Goal: Task Accomplishment & Management: Manage account settings

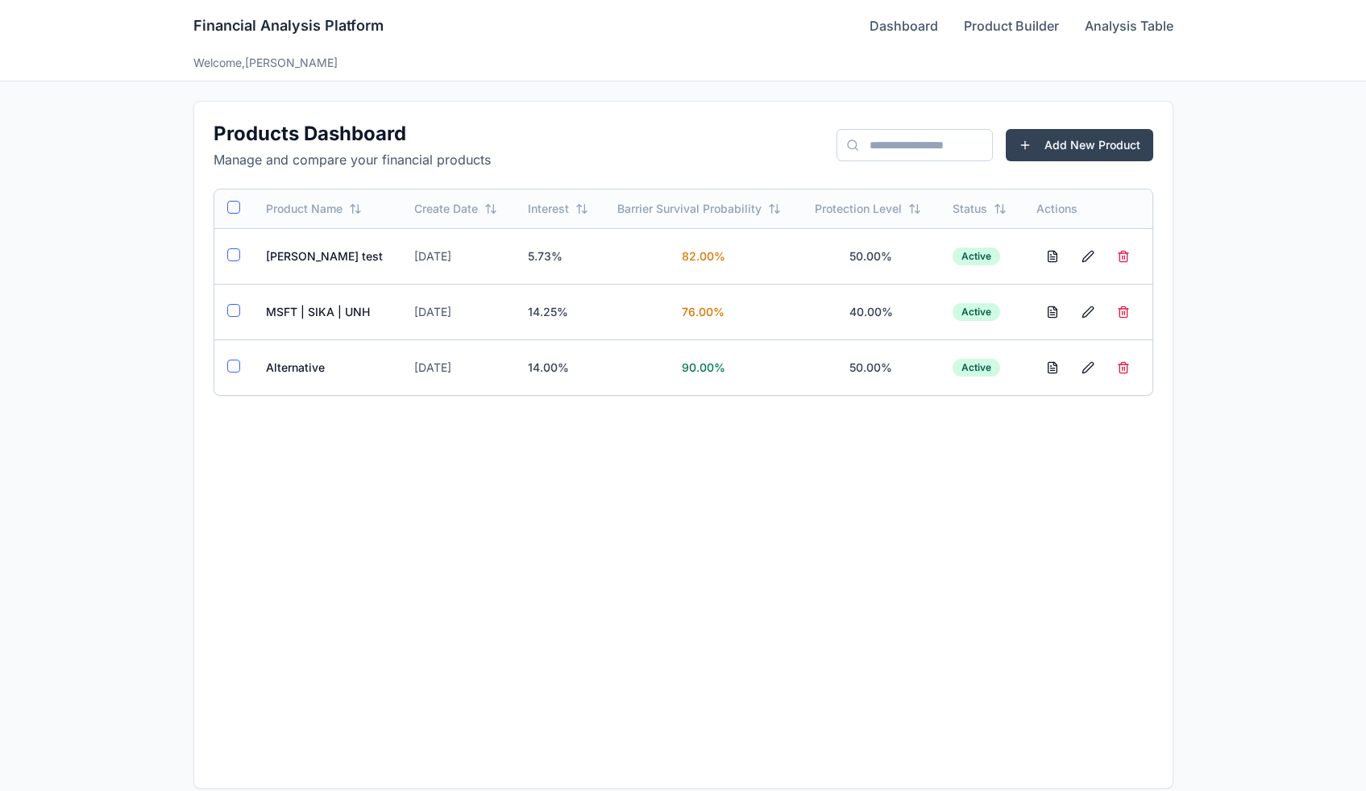
scroll to position [17, 0]
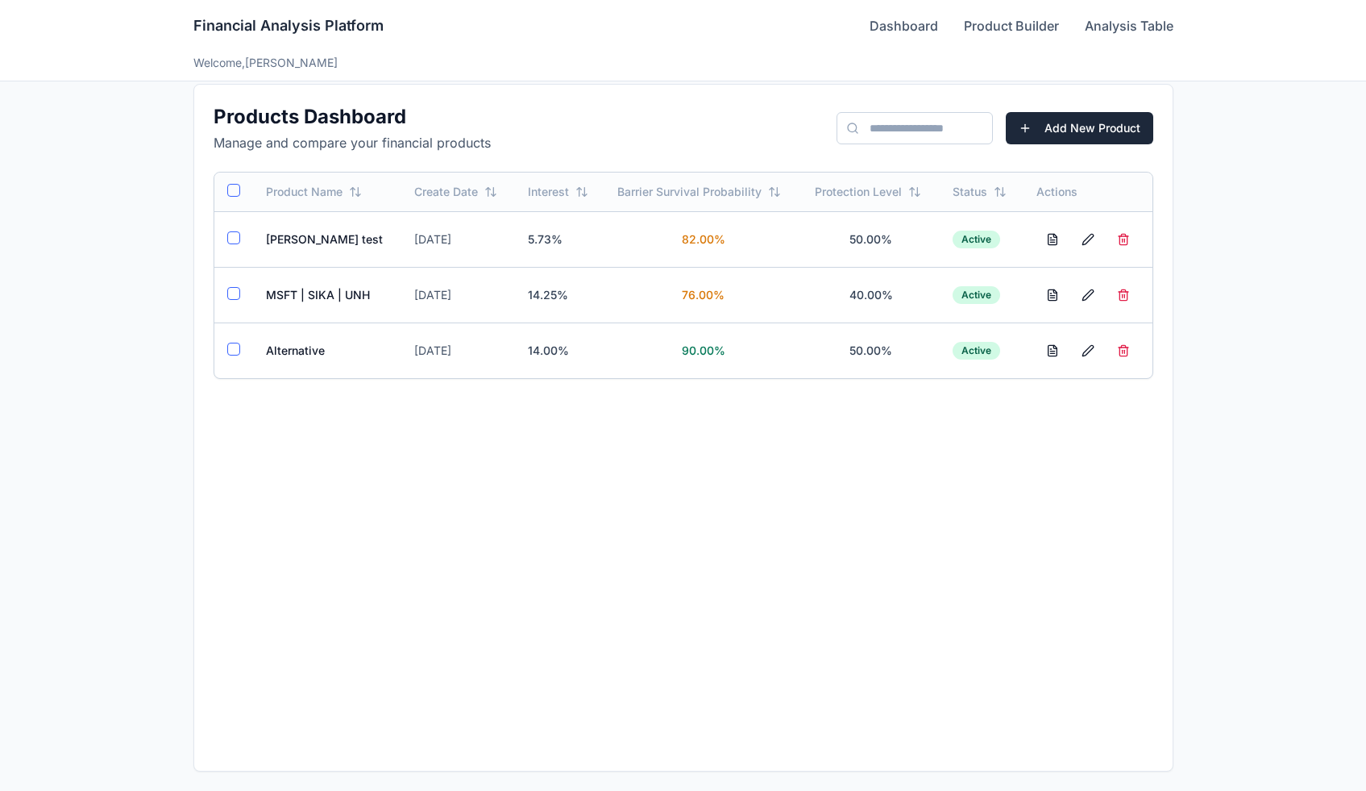
click at [1058, 136] on button "Add New Product" at bounding box center [1079, 128] width 147 height 32
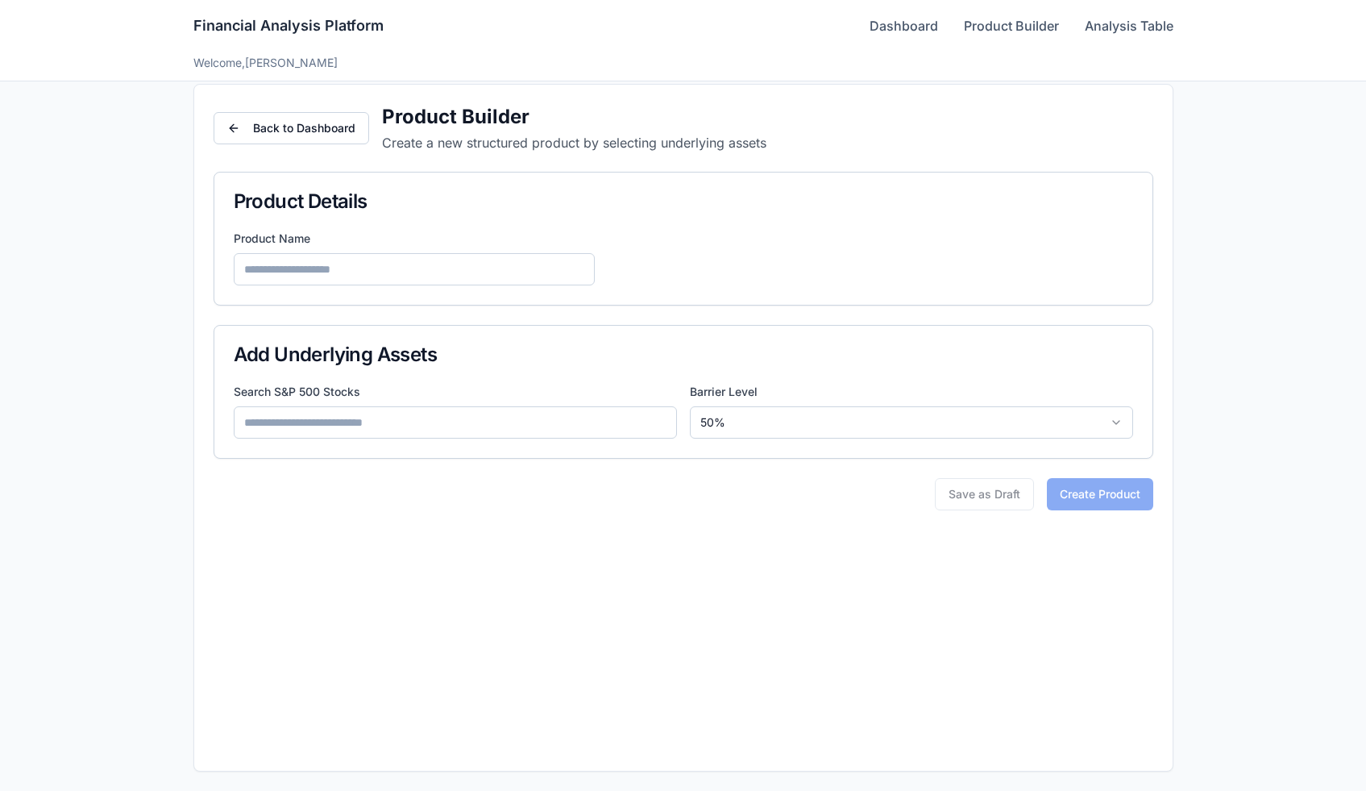
click at [467, 430] on input at bounding box center [455, 422] width 443 height 32
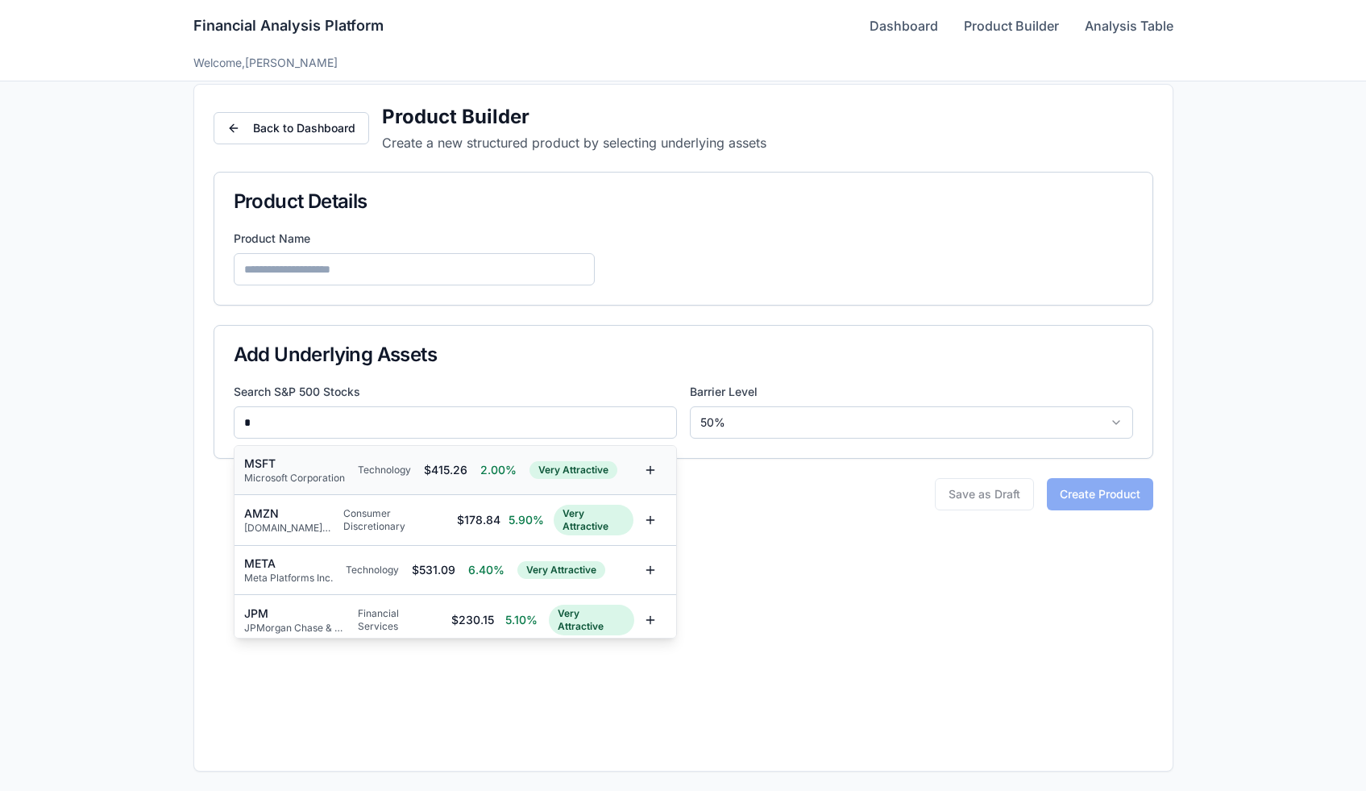
type input "*"
click at [422, 467] on div "MSFT Microsoft Corporation Technology $ 415.26 2.00% Very Attractive" at bounding box center [439, 469] width 390 height 29
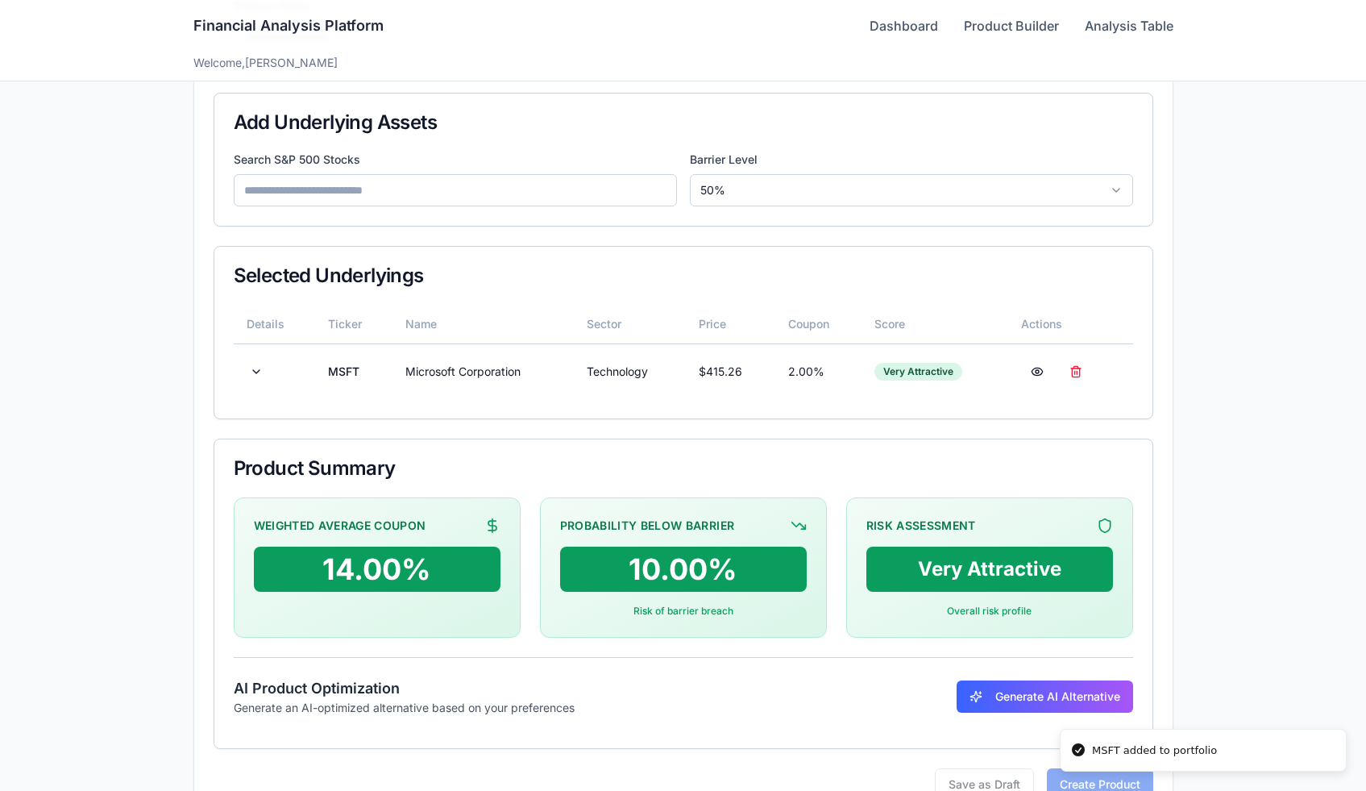
scroll to position [250, 0]
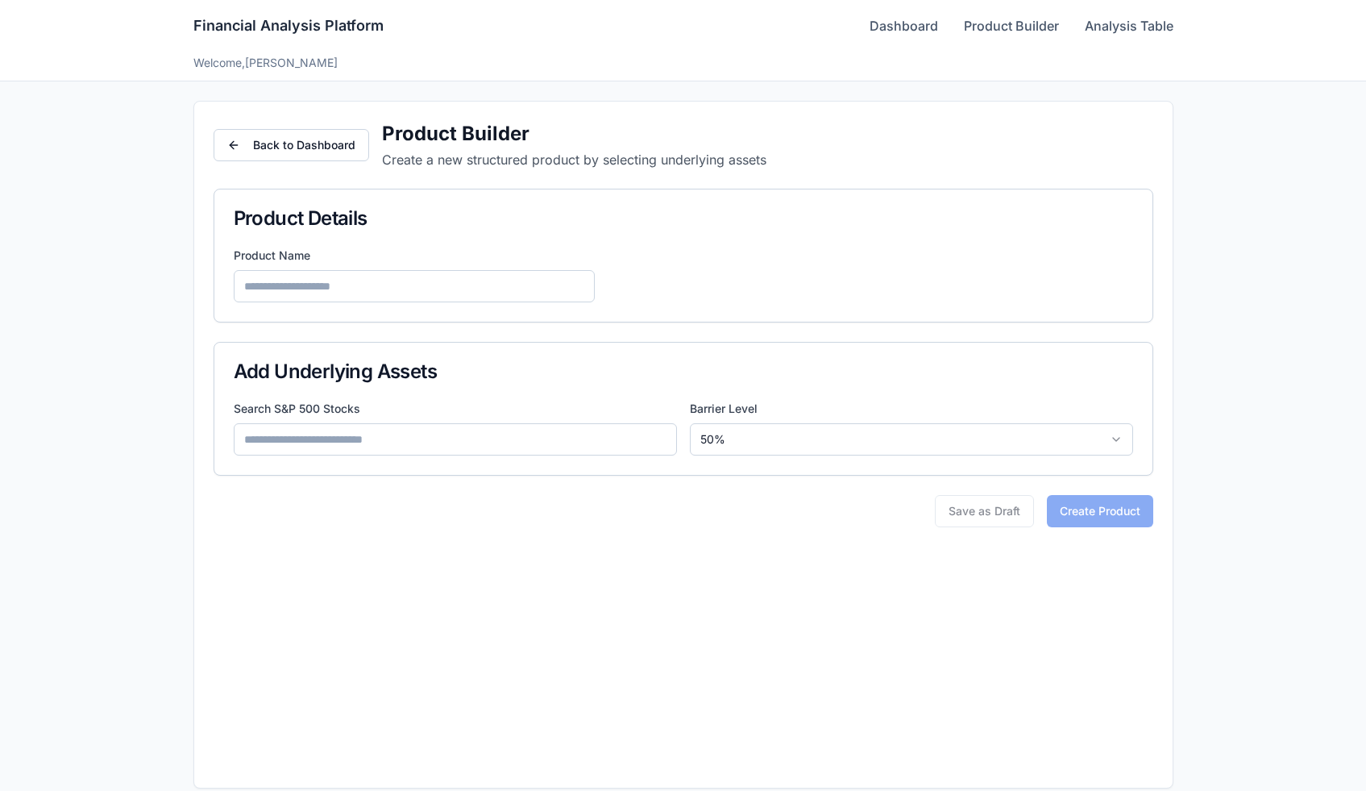
click at [433, 442] on input at bounding box center [455, 439] width 443 height 32
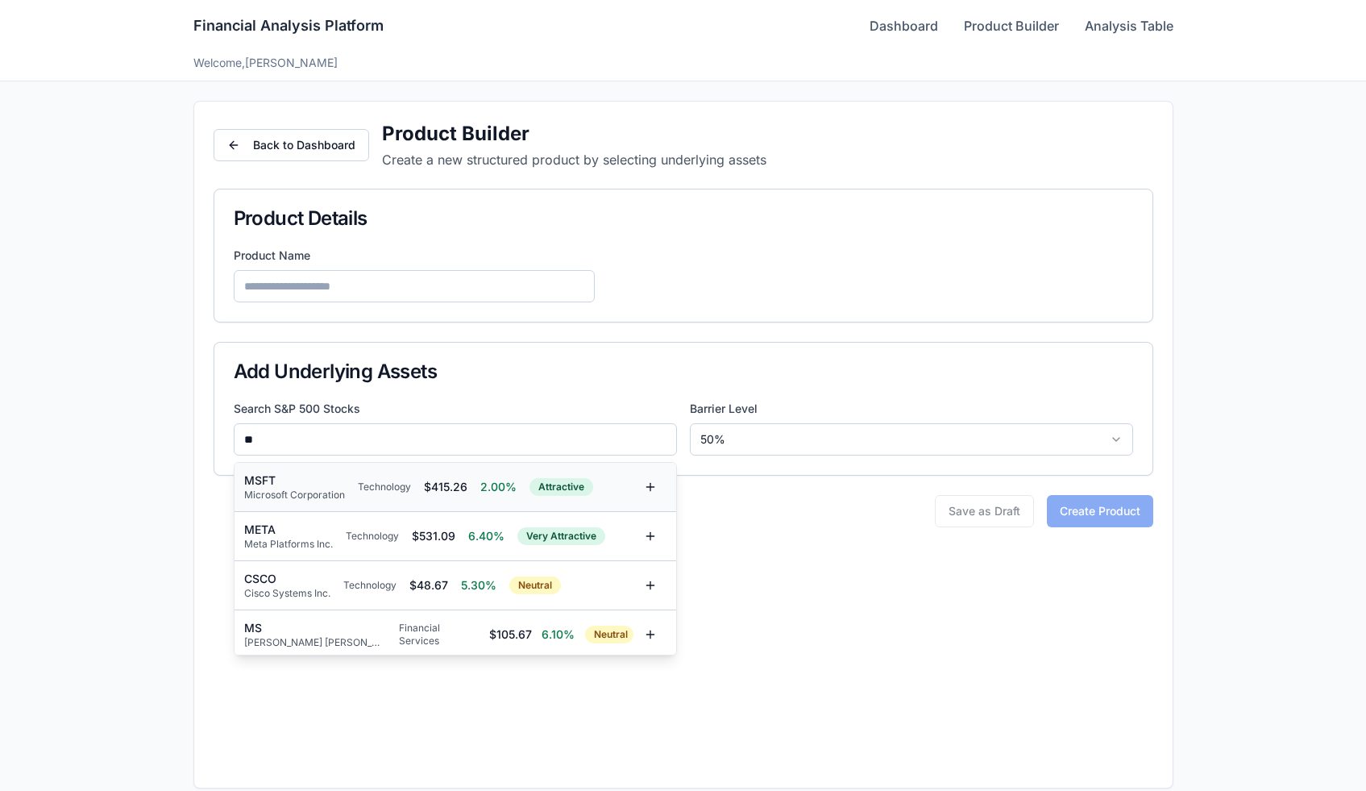
type input "**"
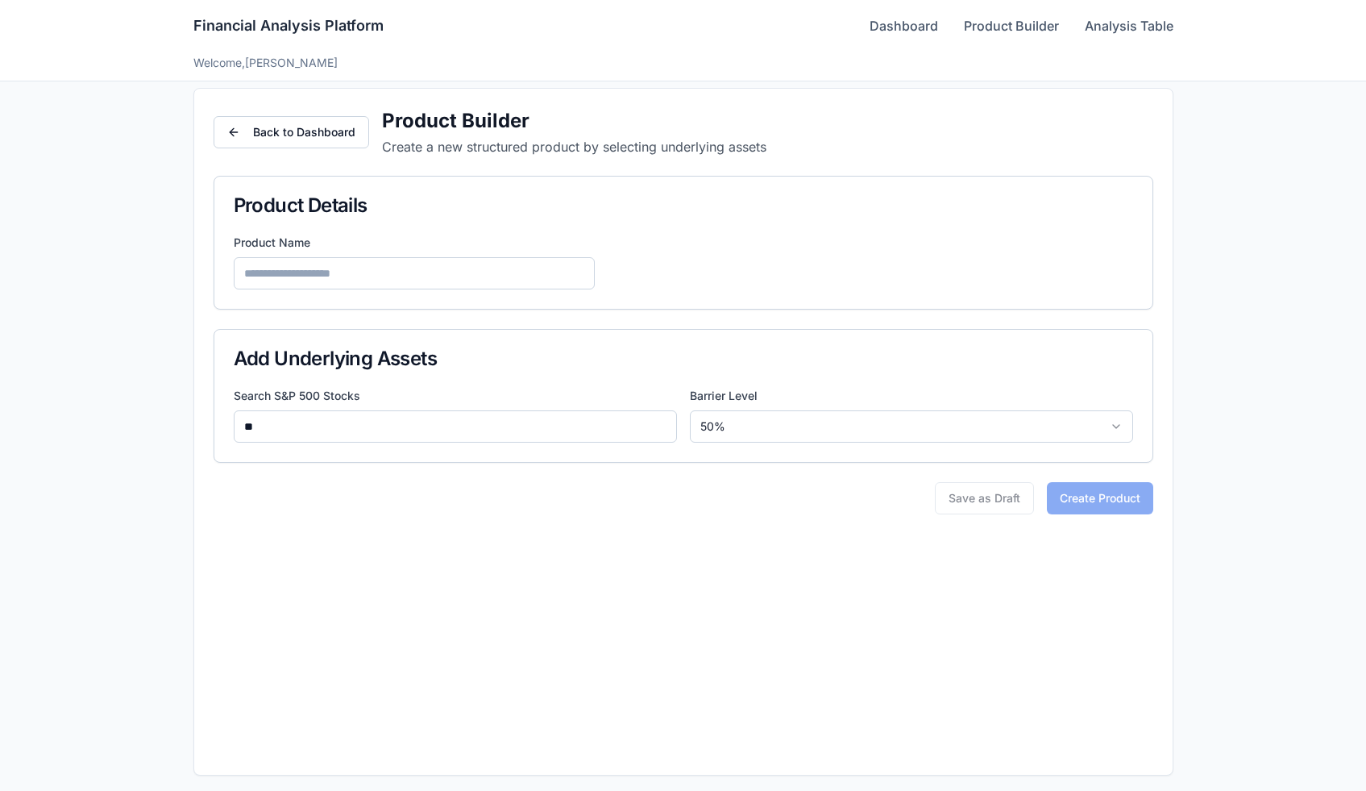
scroll to position [17, 0]
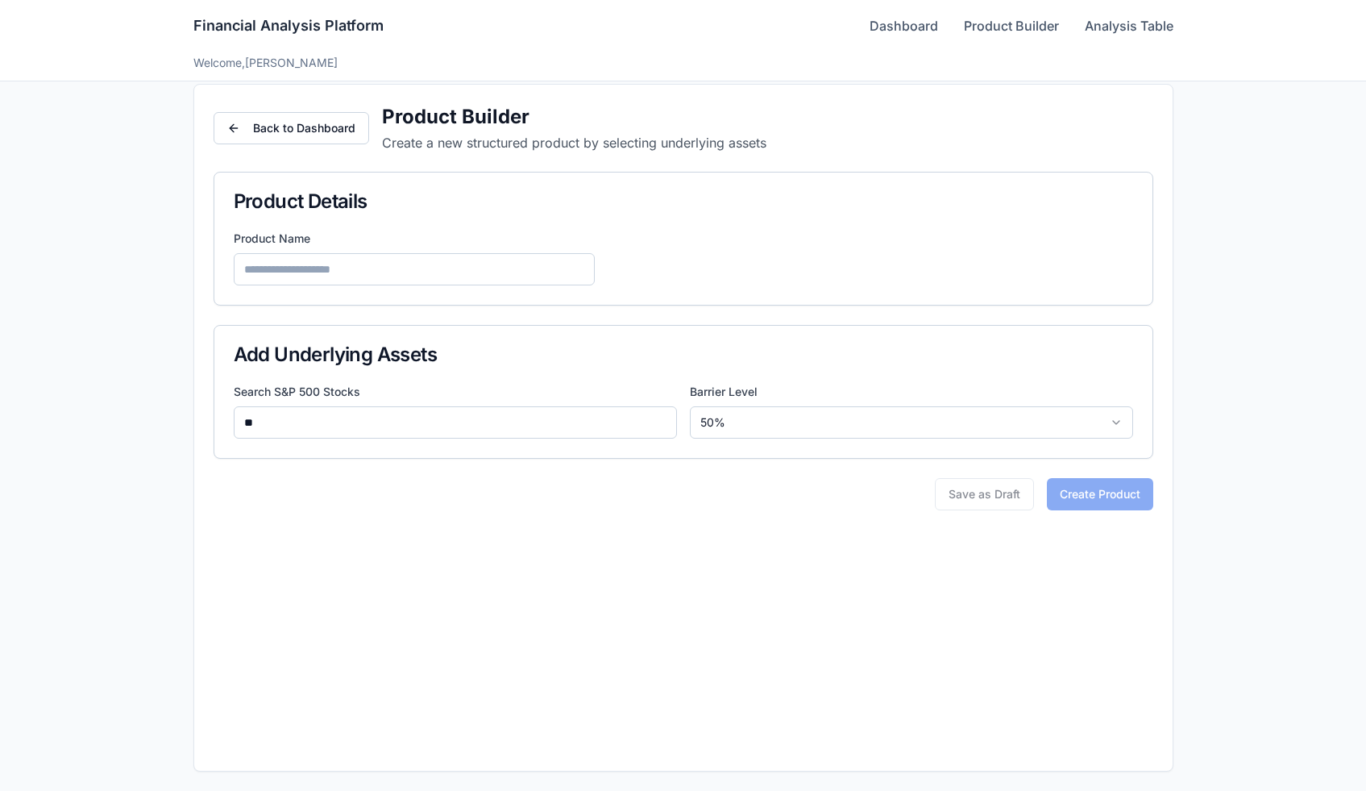
click at [553, 407] on input "**" at bounding box center [455, 422] width 443 height 32
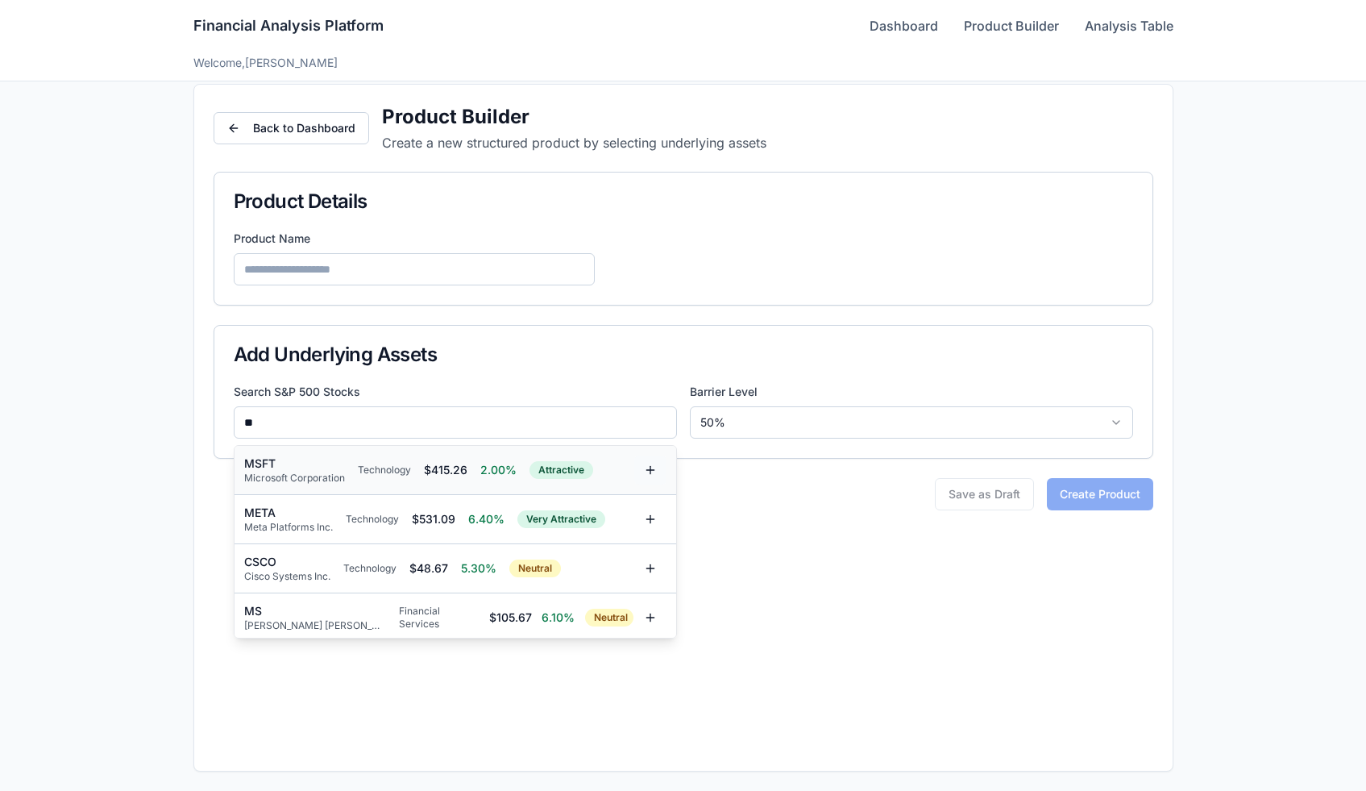
click at [635, 472] on button at bounding box center [650, 469] width 32 height 29
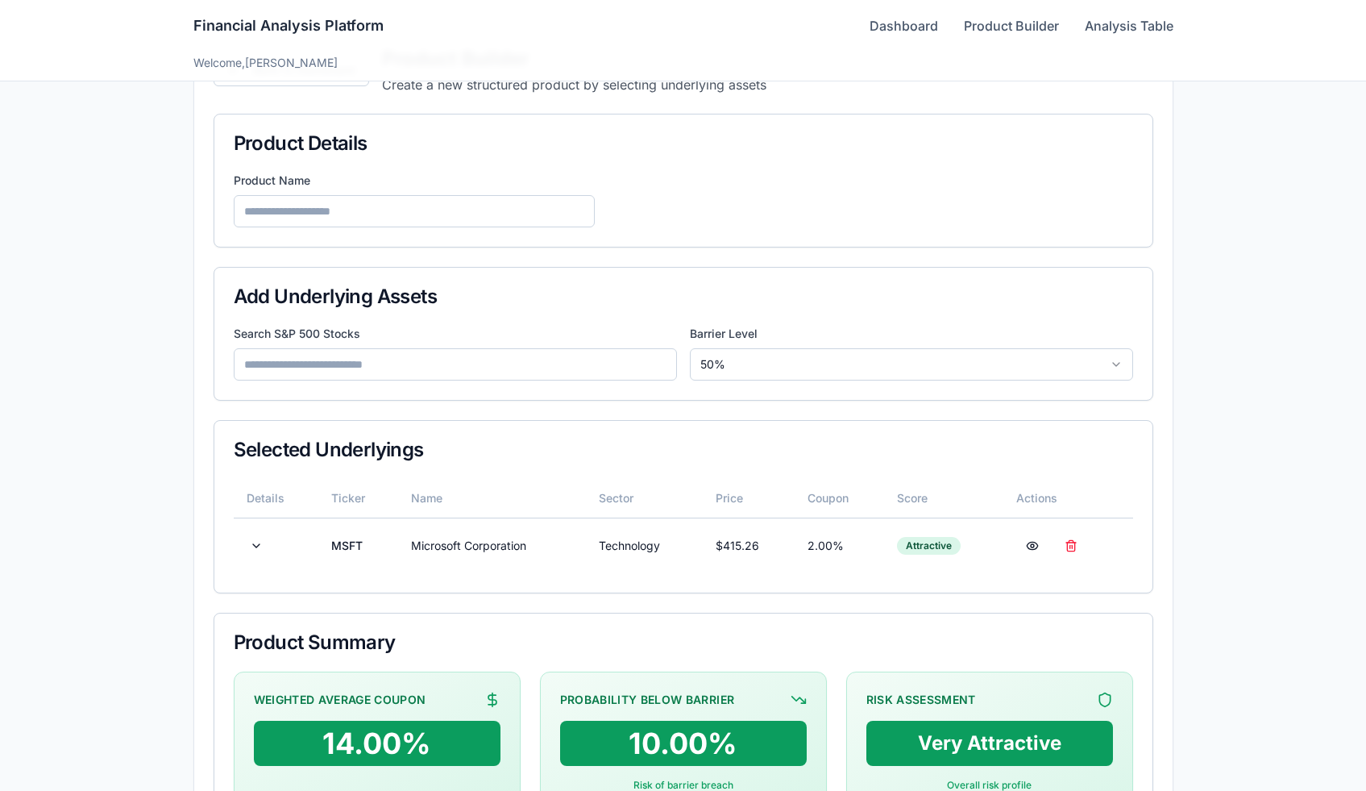
scroll to position [0, 0]
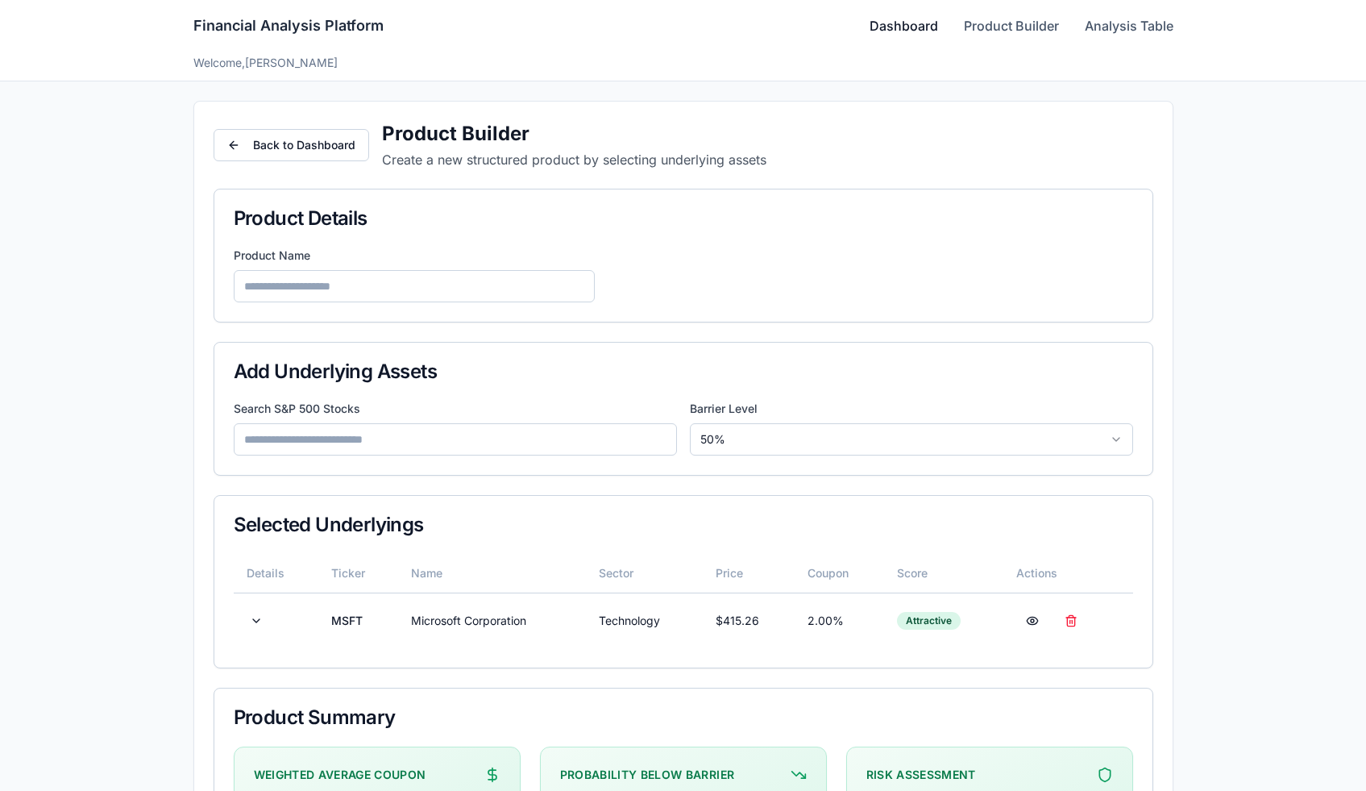
click at [914, 28] on link "Dashboard" at bounding box center [904, 25] width 69 height 19
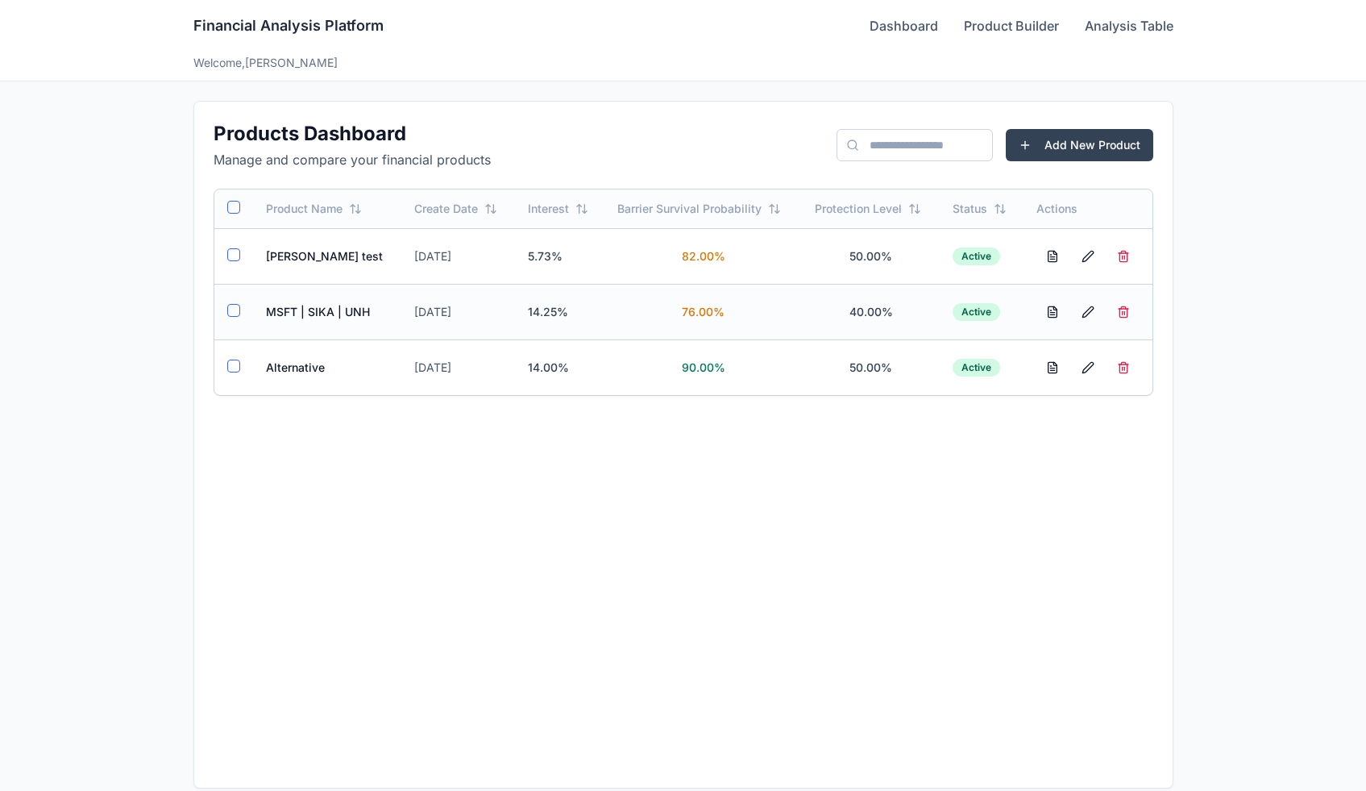
click at [354, 314] on td "MSFT | SIKA | UNH" at bounding box center [327, 312] width 149 height 56
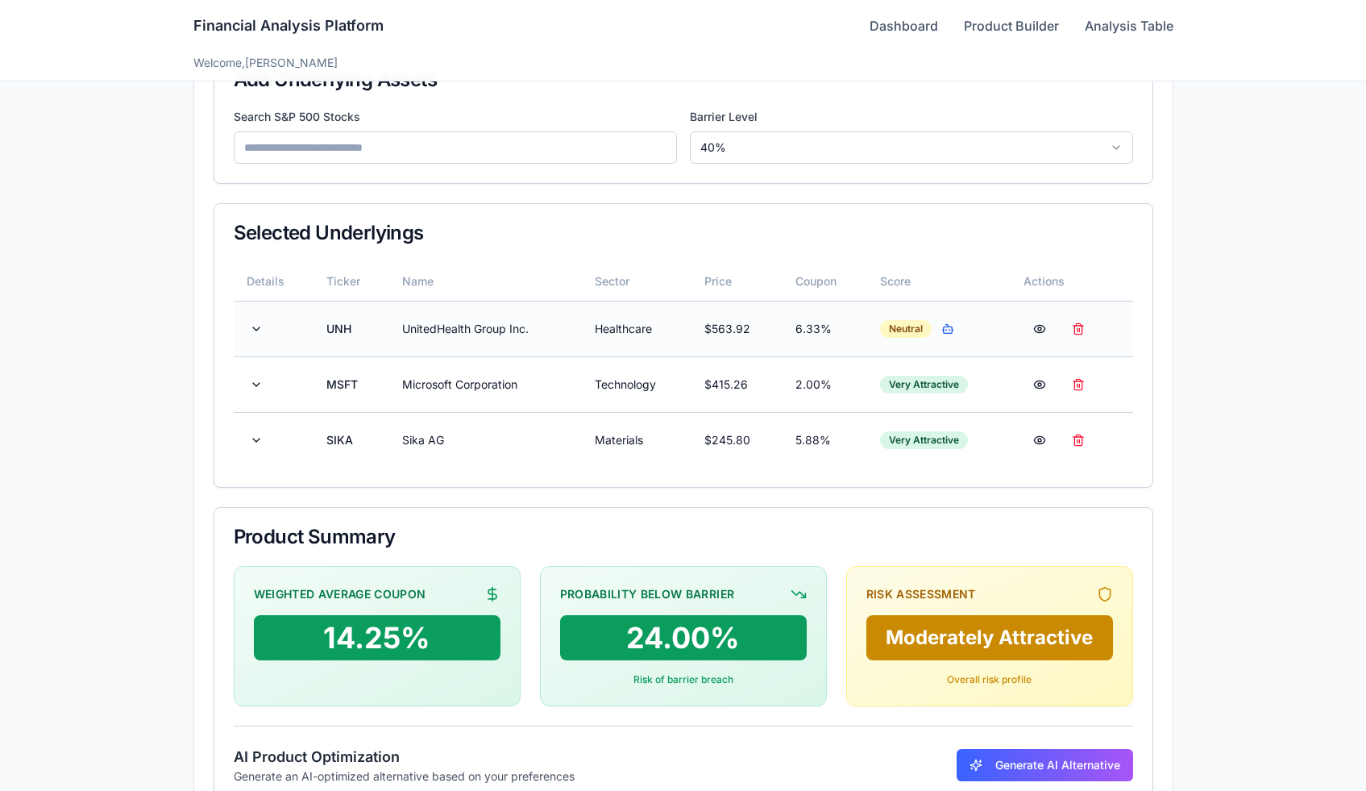
scroll to position [293, 0]
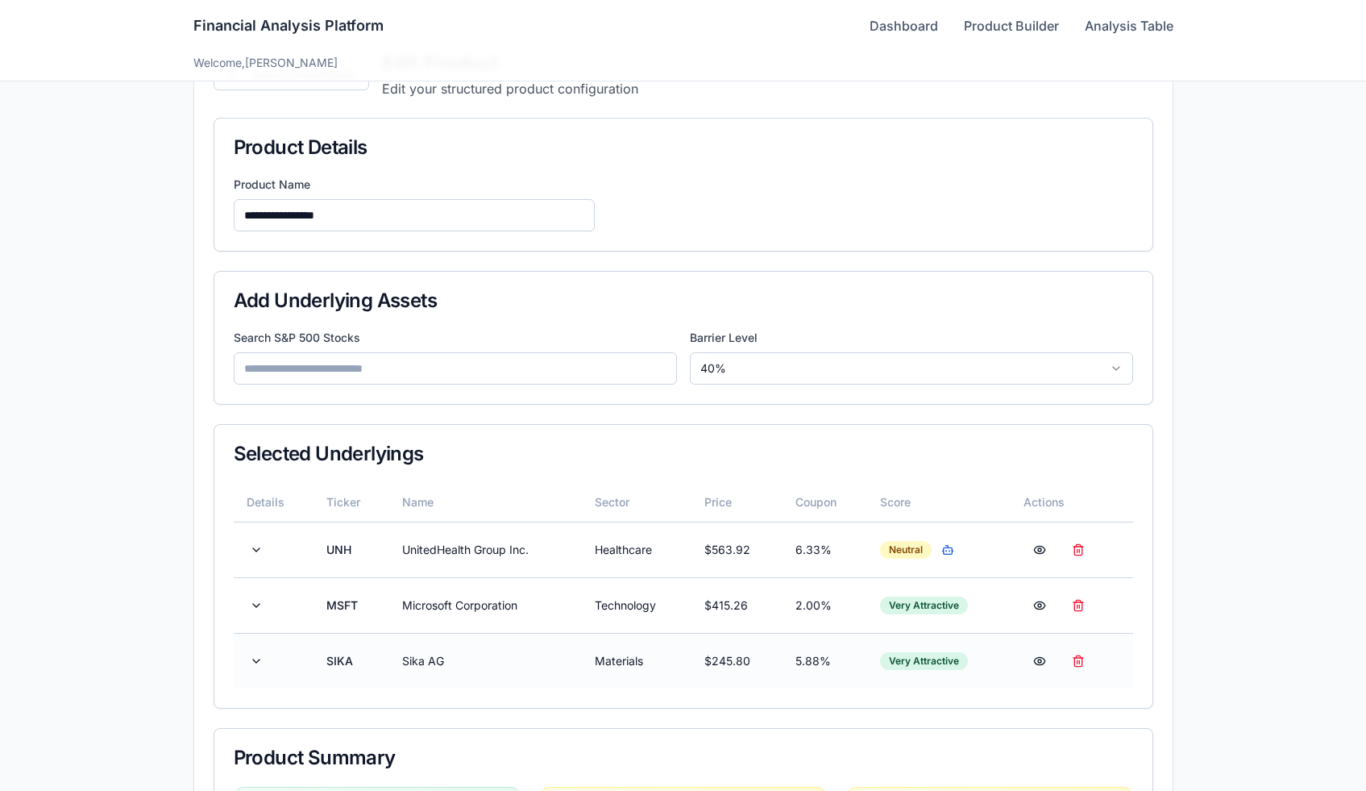
scroll to position [94, 0]
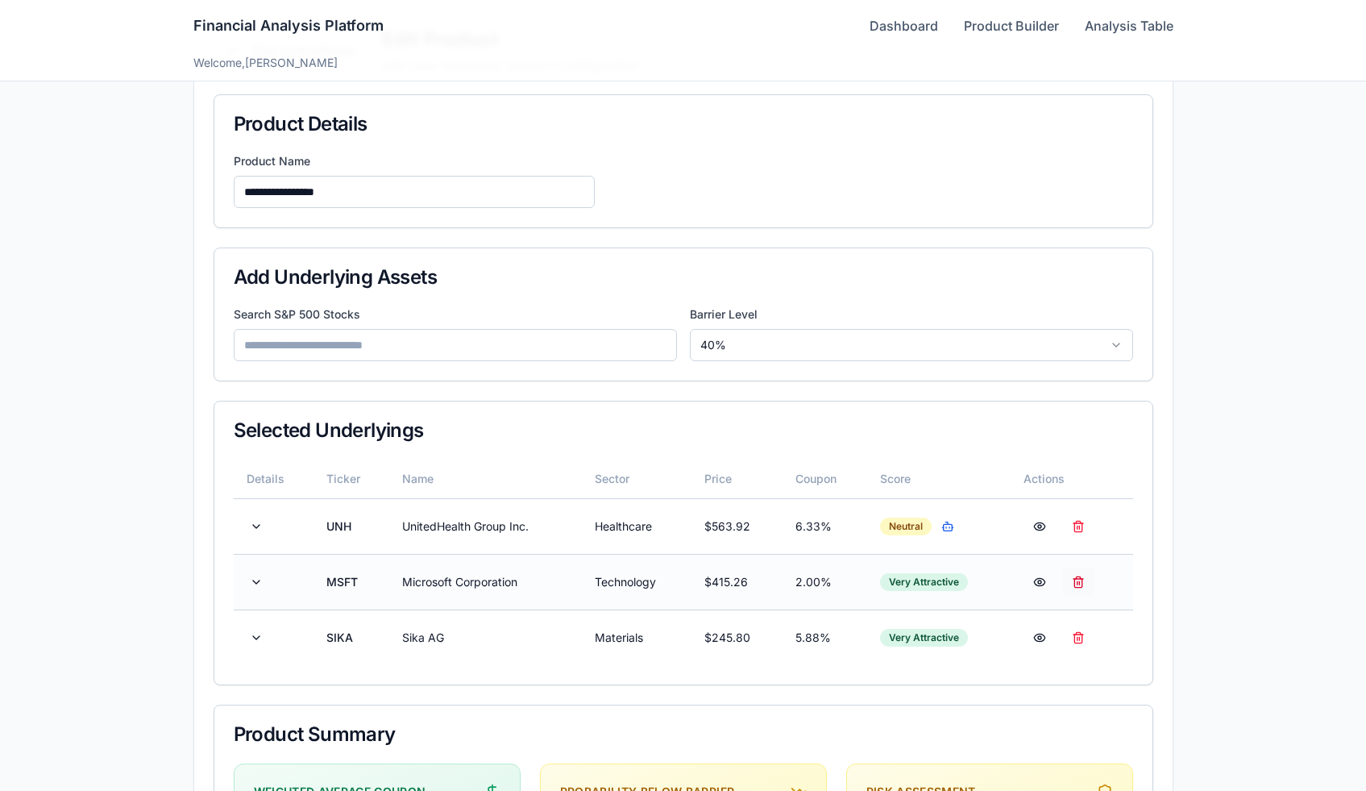
click at [1086, 582] on button at bounding box center [1078, 581] width 32 height 29
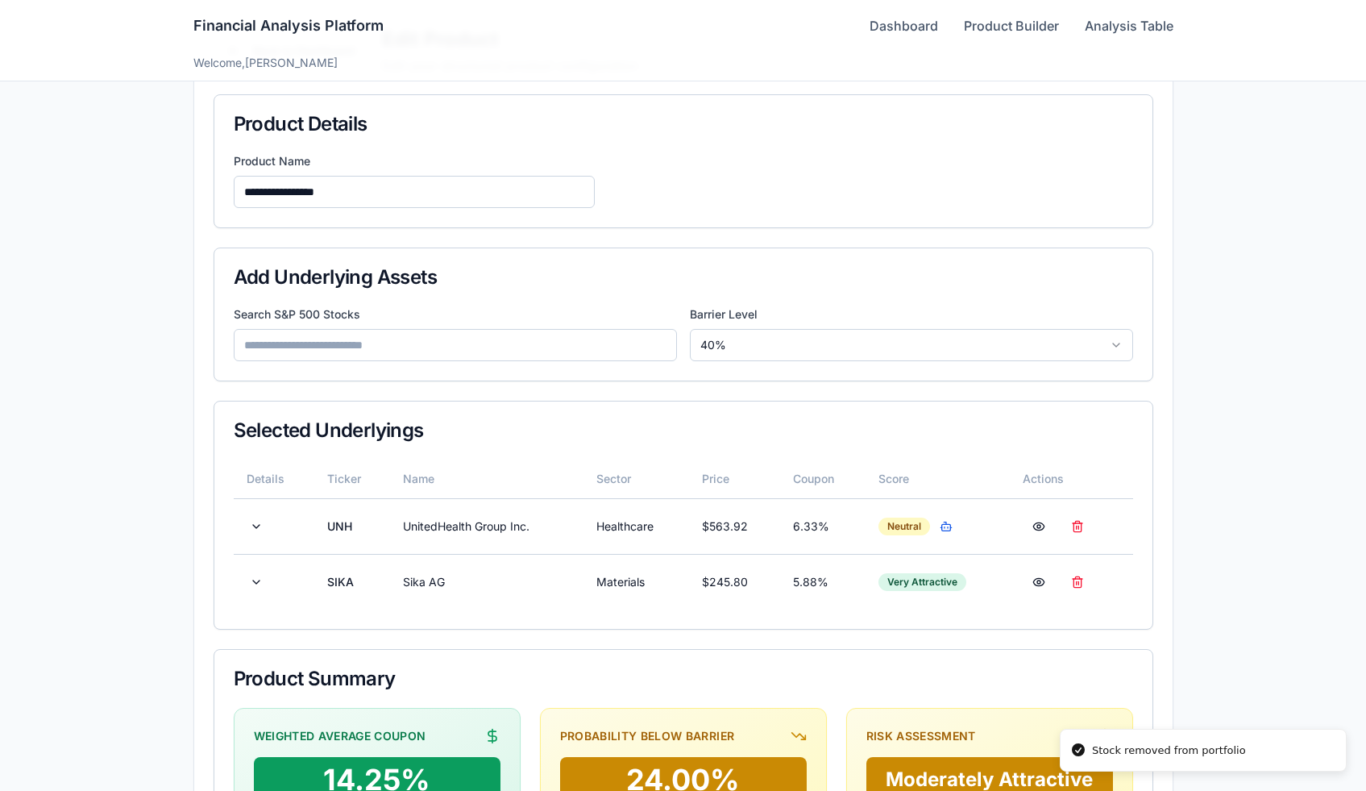
click at [535, 338] on input at bounding box center [455, 345] width 443 height 32
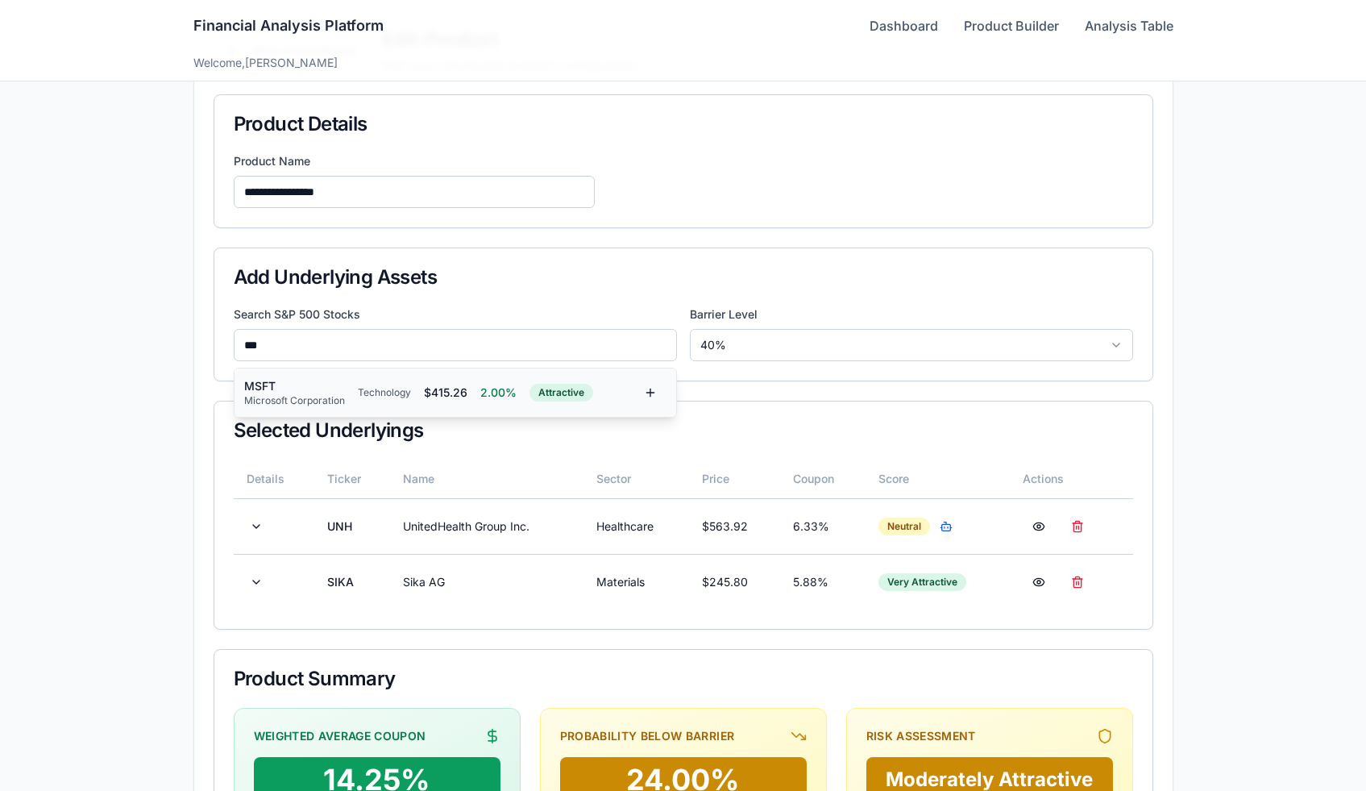
type input "***"
click at [642, 393] on button at bounding box center [650, 392] width 32 height 29
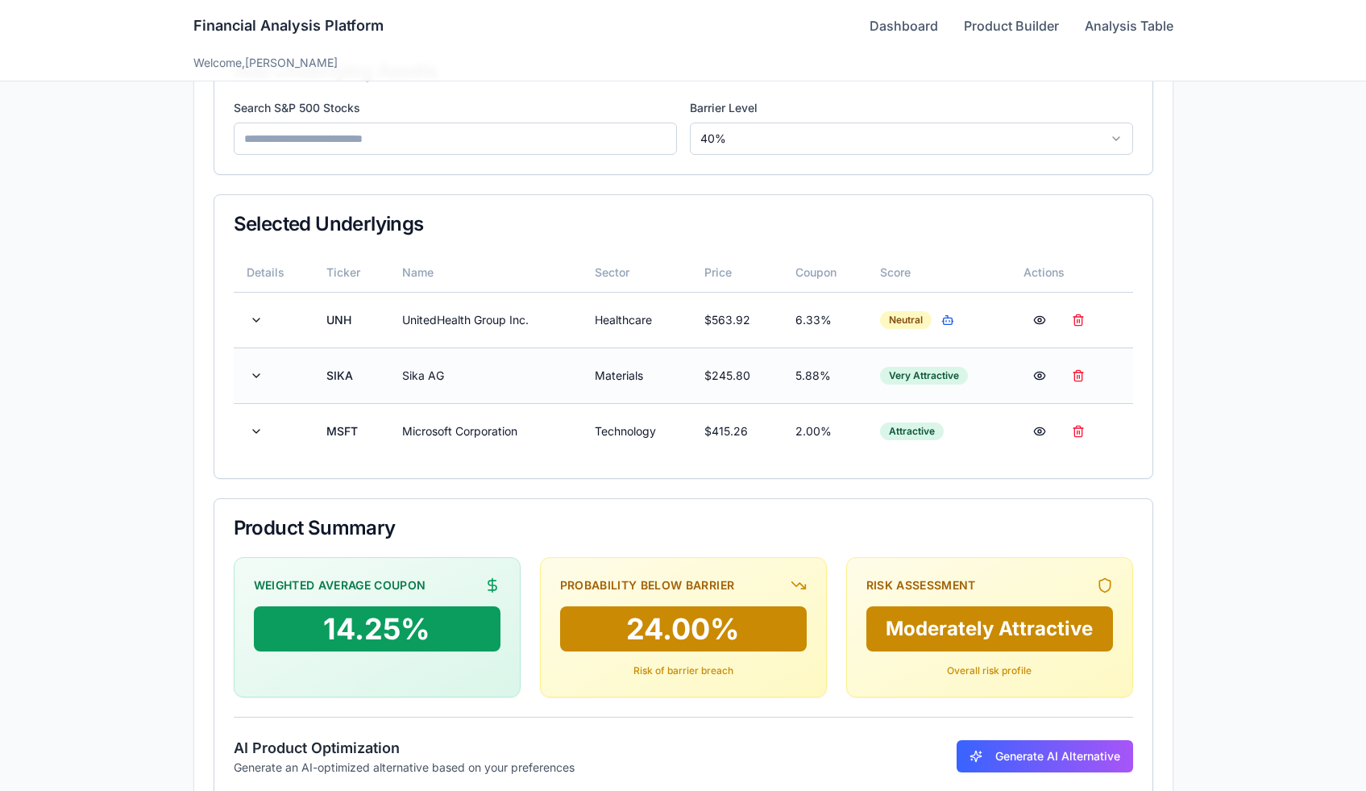
scroll to position [299, 0]
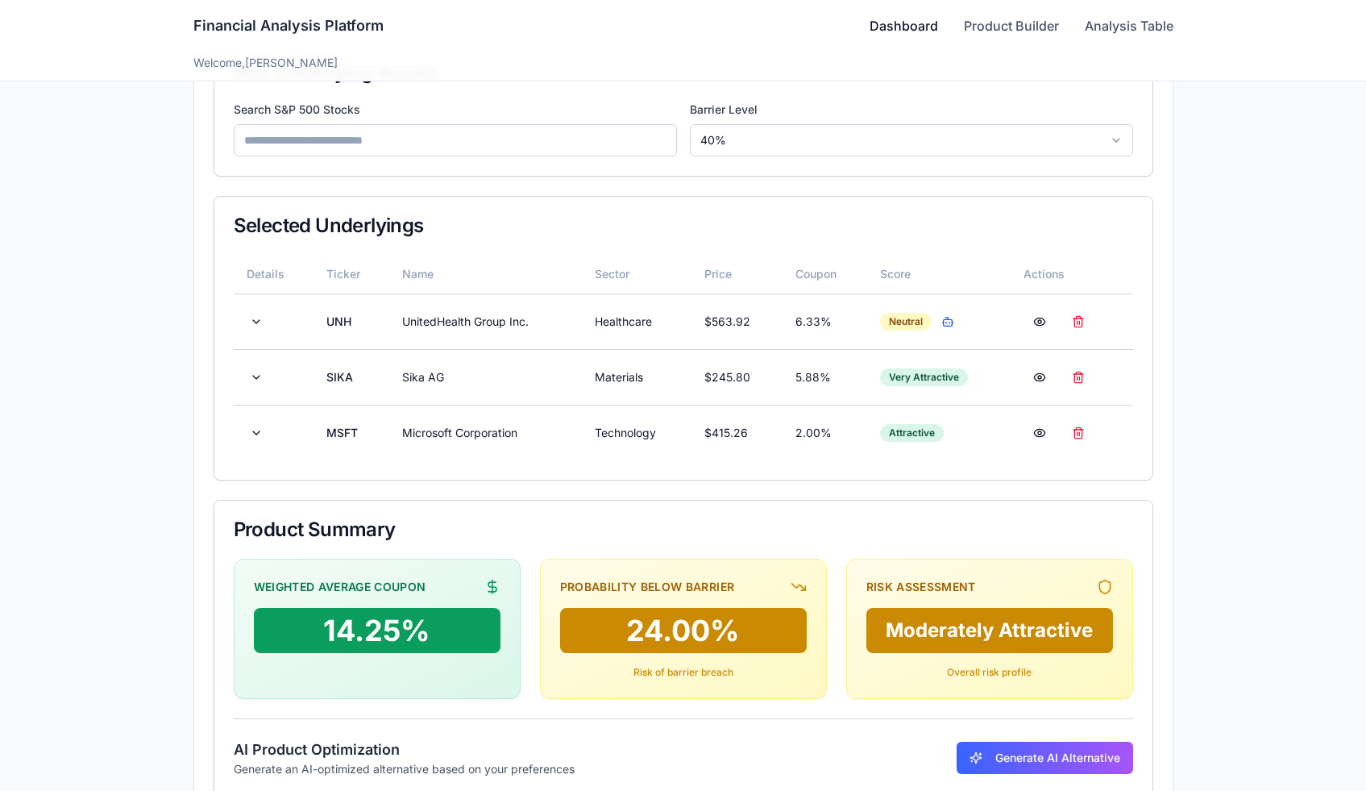
click at [916, 17] on link "Dashboard" at bounding box center [904, 25] width 69 height 19
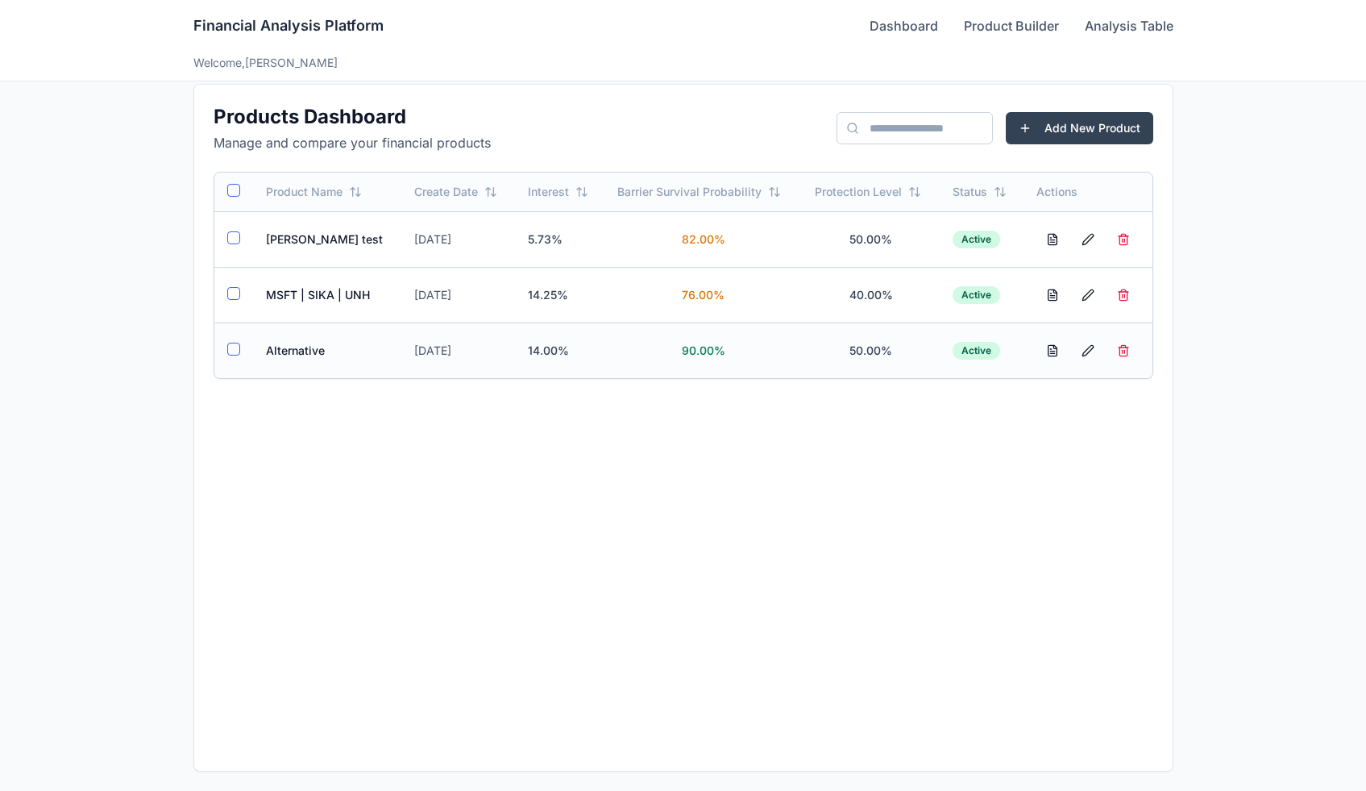
click at [289, 346] on td "Alternative" at bounding box center [327, 350] width 149 height 56
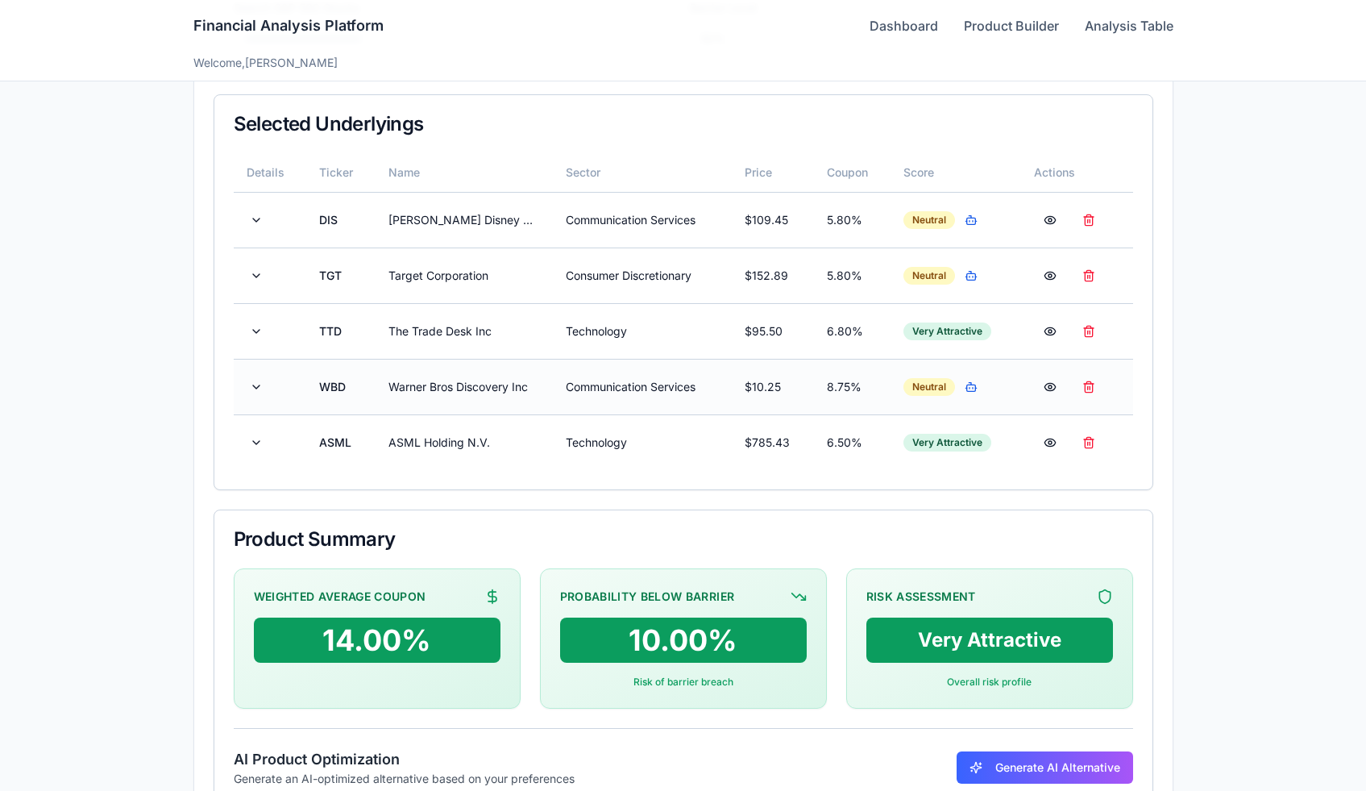
scroll to position [391, 0]
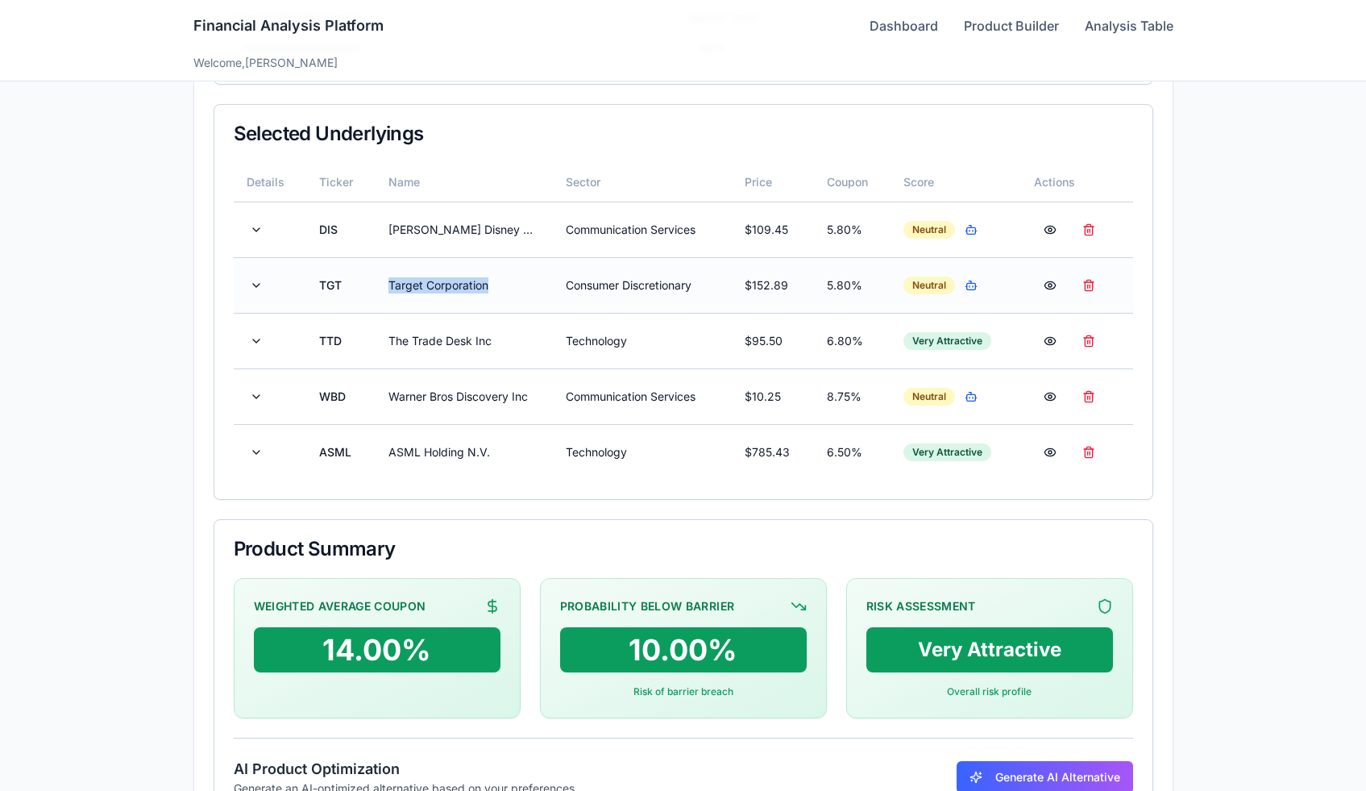
drag, startPoint x: 493, startPoint y: 286, endPoint x: 385, endPoint y: 287, distance: 108.0
click at [385, 287] on td "Target Corporation" at bounding box center [465, 285] width 178 height 56
copy td "Target Corporation"
click at [911, 24] on link "Dashboard" at bounding box center [904, 25] width 69 height 19
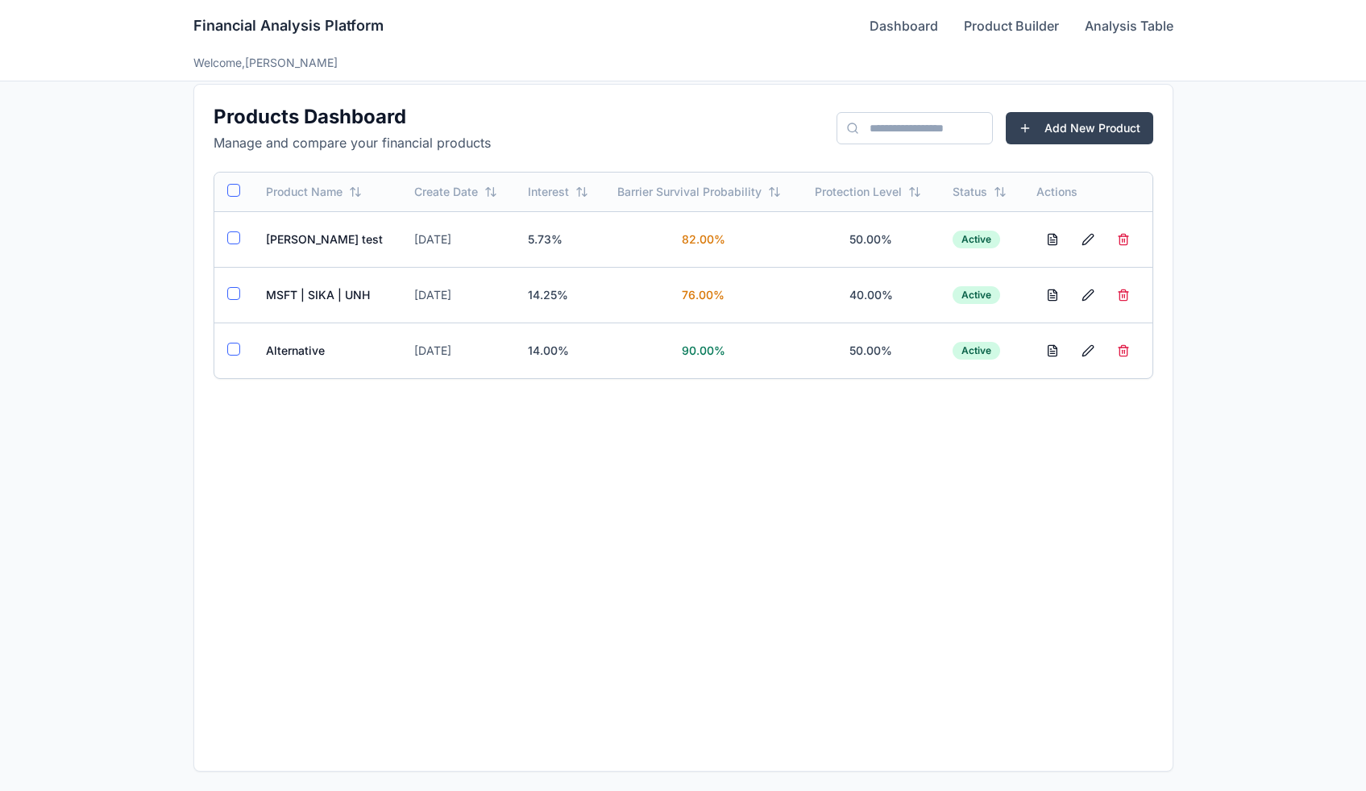
scroll to position [17, 0]
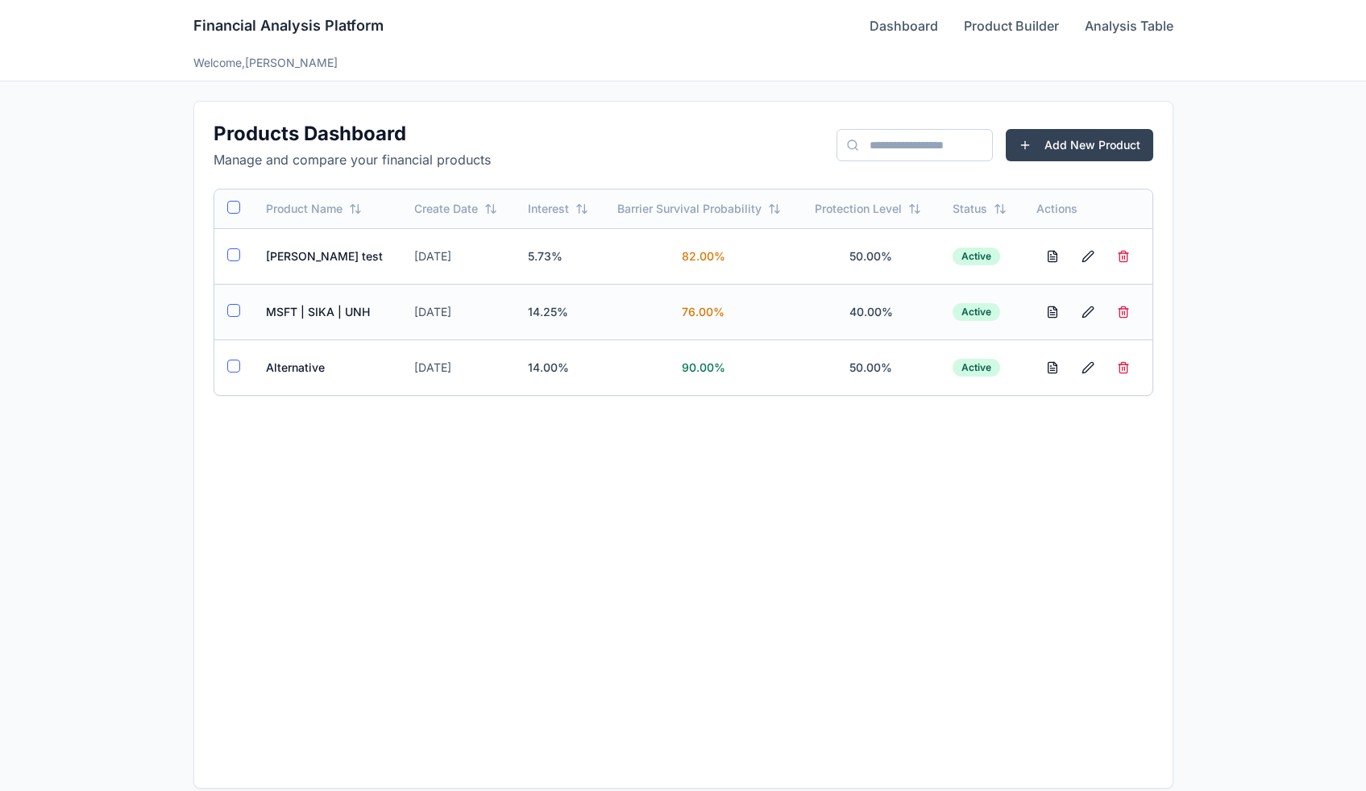
click at [310, 306] on td "MSFT | SIKA | UNH" at bounding box center [327, 312] width 149 height 56
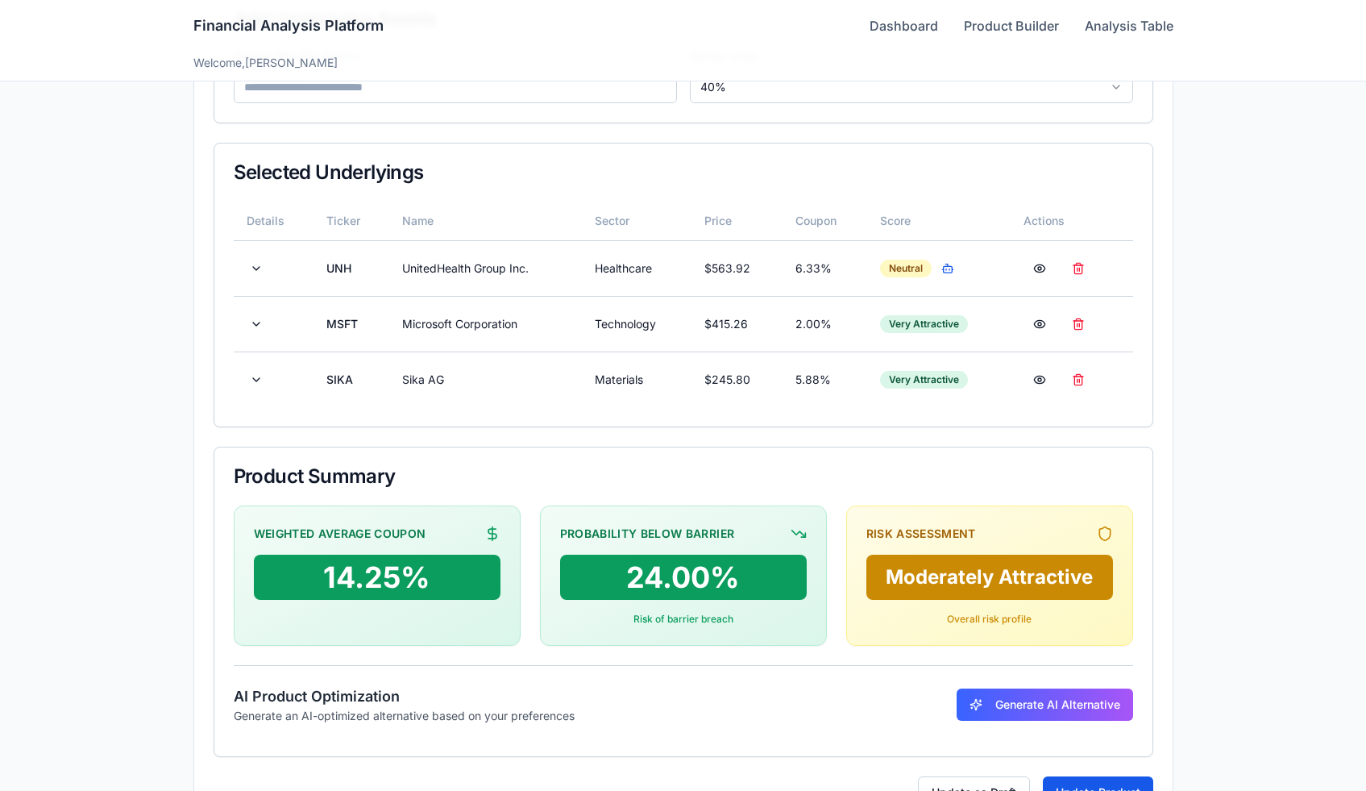
scroll to position [409, 0]
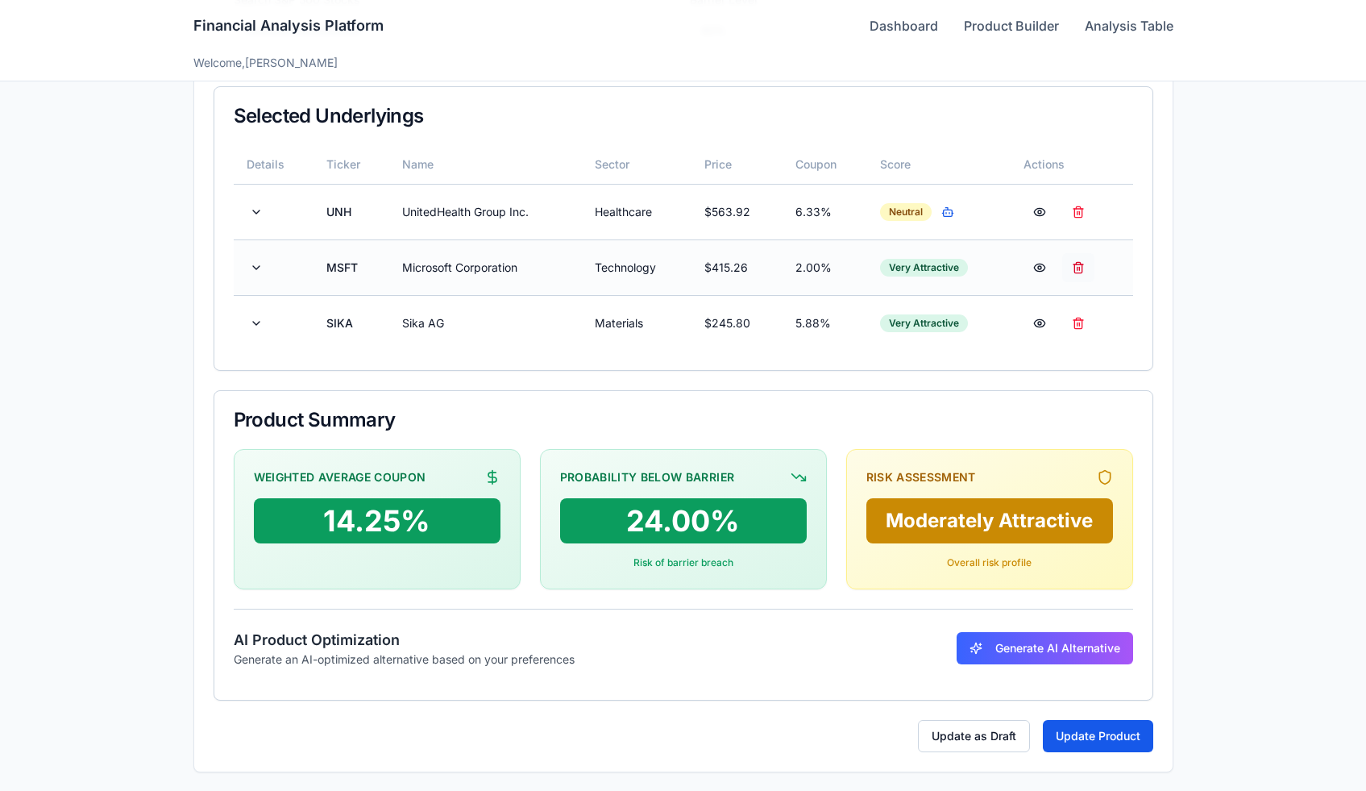
click at [1074, 271] on button at bounding box center [1078, 267] width 32 height 29
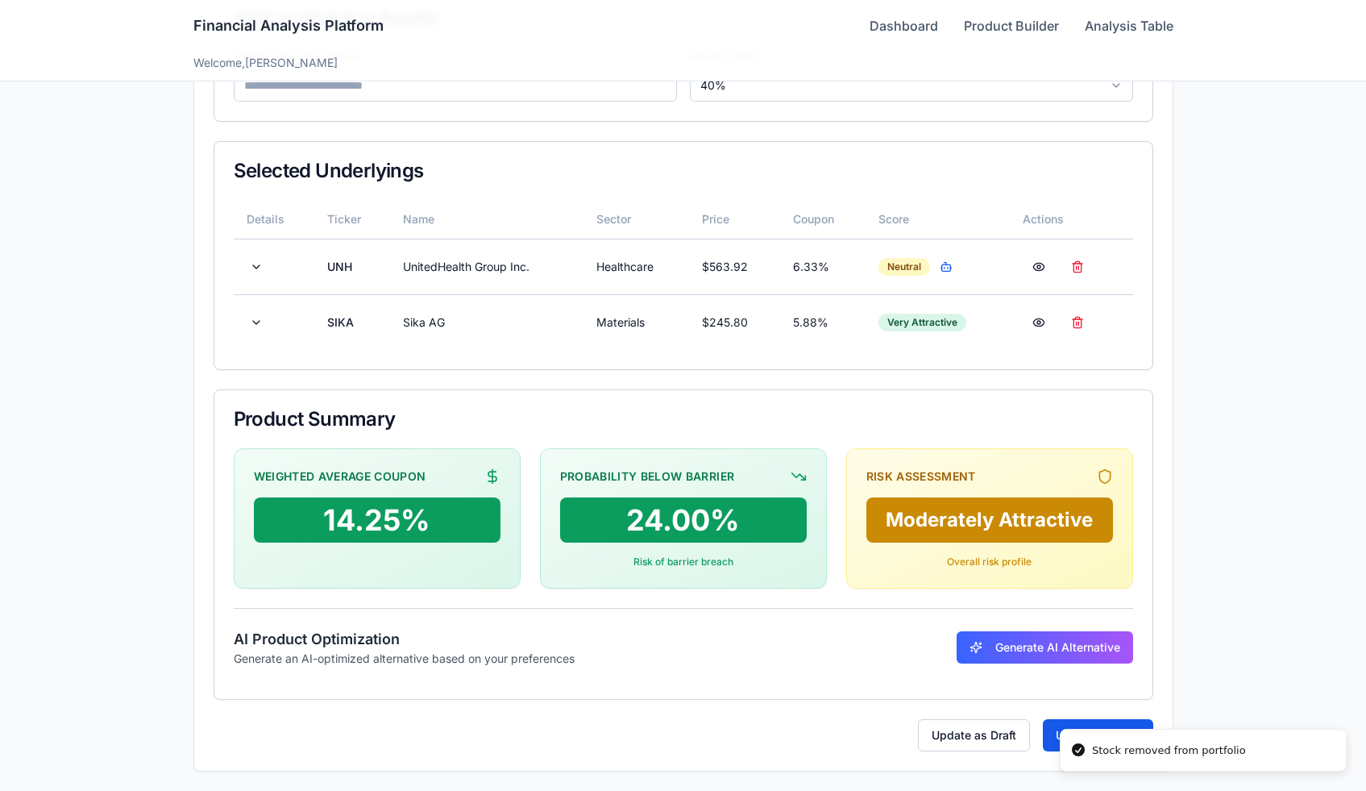
scroll to position [353, 0]
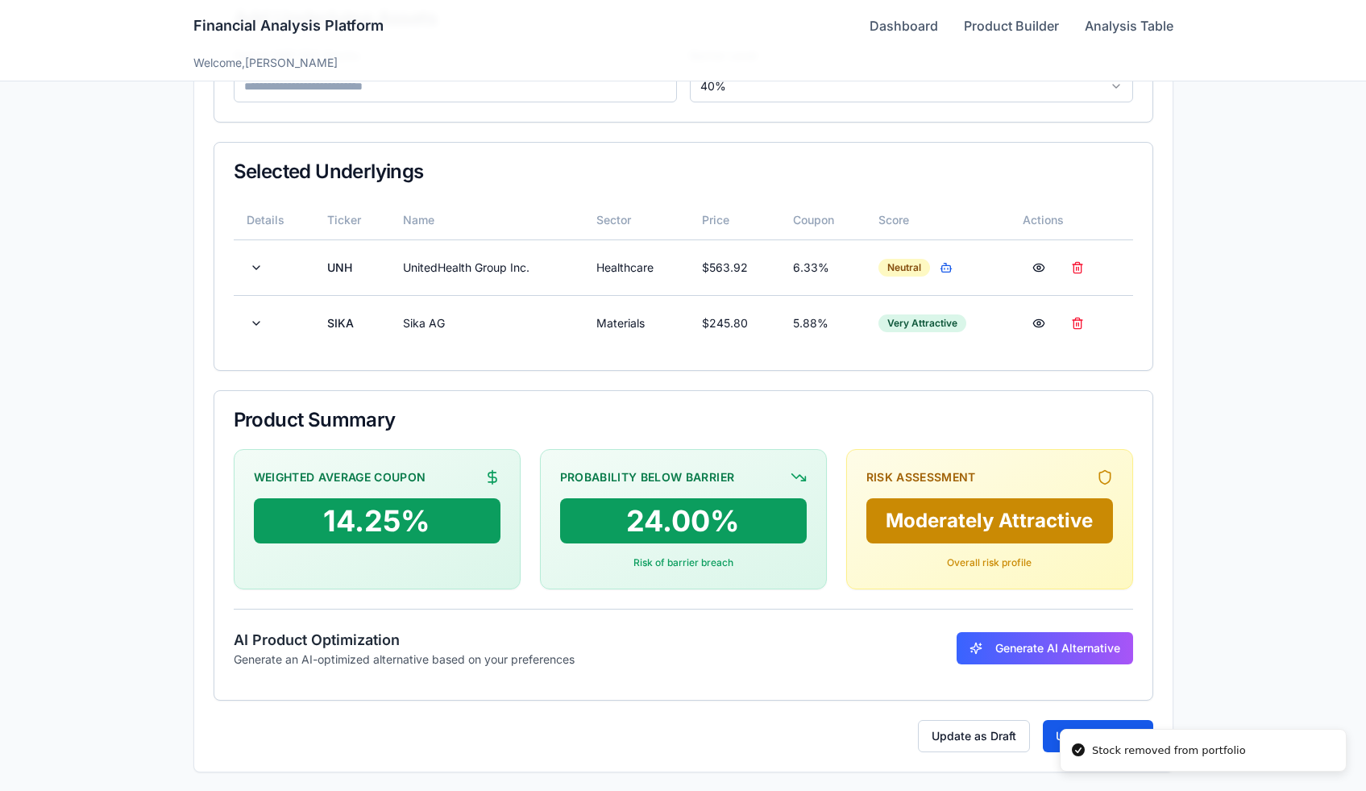
click at [446, 93] on input at bounding box center [455, 86] width 443 height 32
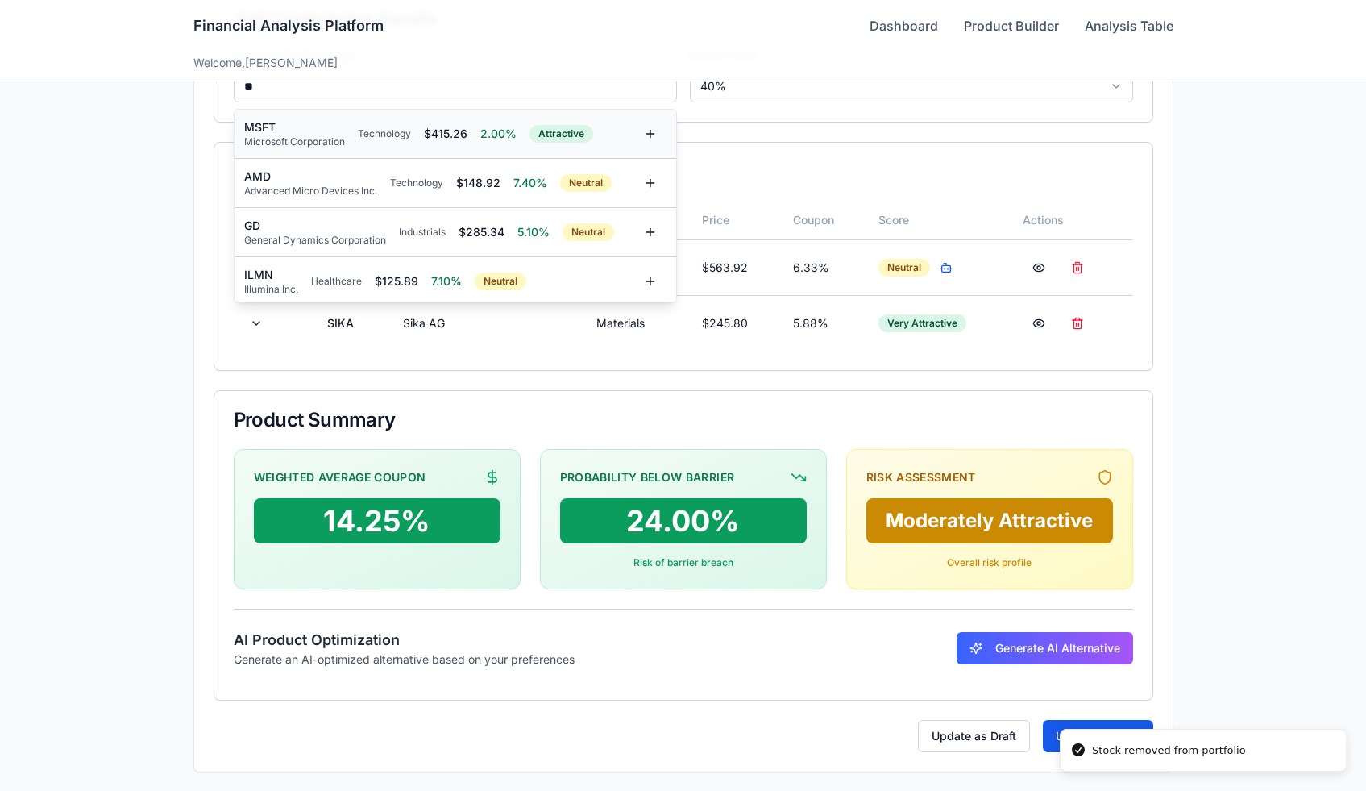
type input "**"
click at [327, 121] on div "MSFT" at bounding box center [294, 127] width 101 height 16
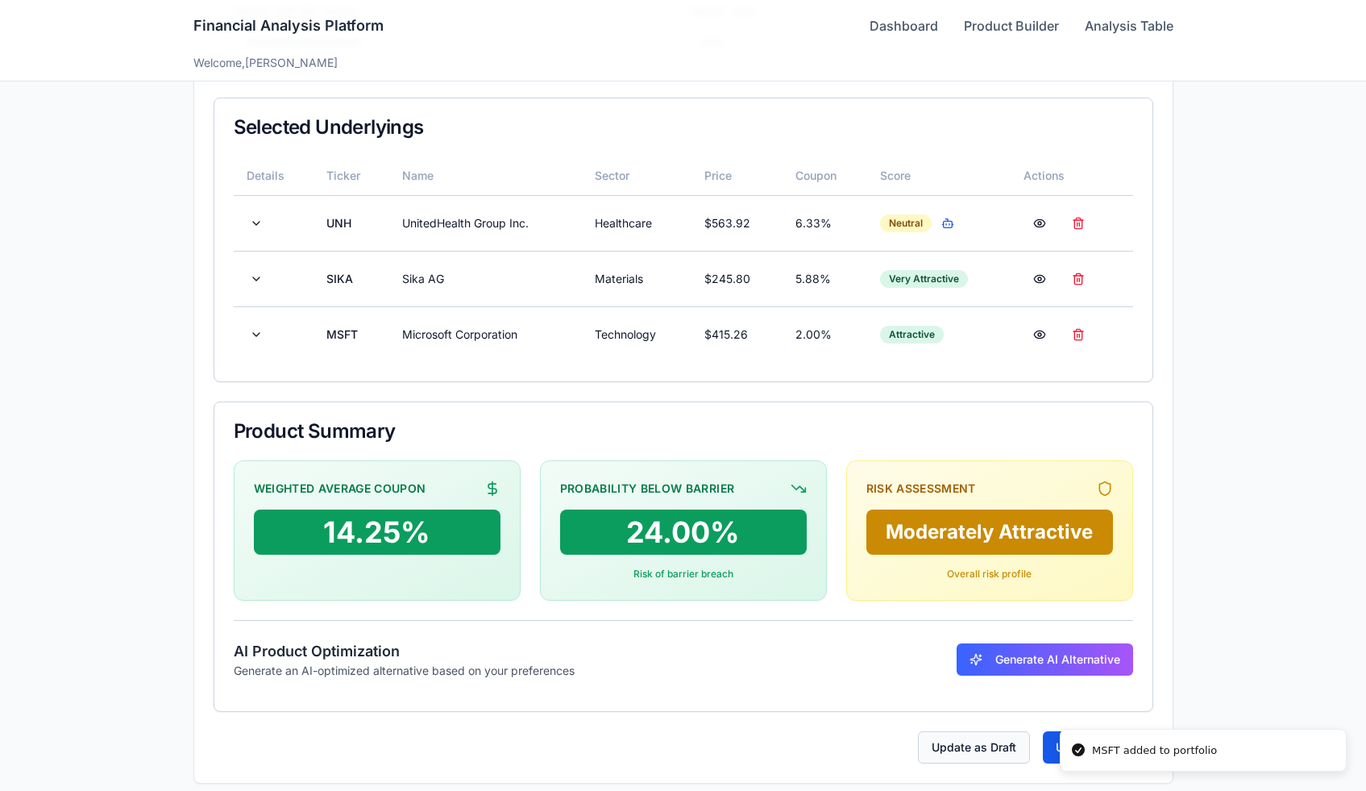
scroll to position [409, 0]
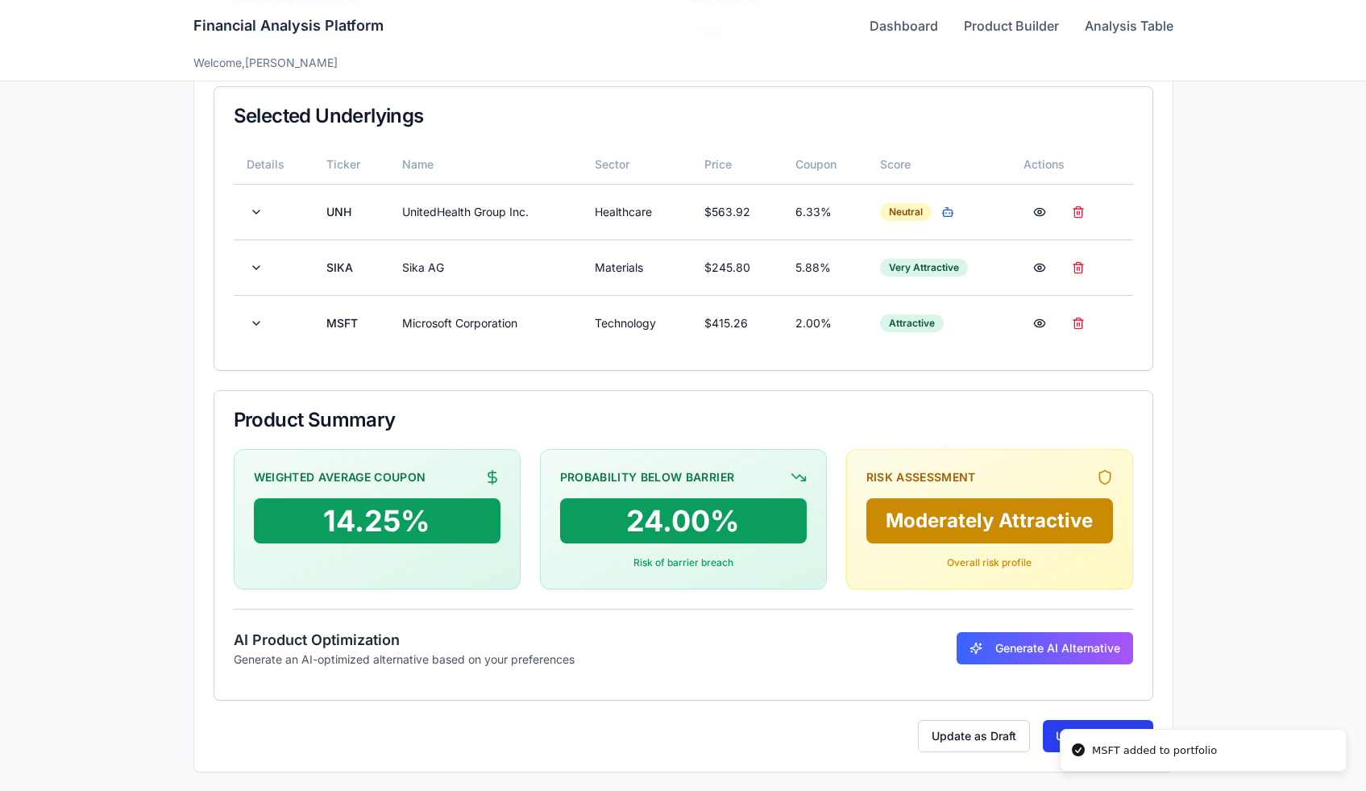
click at [1048, 723] on button "Update Product" at bounding box center [1098, 736] width 110 height 32
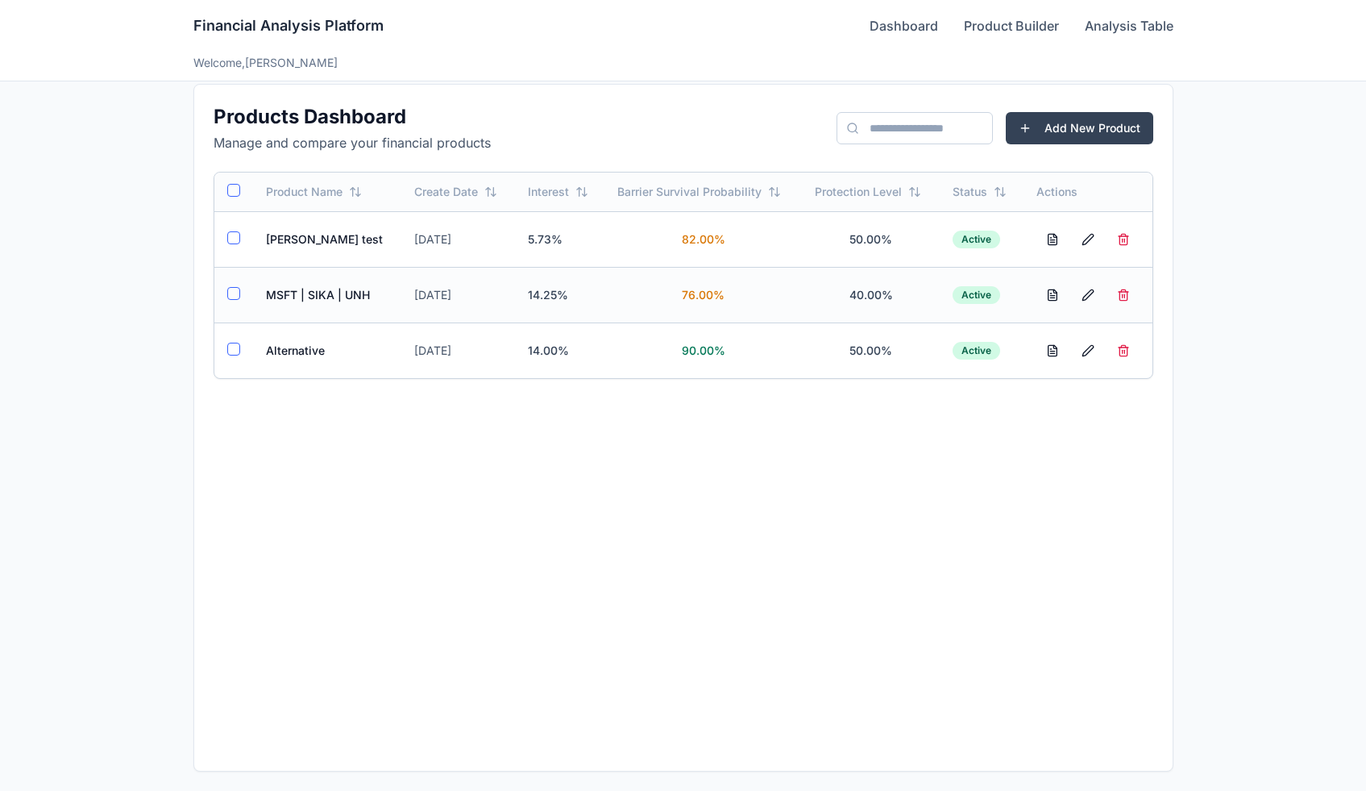
click at [353, 297] on td "MSFT | SIKA | UNH" at bounding box center [327, 295] width 149 height 56
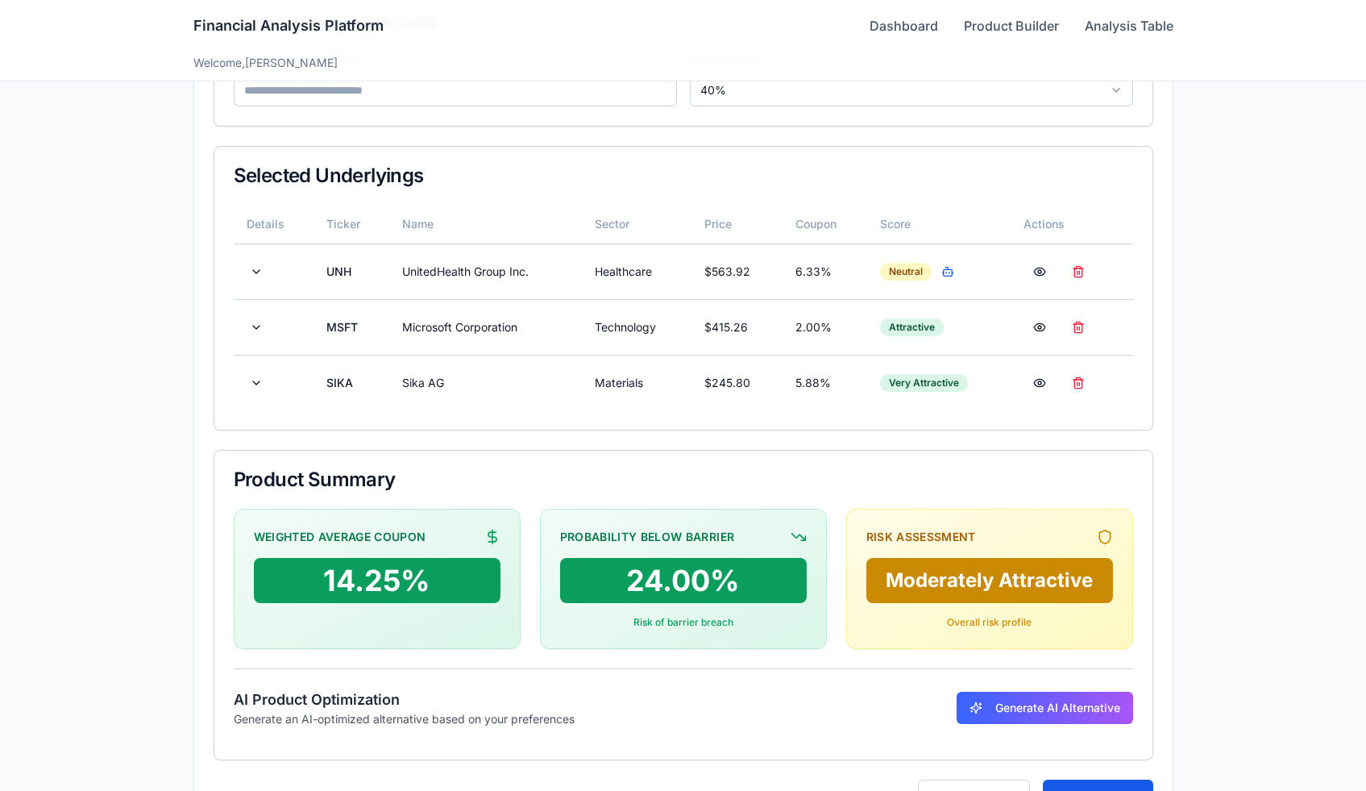
scroll to position [310, 0]
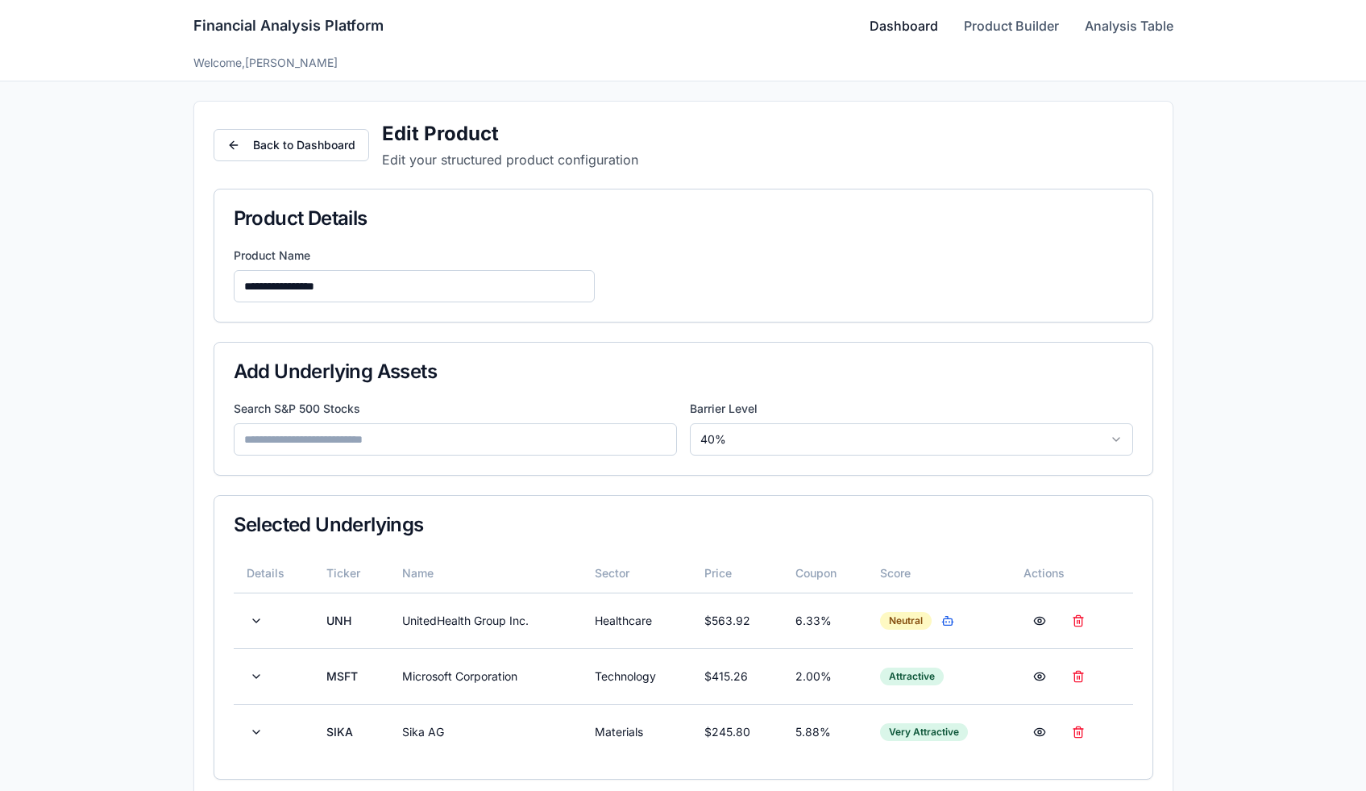
click at [907, 28] on link "Dashboard" at bounding box center [904, 25] width 69 height 19
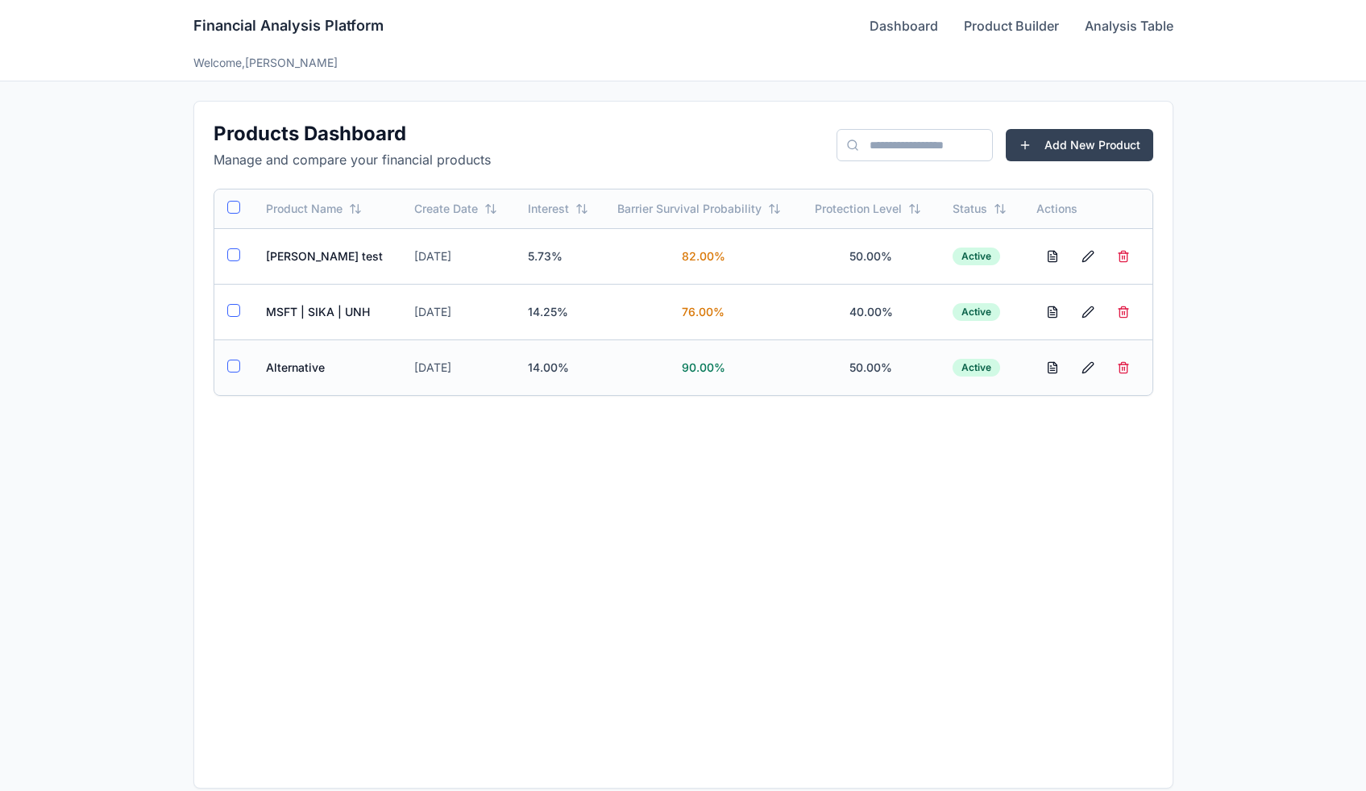
click at [300, 361] on td "Alternative" at bounding box center [327, 367] width 149 height 56
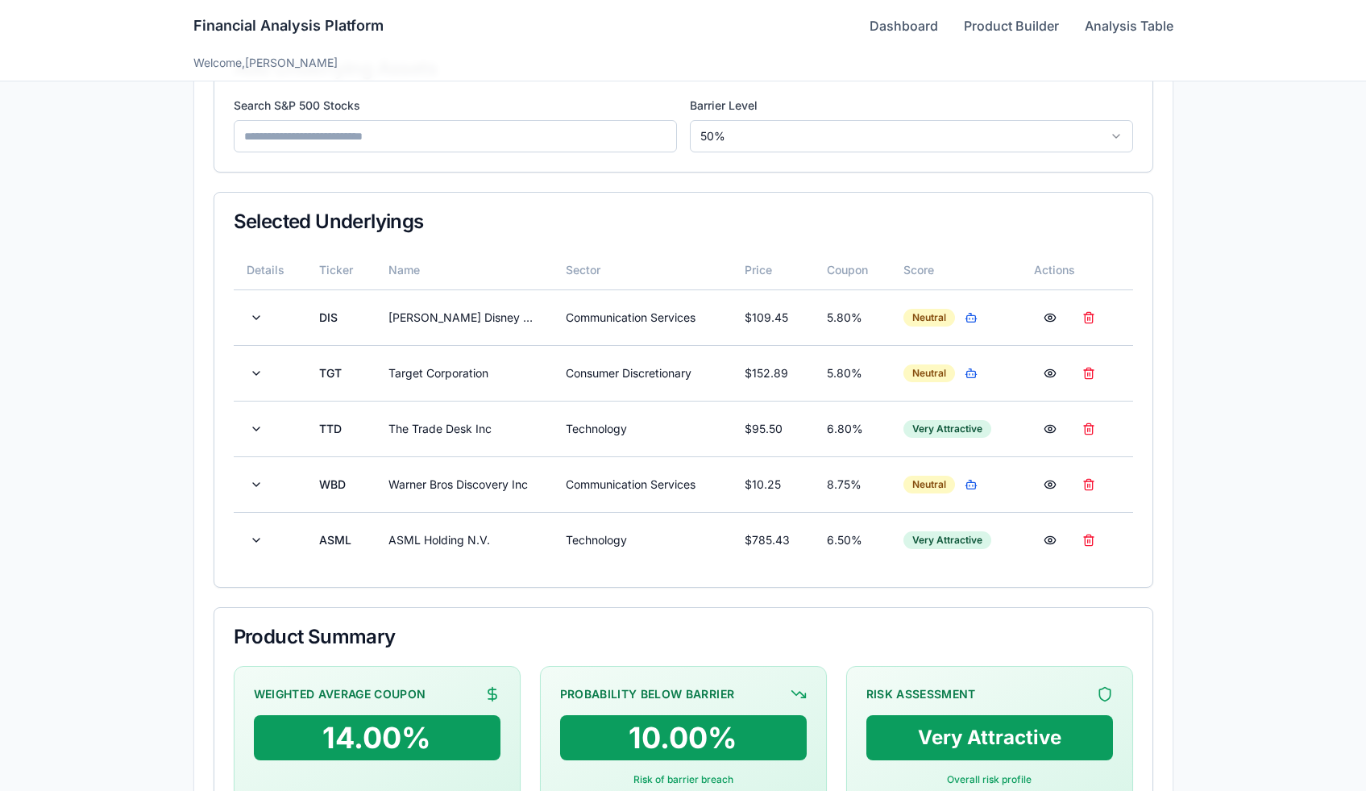
scroll to position [320, 0]
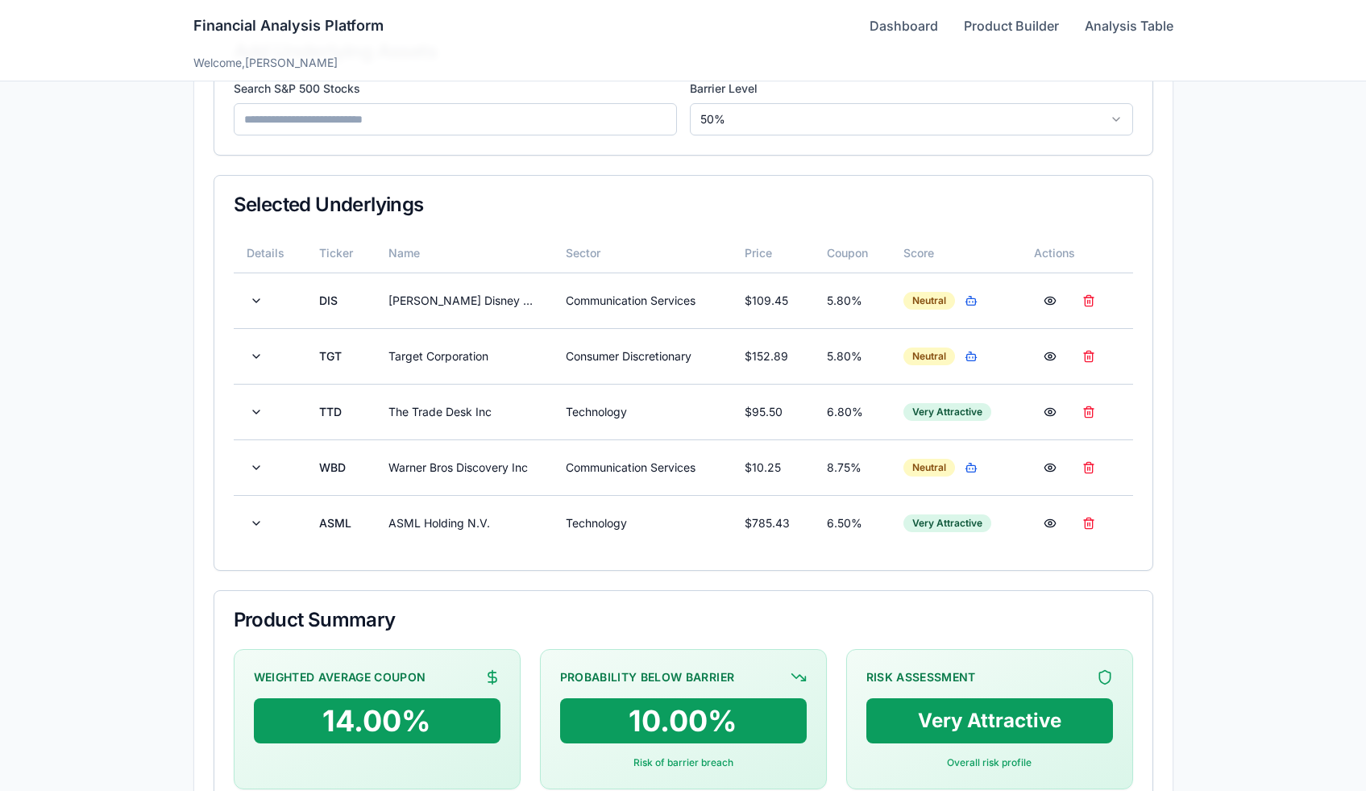
click at [477, 120] on input at bounding box center [455, 119] width 443 height 32
click at [1090, 344] on button at bounding box center [1089, 356] width 32 height 29
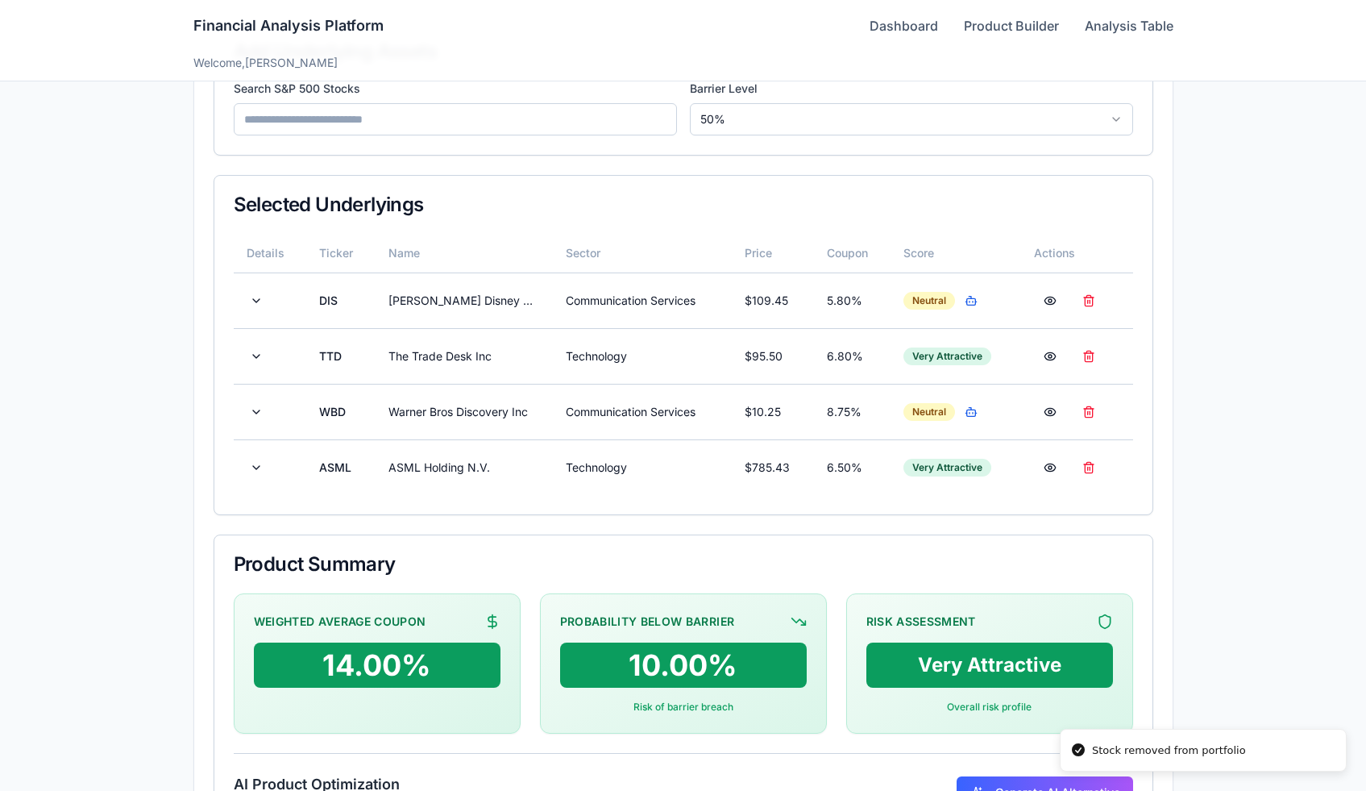
click at [515, 121] on input at bounding box center [455, 119] width 443 height 32
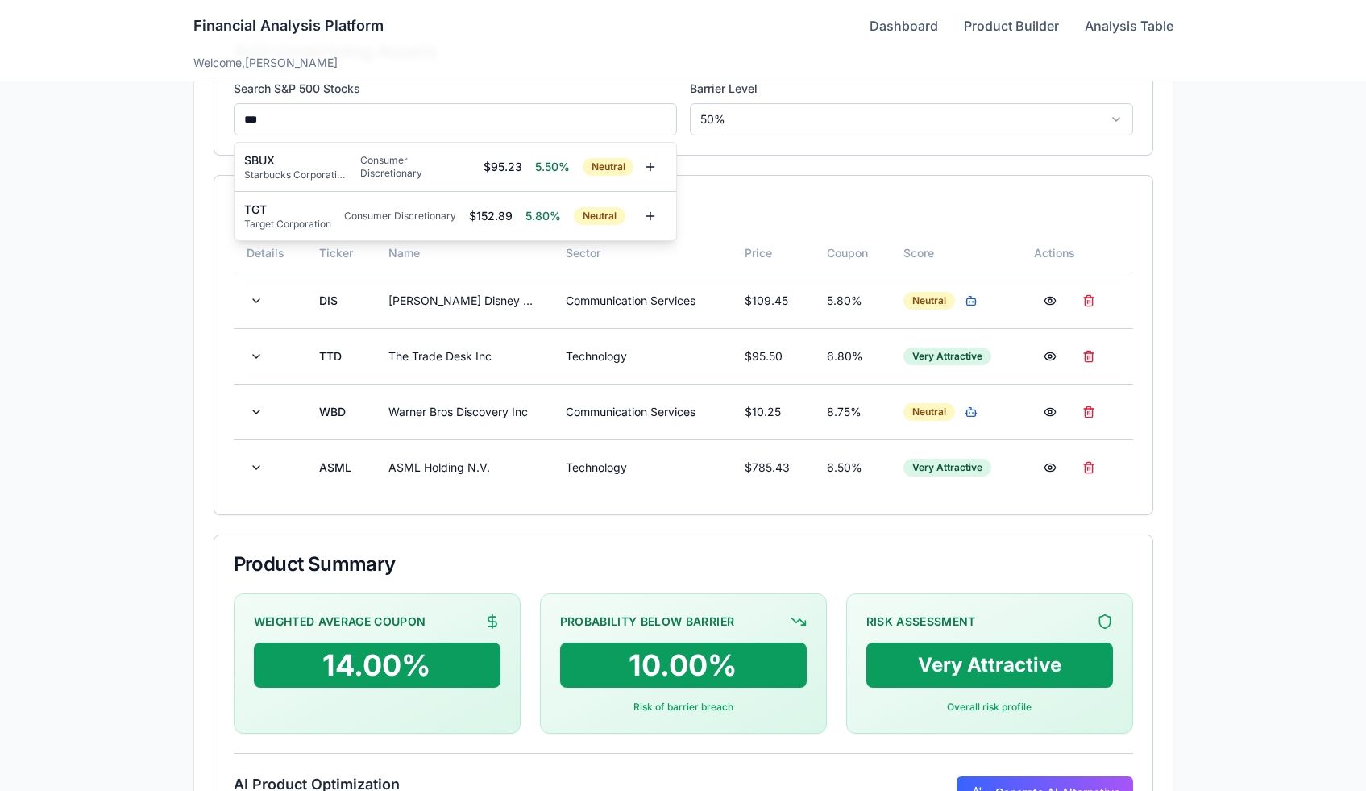
type input "***"
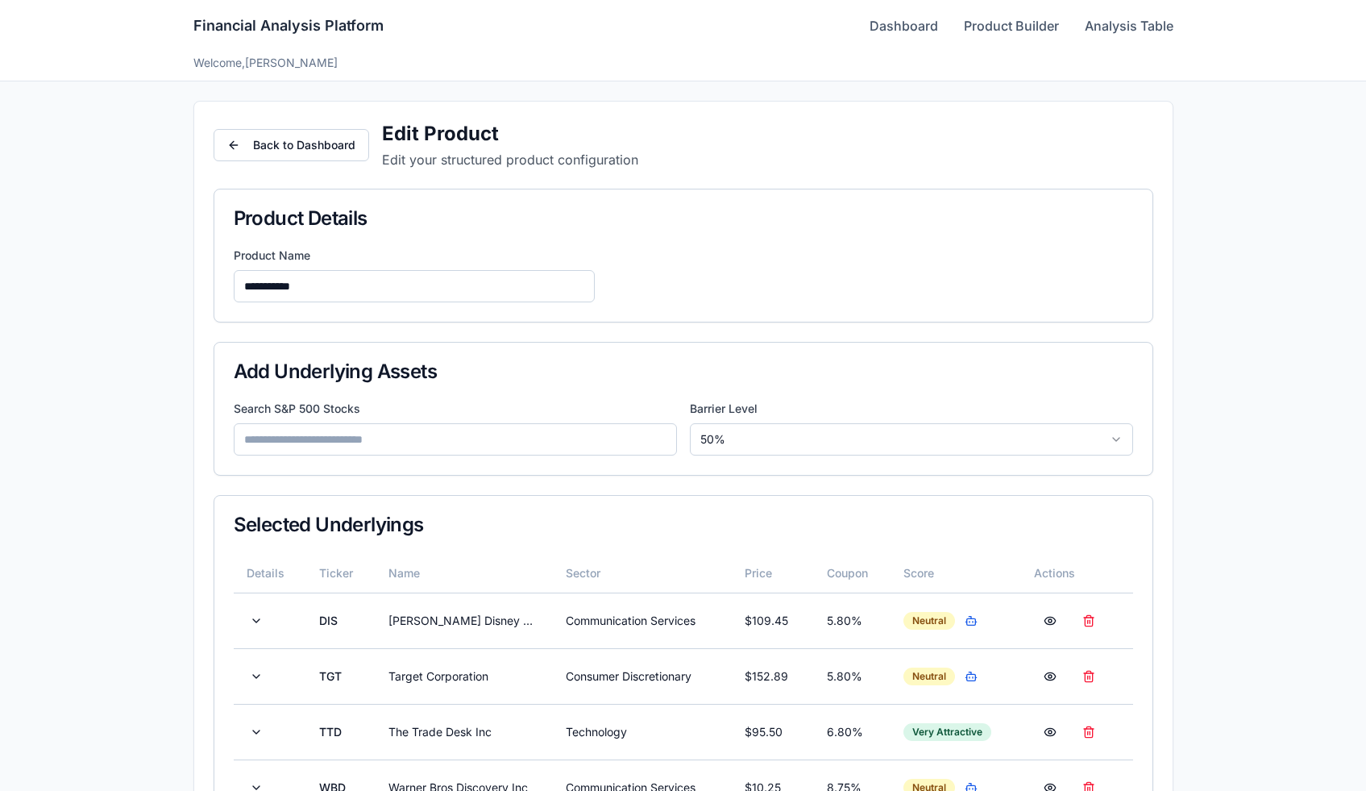
click at [430, 451] on input at bounding box center [455, 439] width 443 height 32
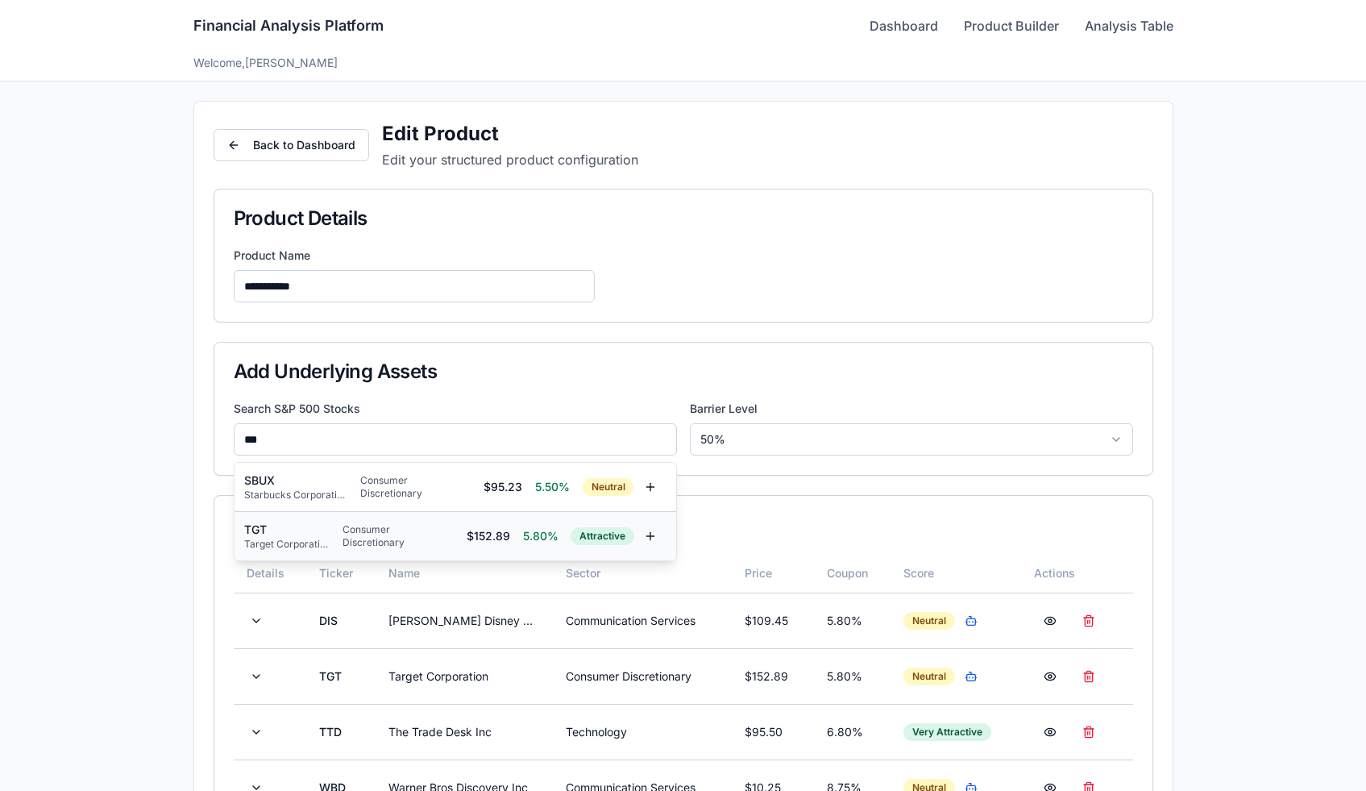
type input "***"
click at [636, 536] on button at bounding box center [650, 535] width 32 height 29
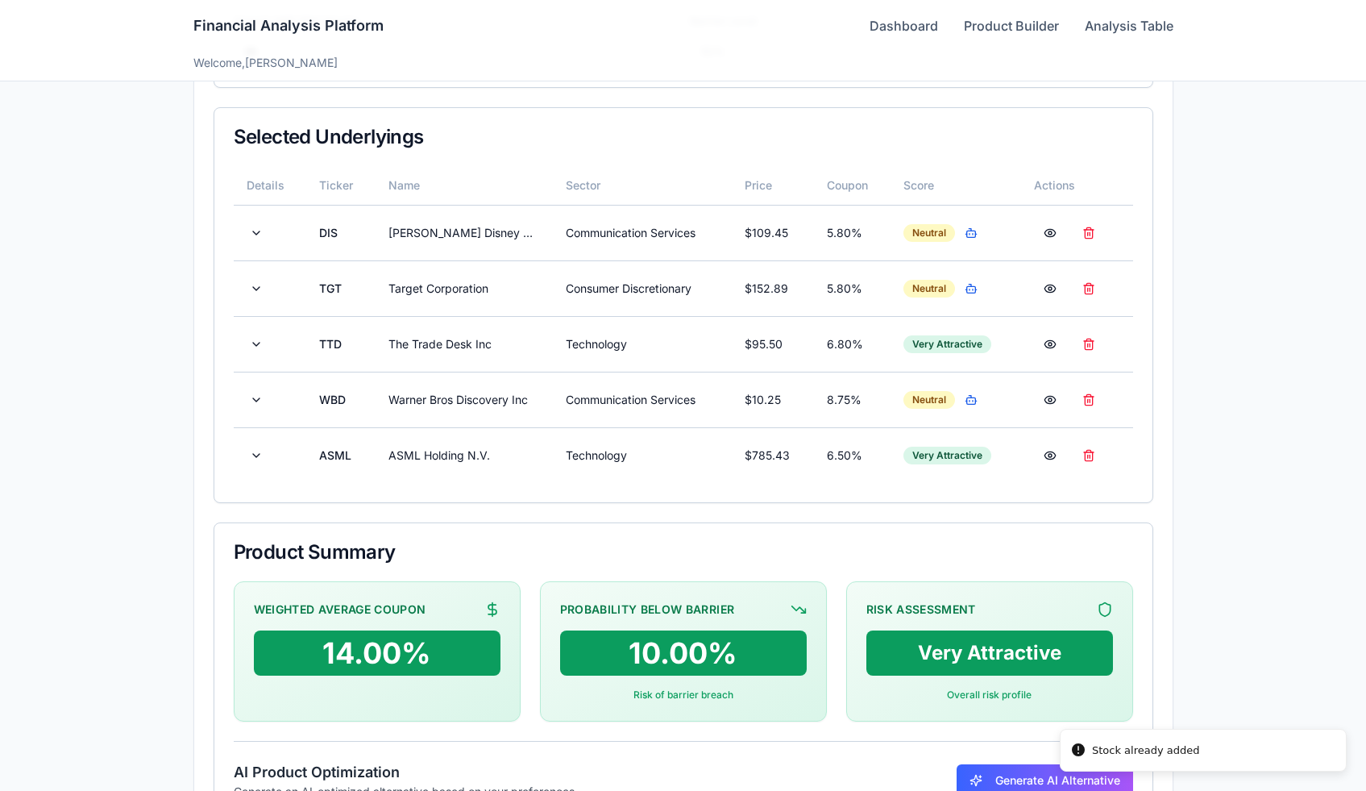
scroll to position [432, 0]
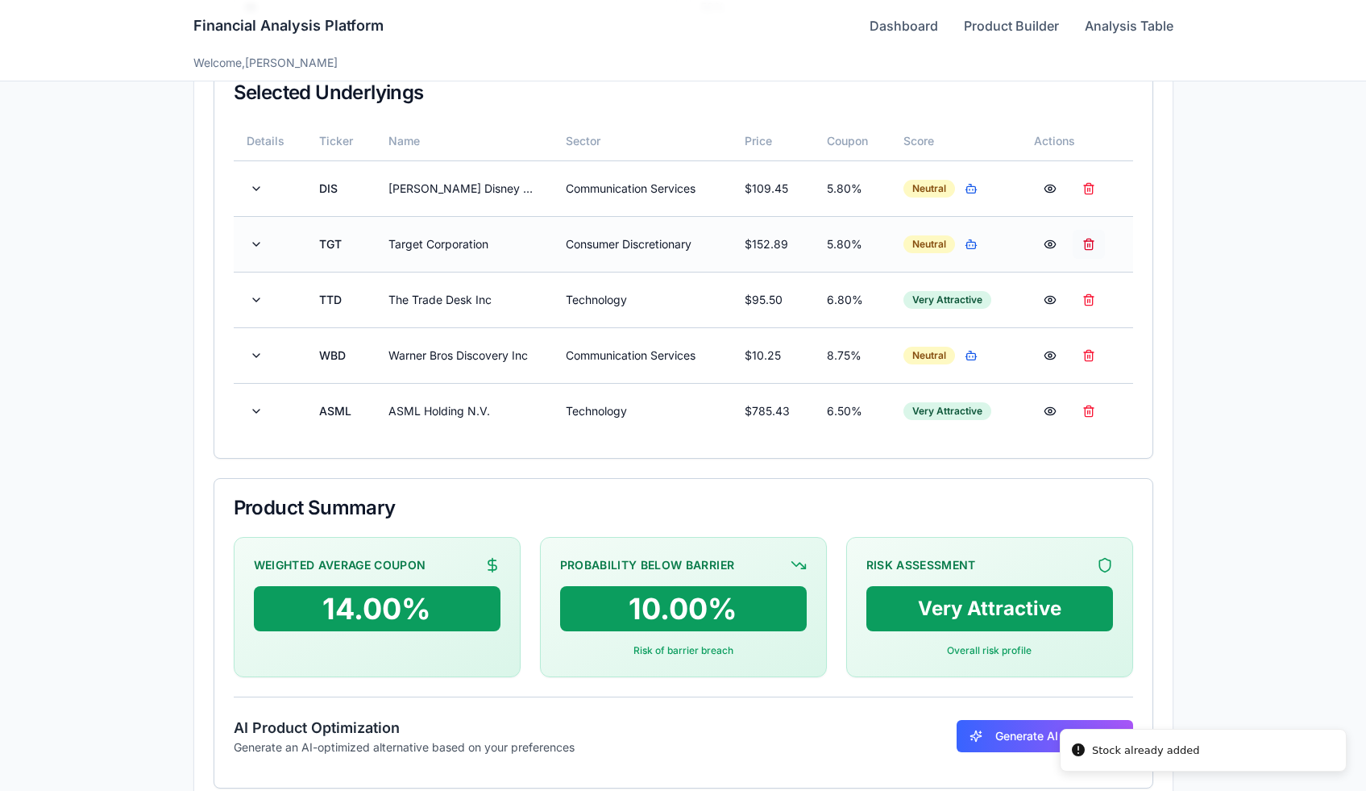
click at [1088, 239] on button at bounding box center [1089, 244] width 32 height 29
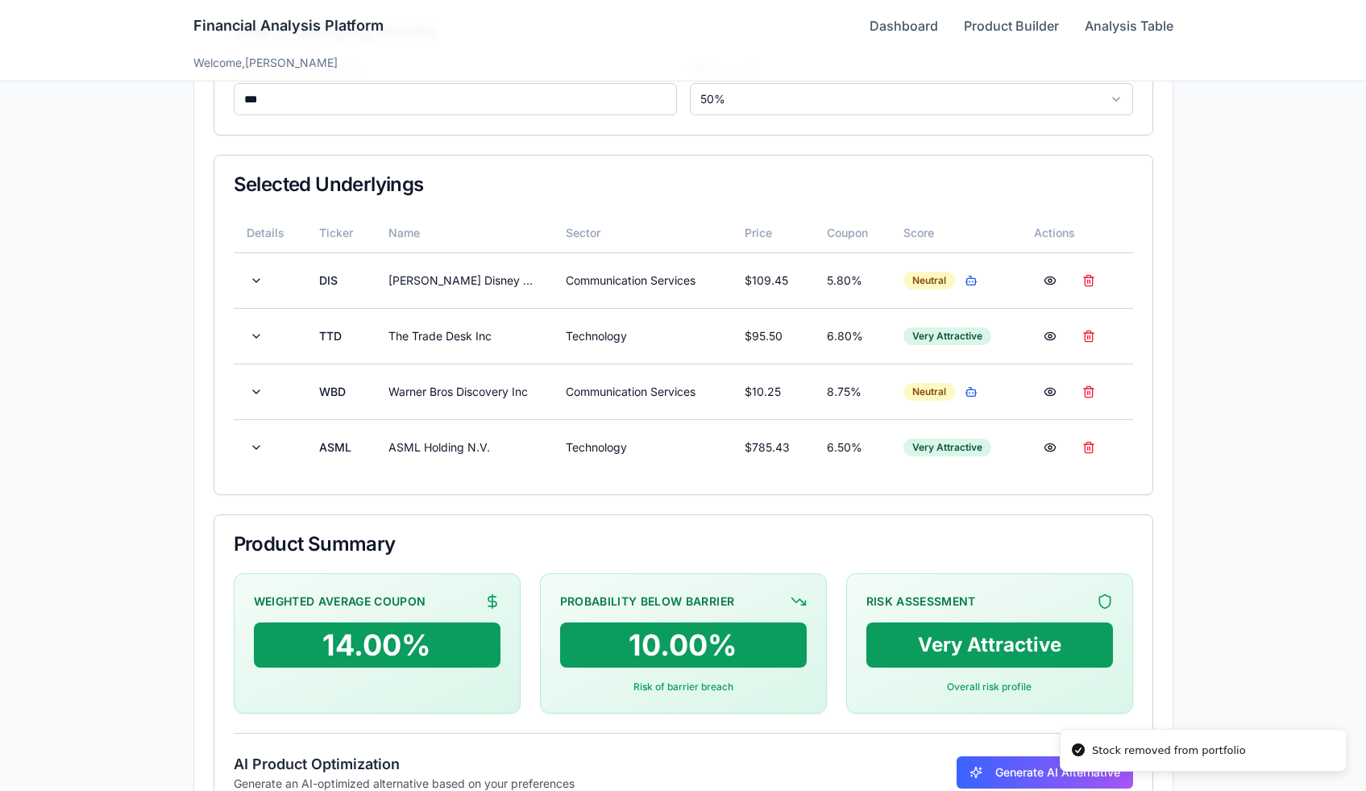
scroll to position [300, 0]
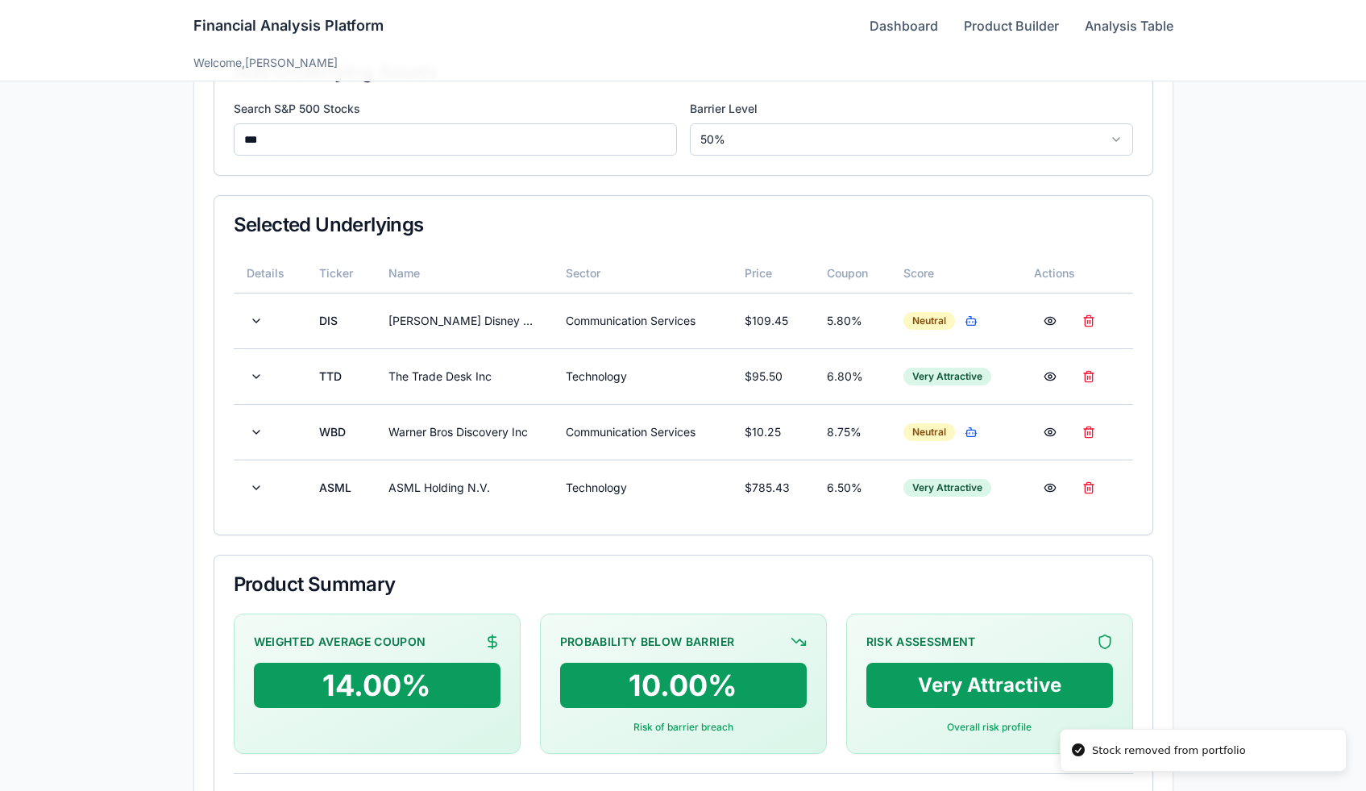
click at [446, 132] on input "***" at bounding box center [455, 139] width 443 height 32
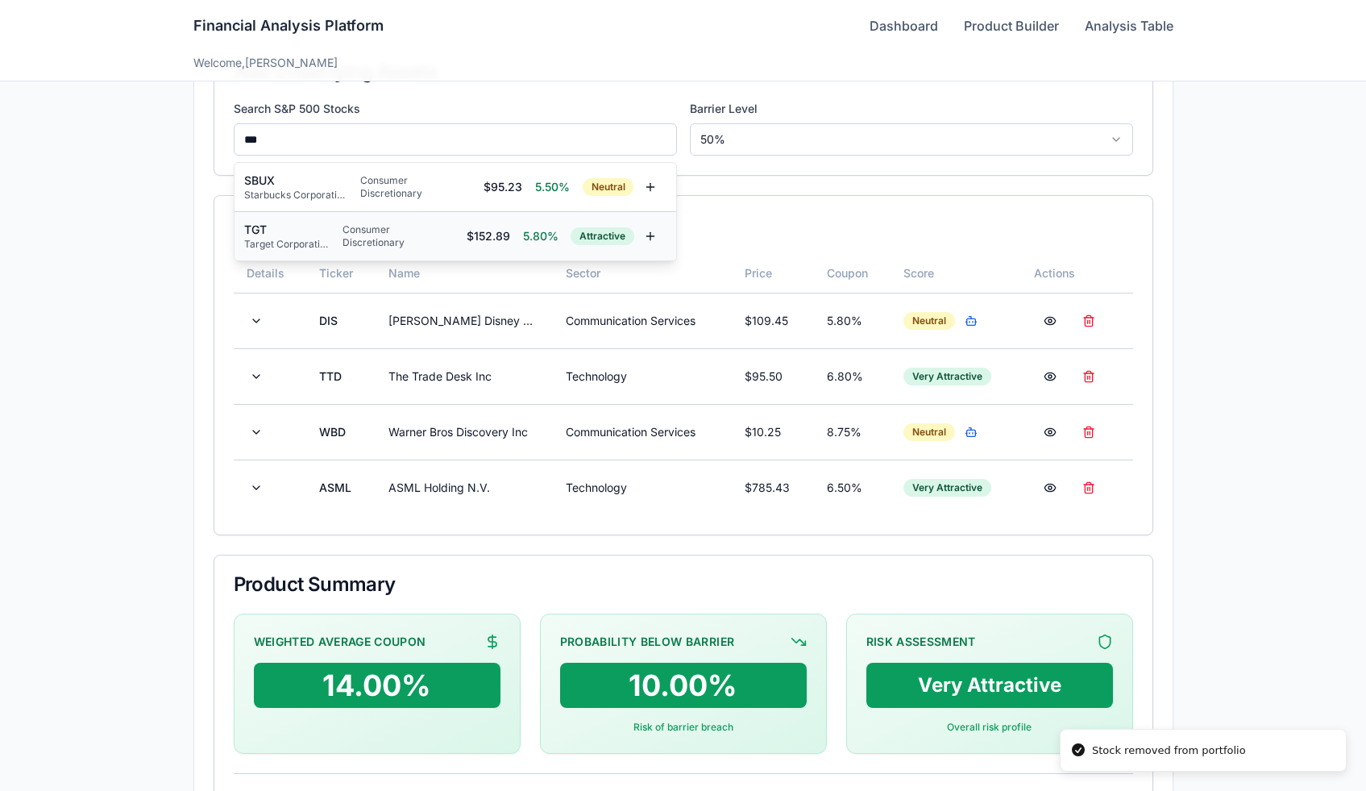
click at [414, 230] on div "Consumer Discretionary" at bounding box center [398, 236] width 111 height 26
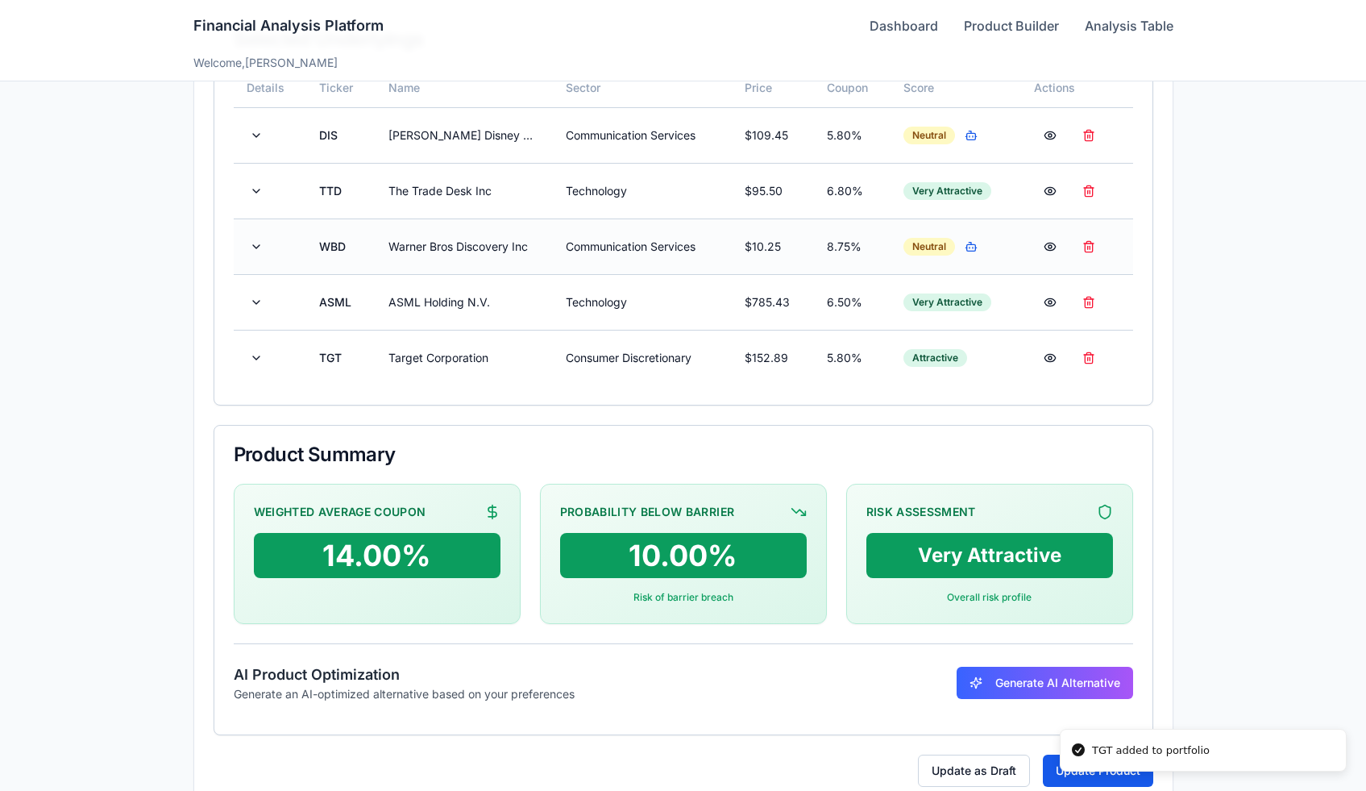
scroll to position [520, 0]
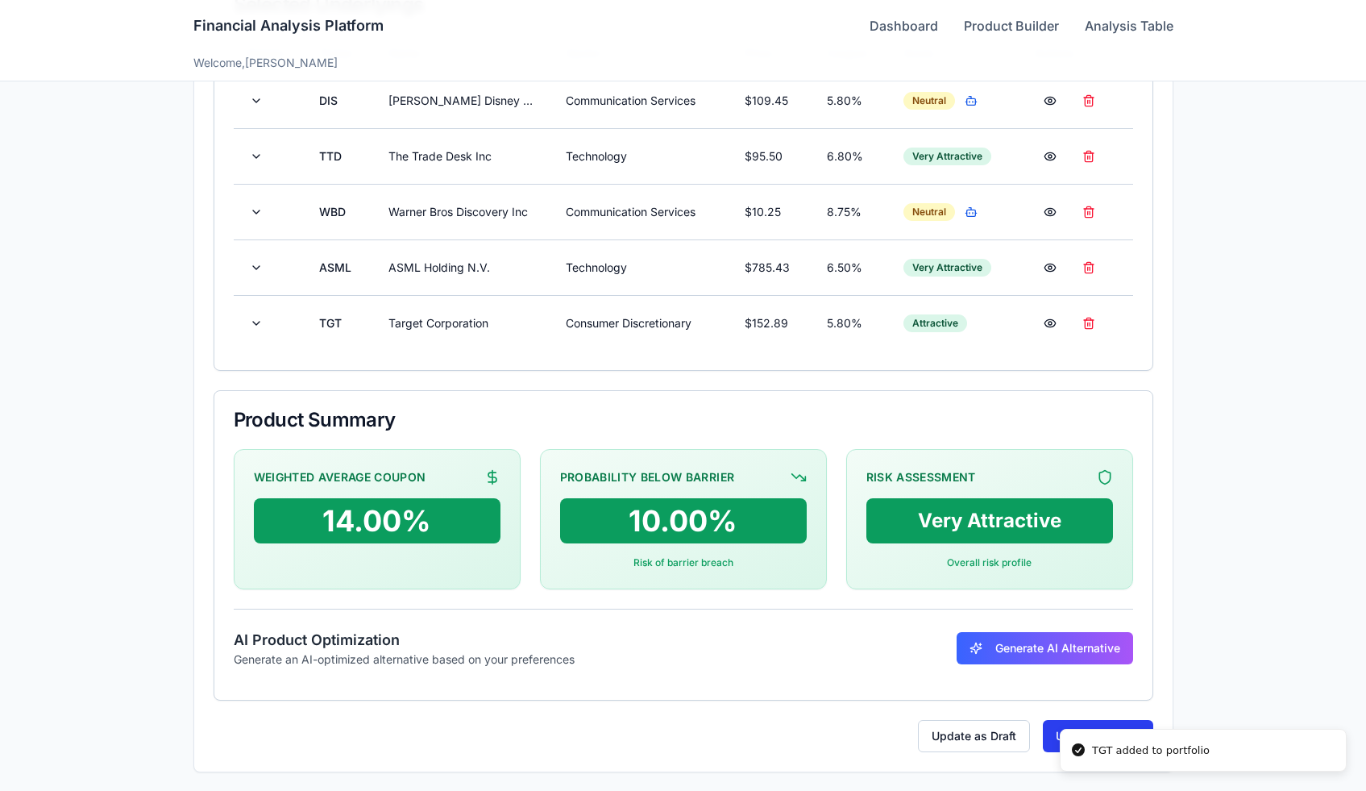
click at [1052, 725] on button "Update Product" at bounding box center [1098, 736] width 110 height 32
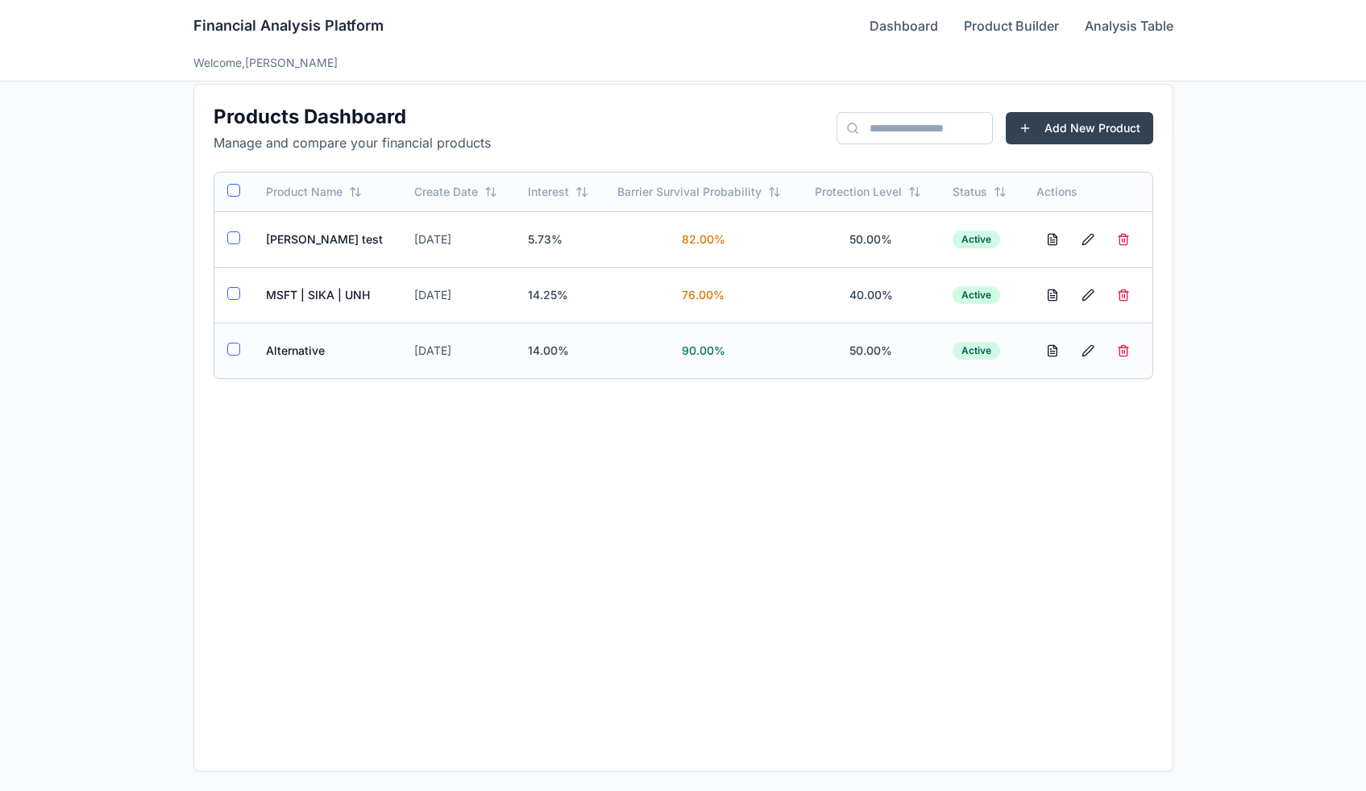
click at [276, 364] on td "Alternative" at bounding box center [327, 350] width 149 height 56
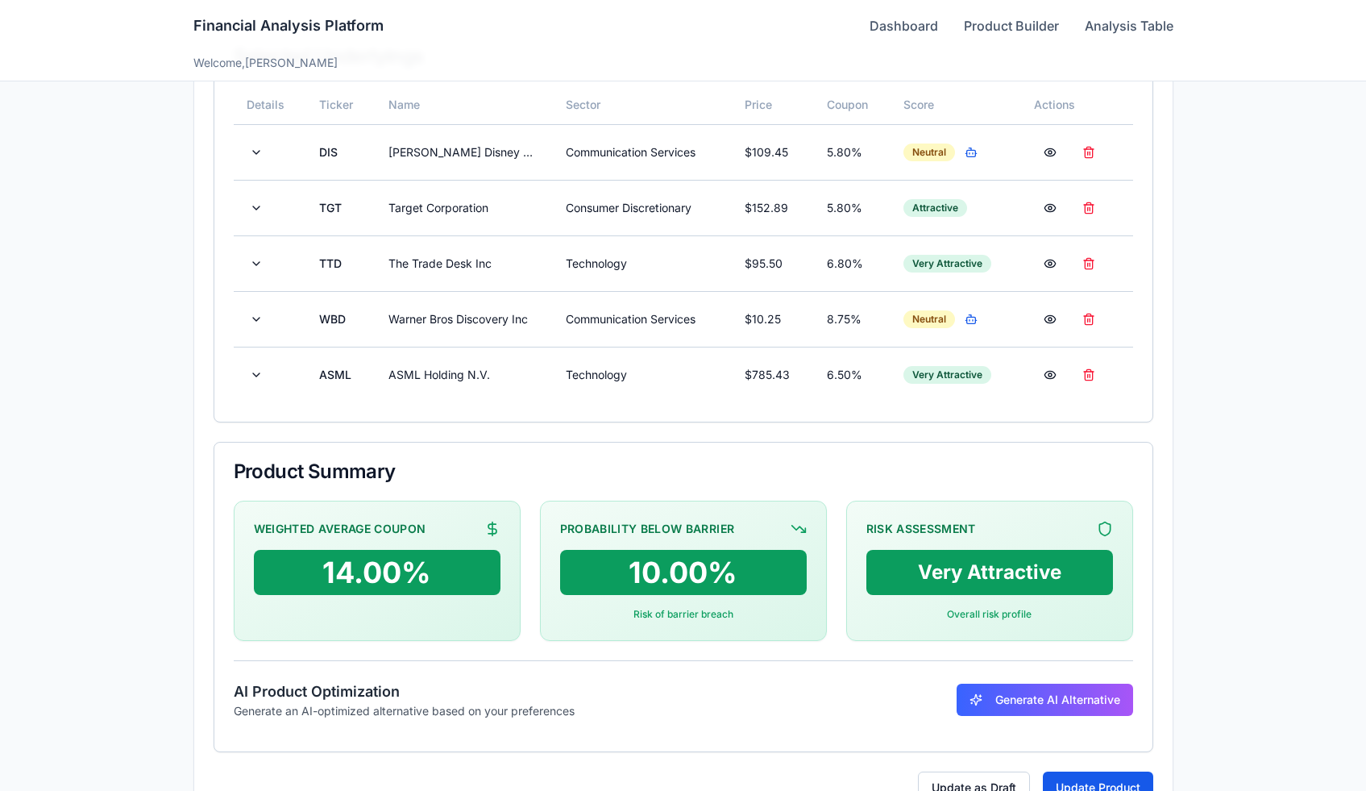
scroll to position [467, 0]
click at [390, 316] on td "Warner Bros Discovery Inc" at bounding box center [465, 320] width 178 height 56
drag, startPoint x: 386, startPoint y: 316, endPoint x: 535, endPoint y: 314, distance: 149.1
click at [535, 314] on td "Warner Bros Discovery Inc" at bounding box center [465, 320] width 178 height 56
copy td "Warner Bros Discovery Inc"
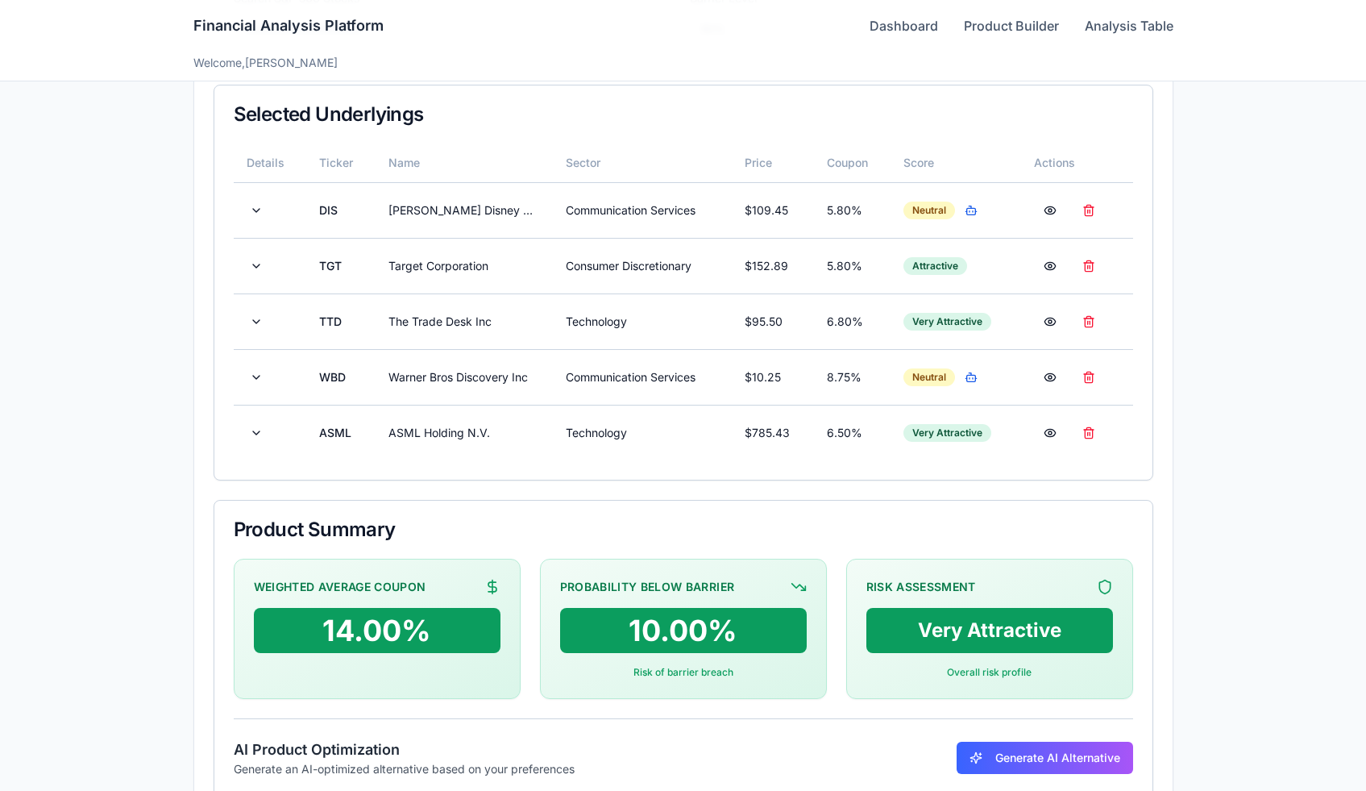
scroll to position [408, 0]
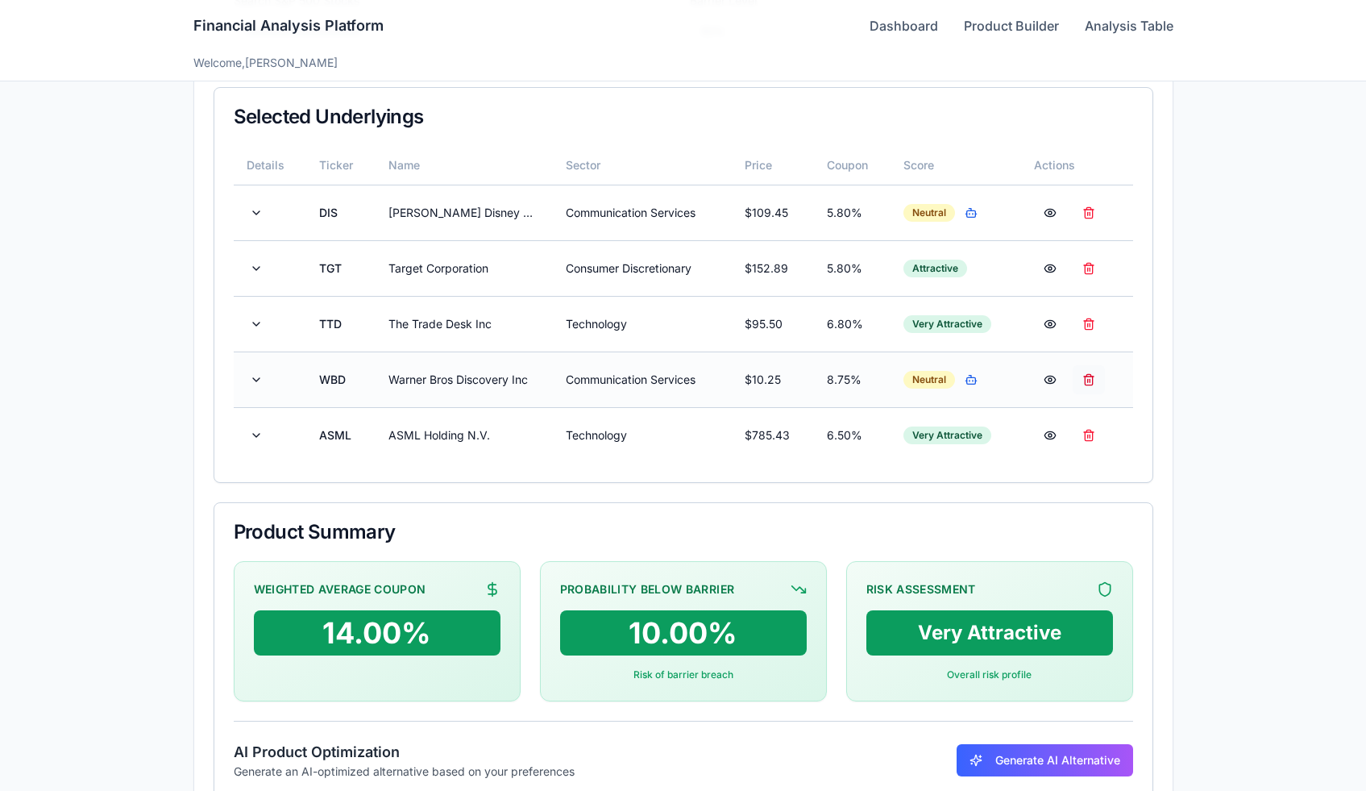
click at [1086, 380] on button at bounding box center [1089, 379] width 32 height 29
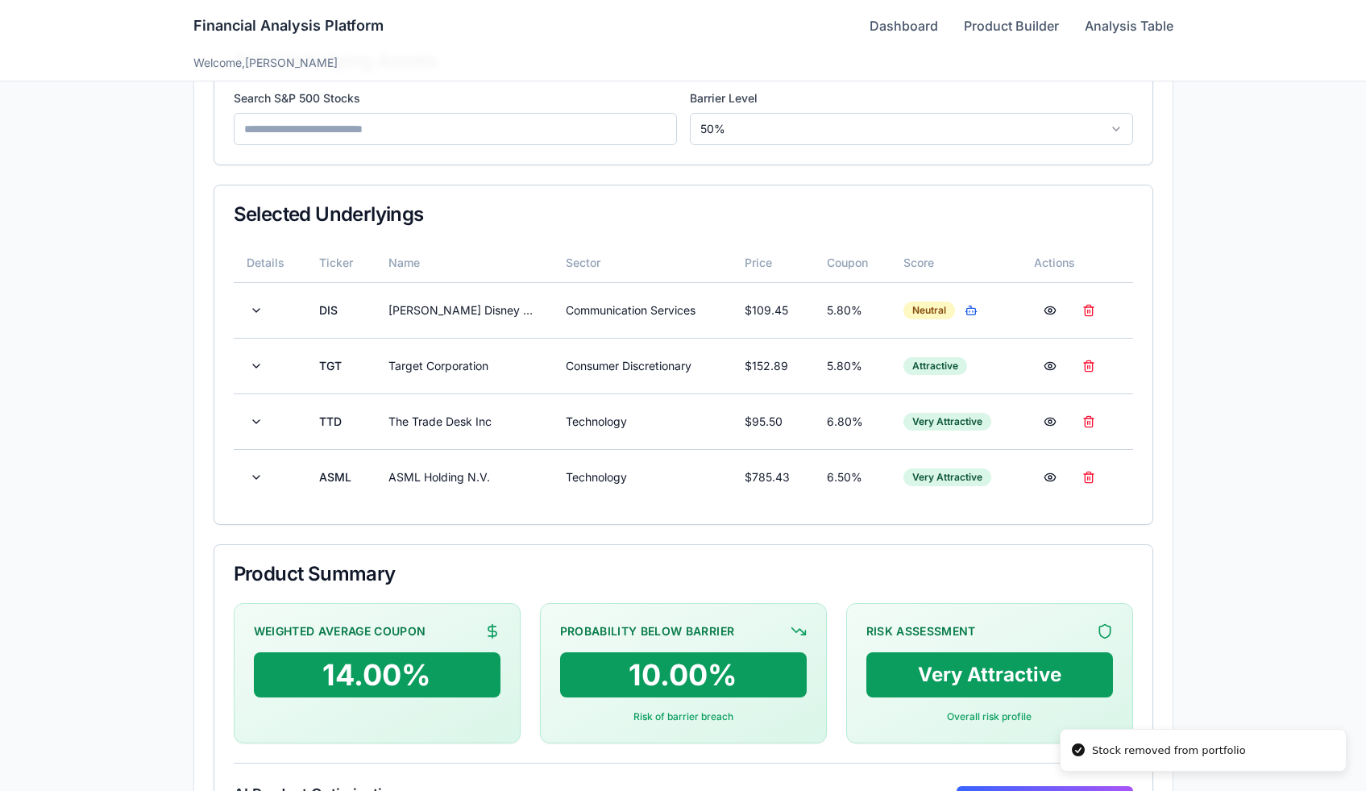
scroll to position [293, 0]
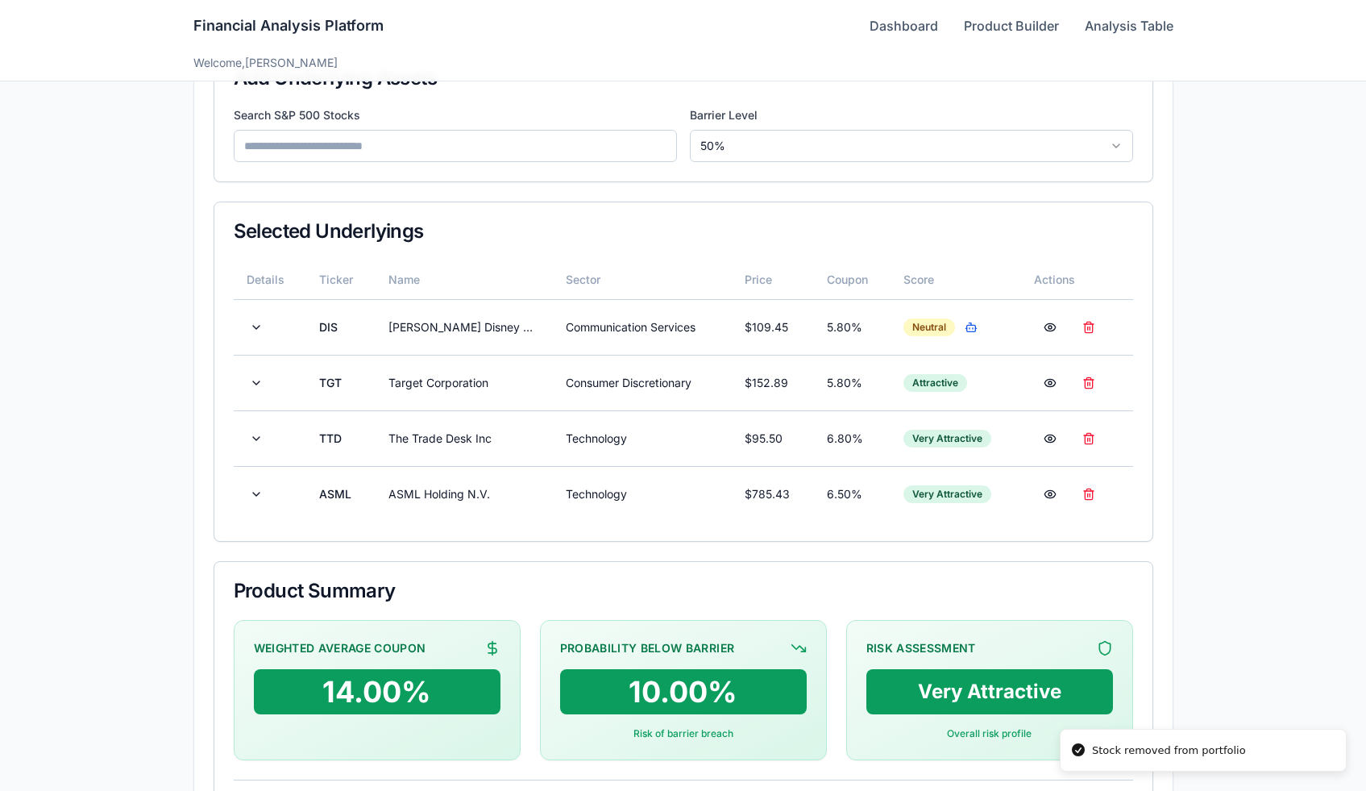
click at [396, 130] on input at bounding box center [455, 146] width 443 height 32
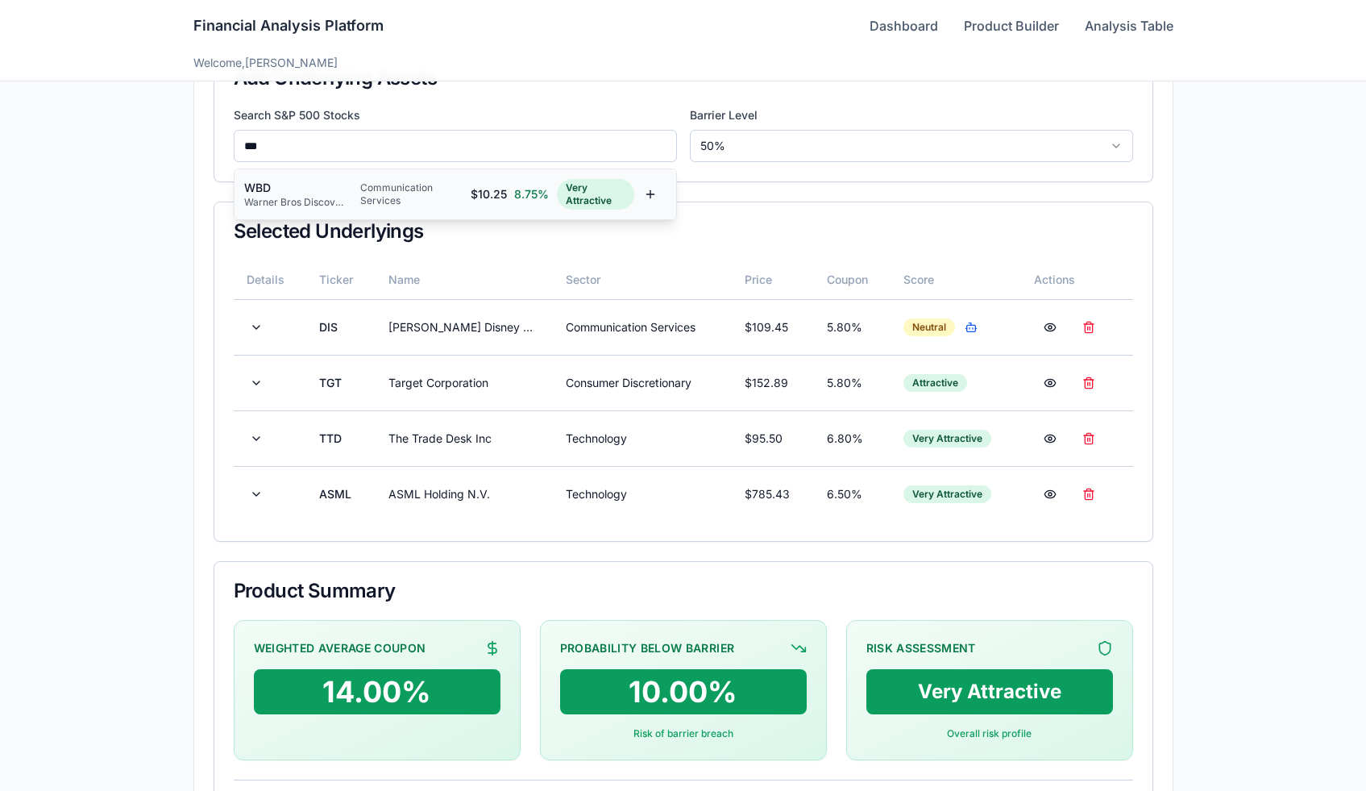
type input "***"
click at [646, 196] on button at bounding box center [650, 194] width 32 height 29
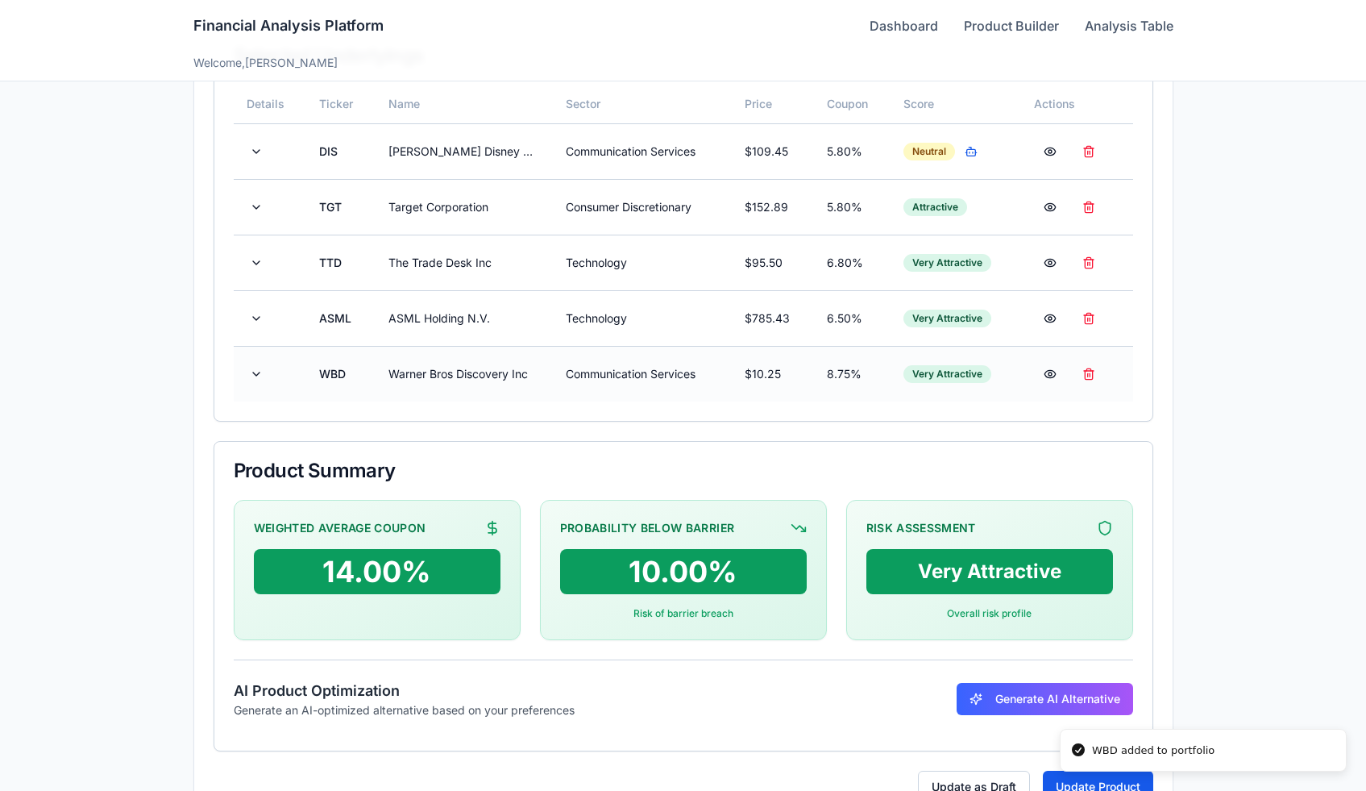
scroll to position [520, 0]
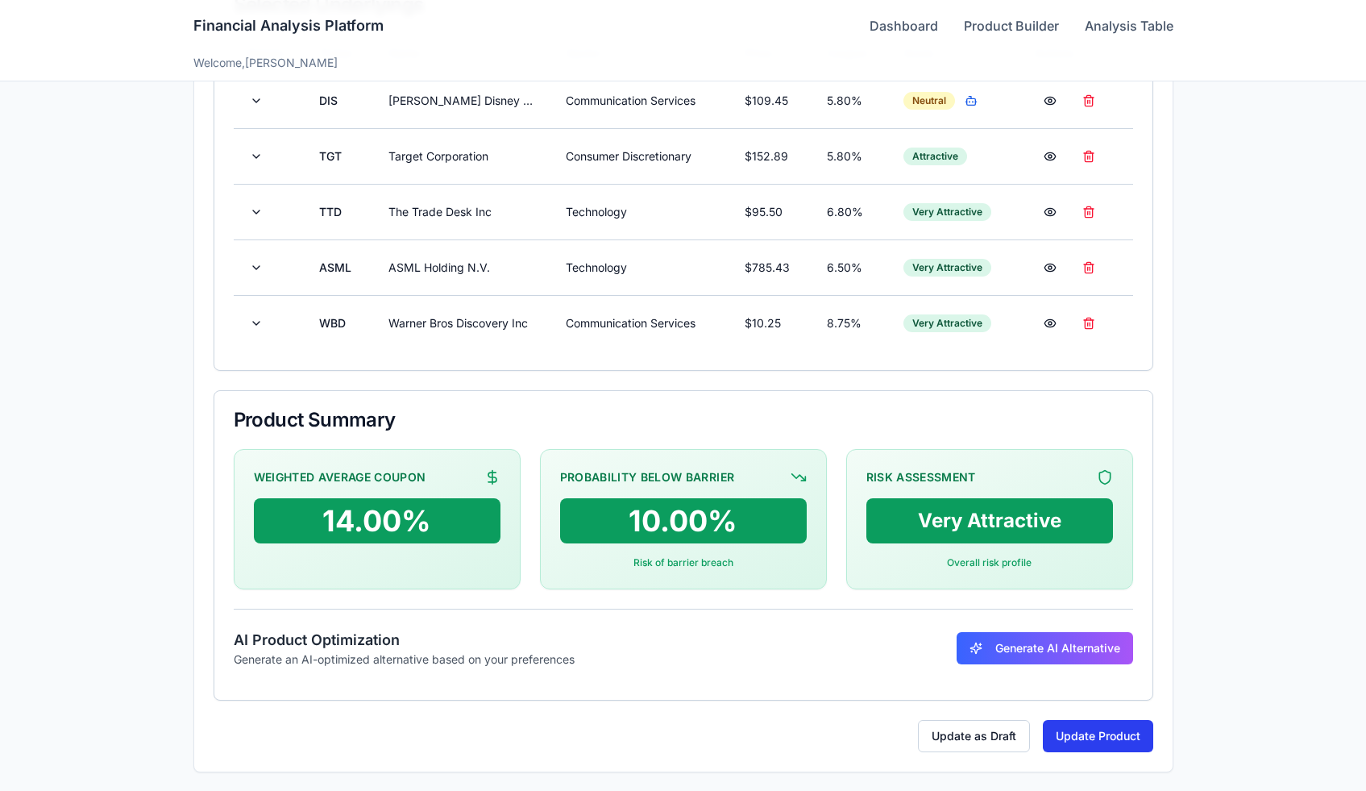
click at [1082, 729] on button "Update Product" at bounding box center [1098, 736] width 110 height 32
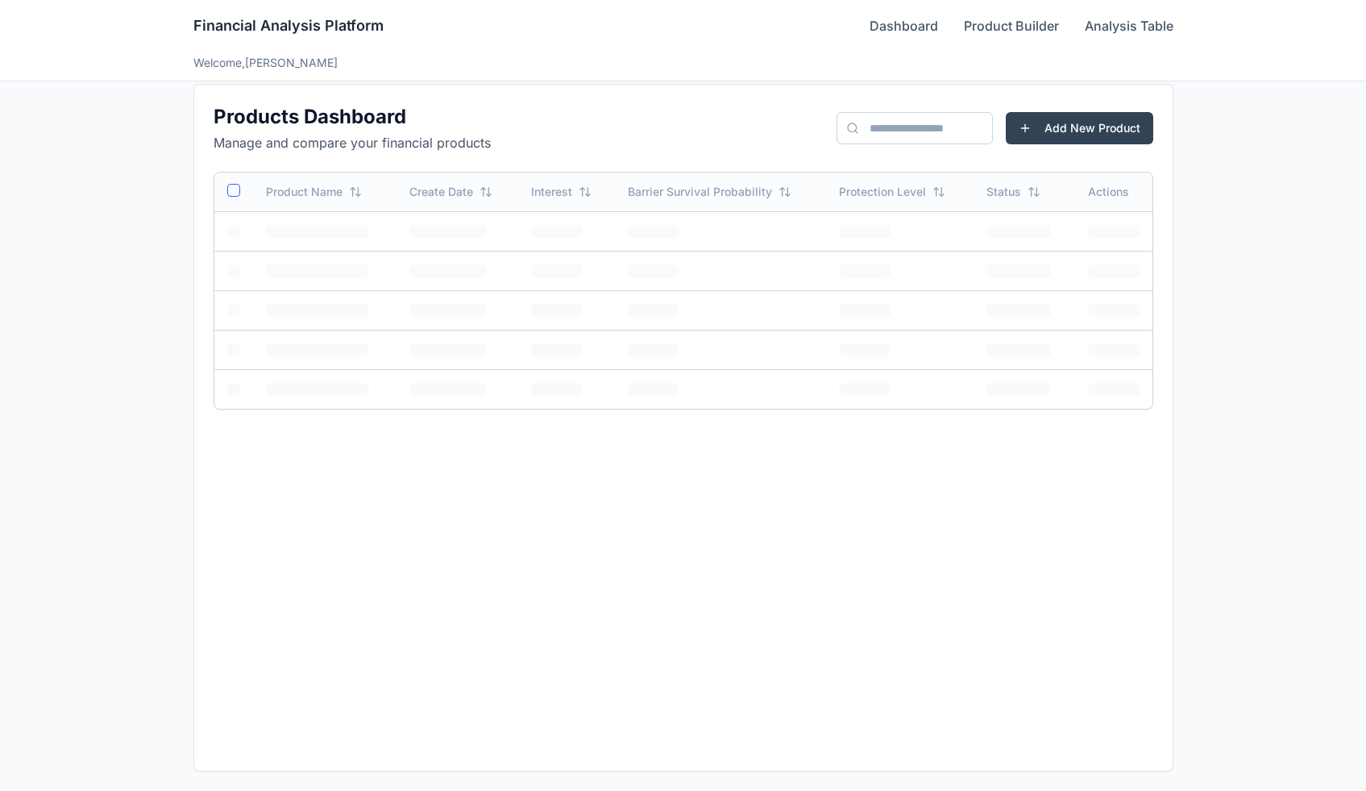
scroll to position [17, 0]
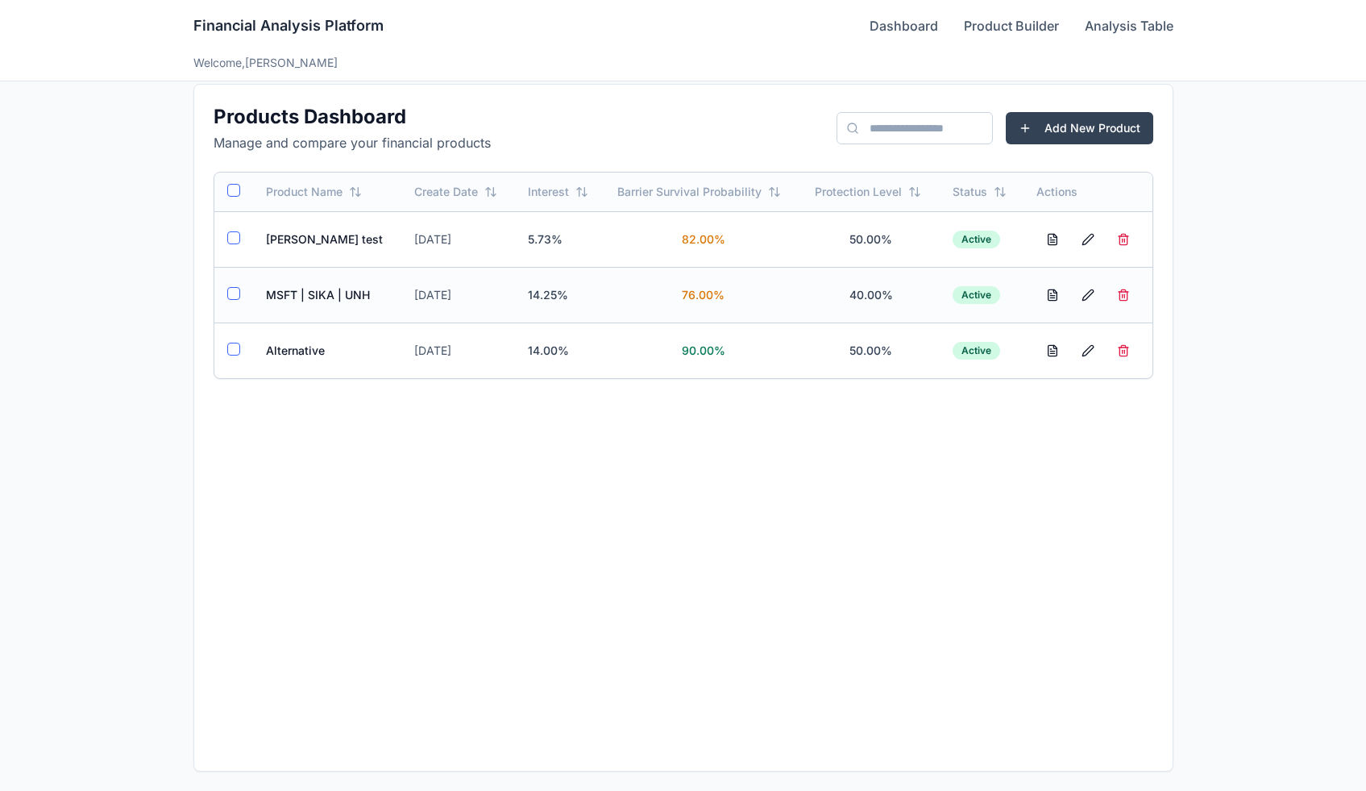
click at [329, 302] on td "MSFT | SIKA | UNH" at bounding box center [327, 295] width 149 height 56
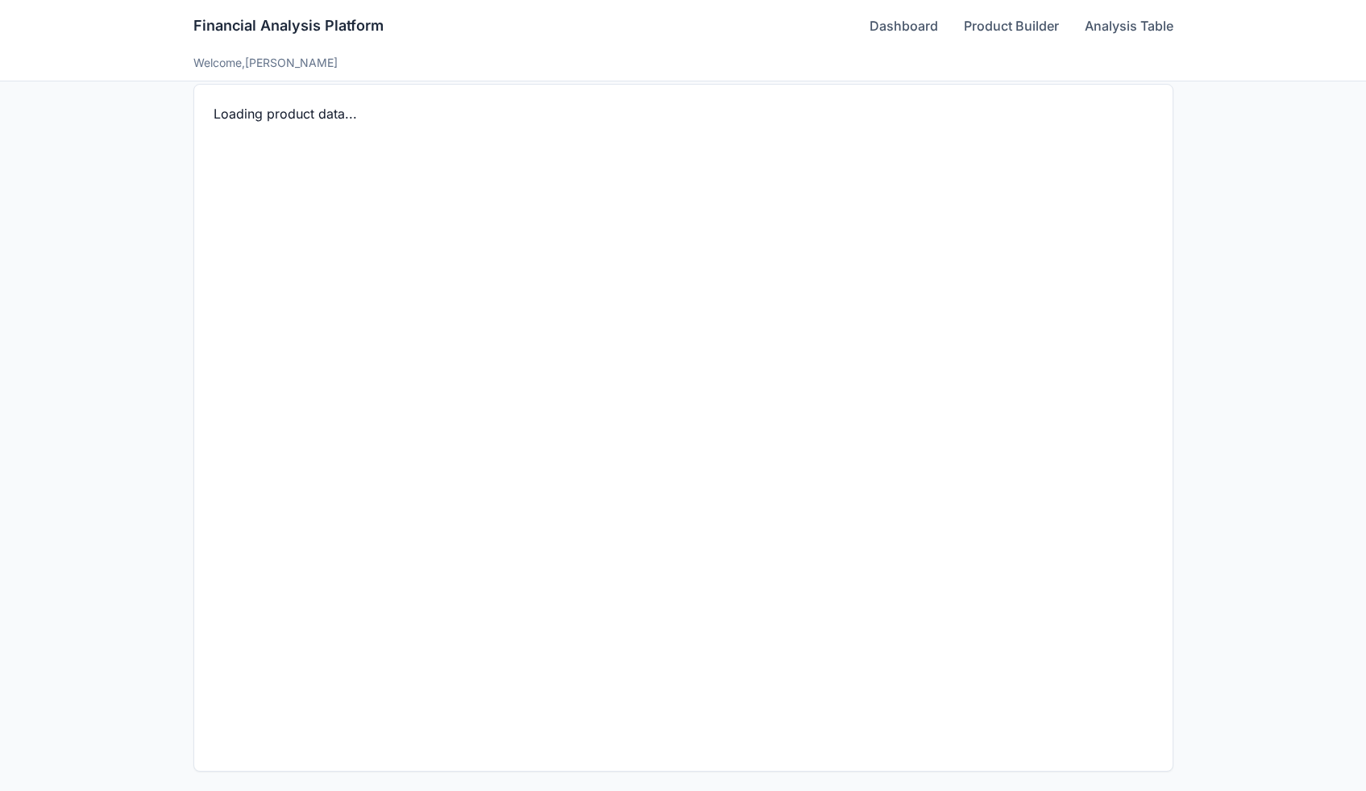
scroll to position [409, 0]
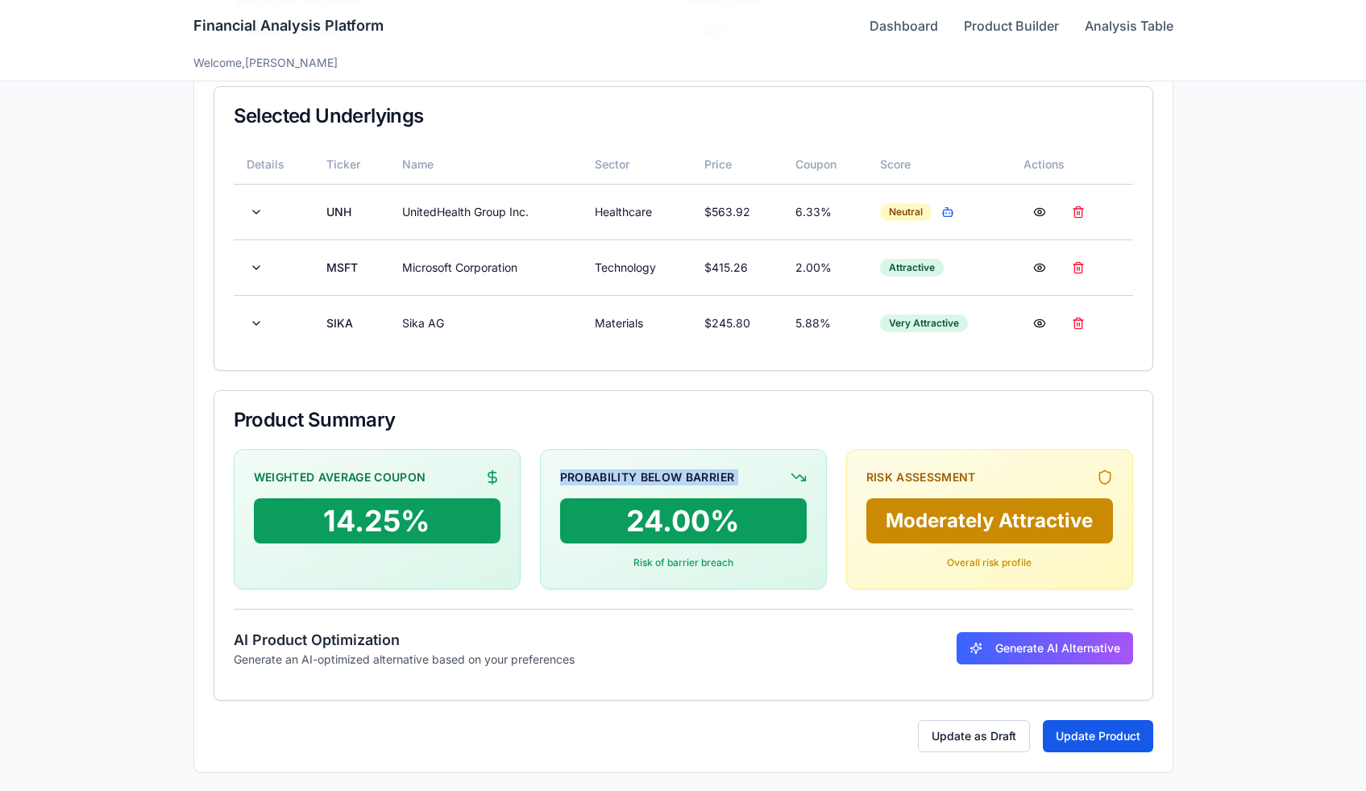
drag, startPoint x: 554, startPoint y: 480, endPoint x: 771, endPoint y: 490, distance: 217.9
click at [771, 490] on div "Probability Below Barrier 24.00% Risk of barrier breach" at bounding box center [683, 519] width 287 height 140
copy div "Probability Below Barrier"
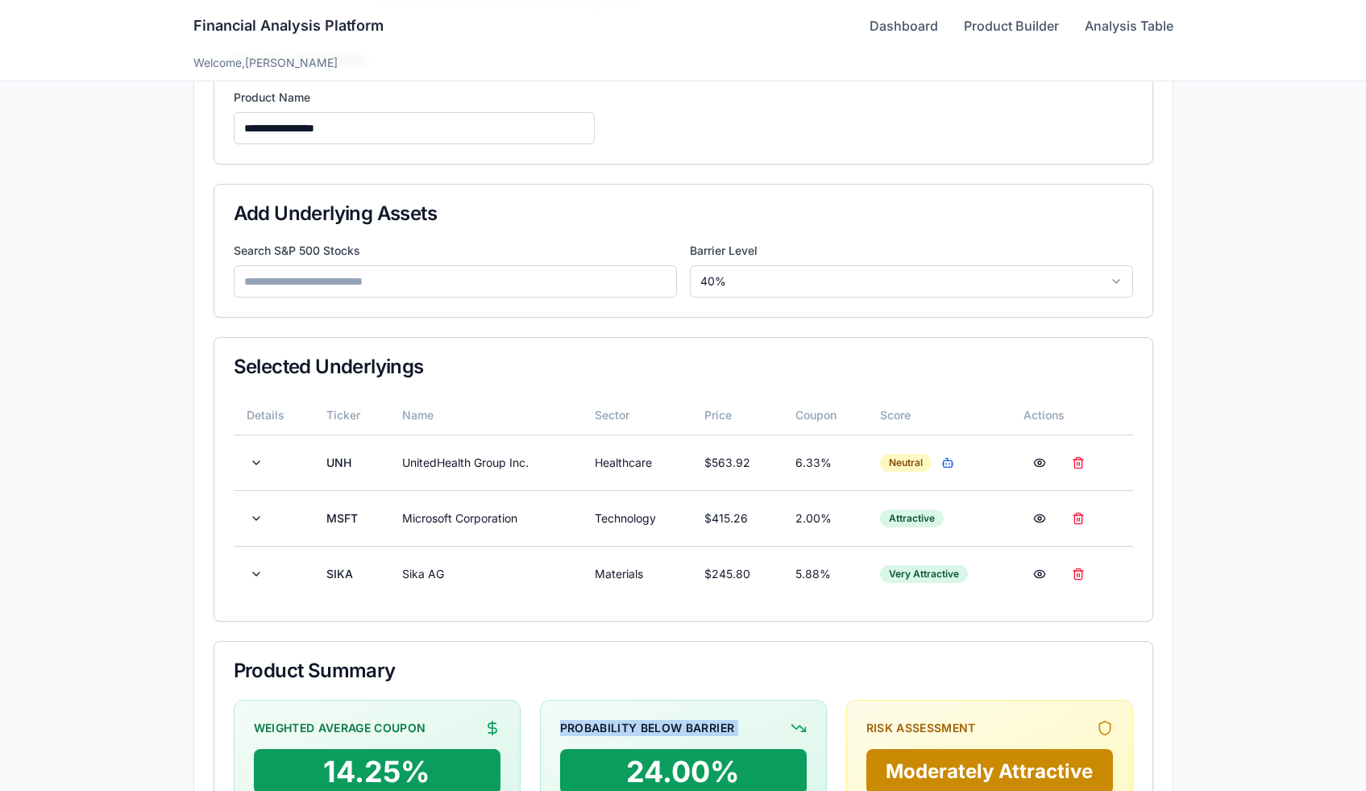
scroll to position [64, 0]
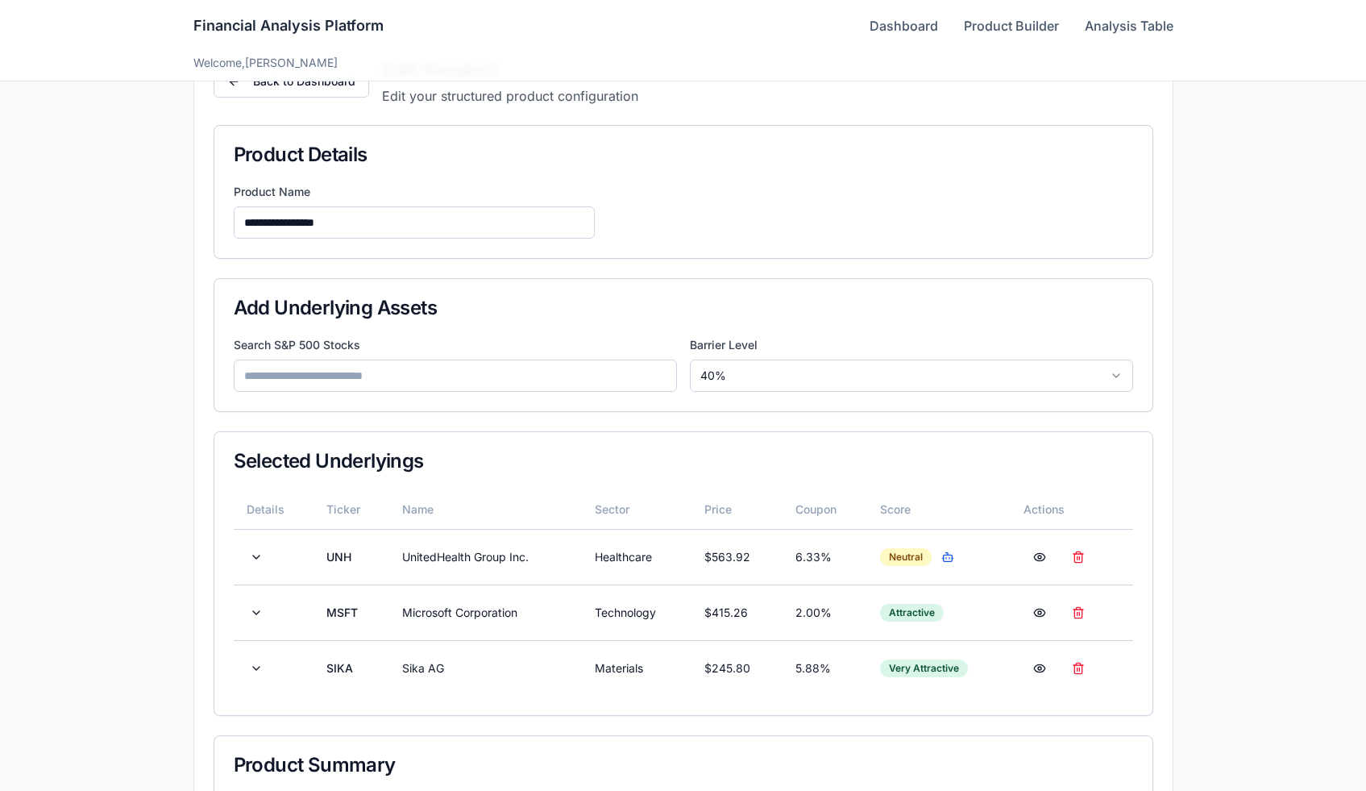
click at [372, 222] on input "**********" at bounding box center [414, 222] width 361 height 32
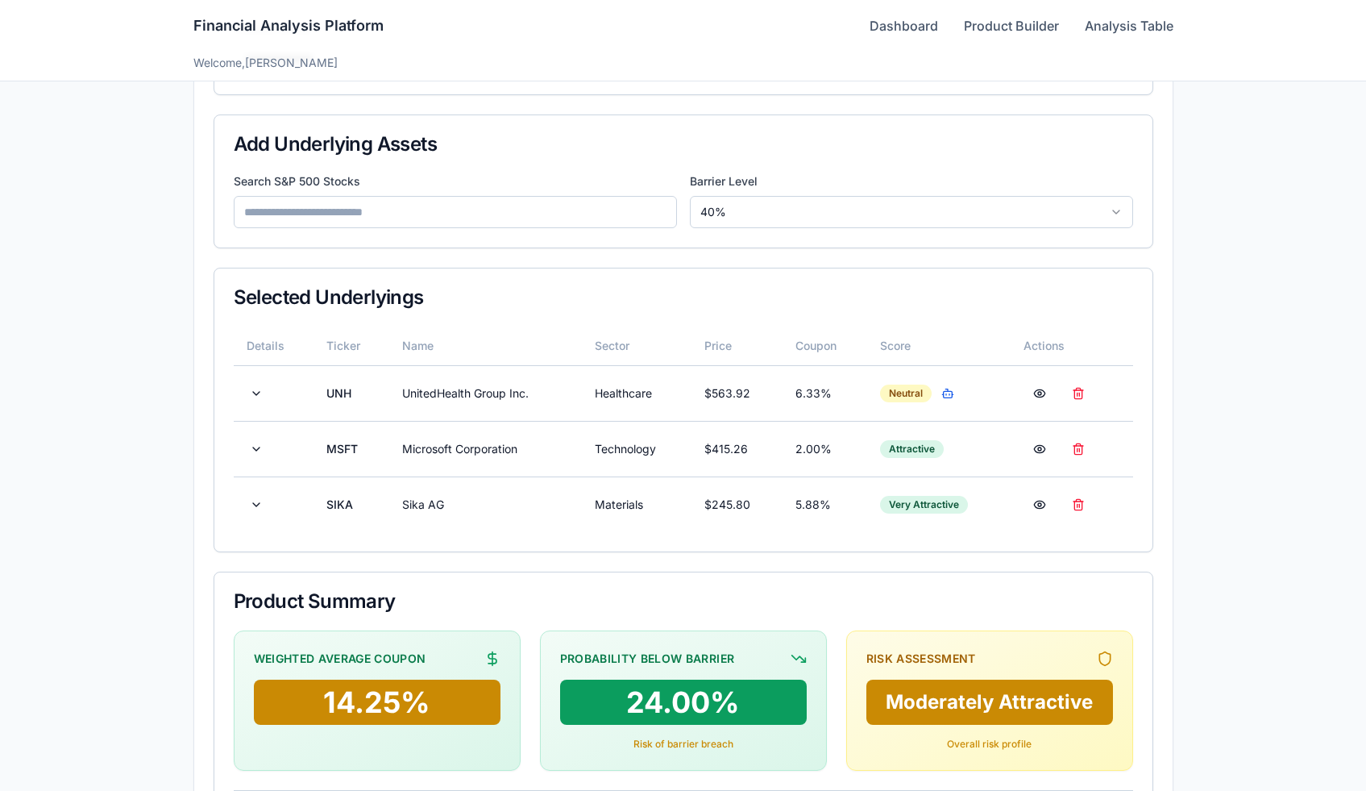
scroll to position [409, 0]
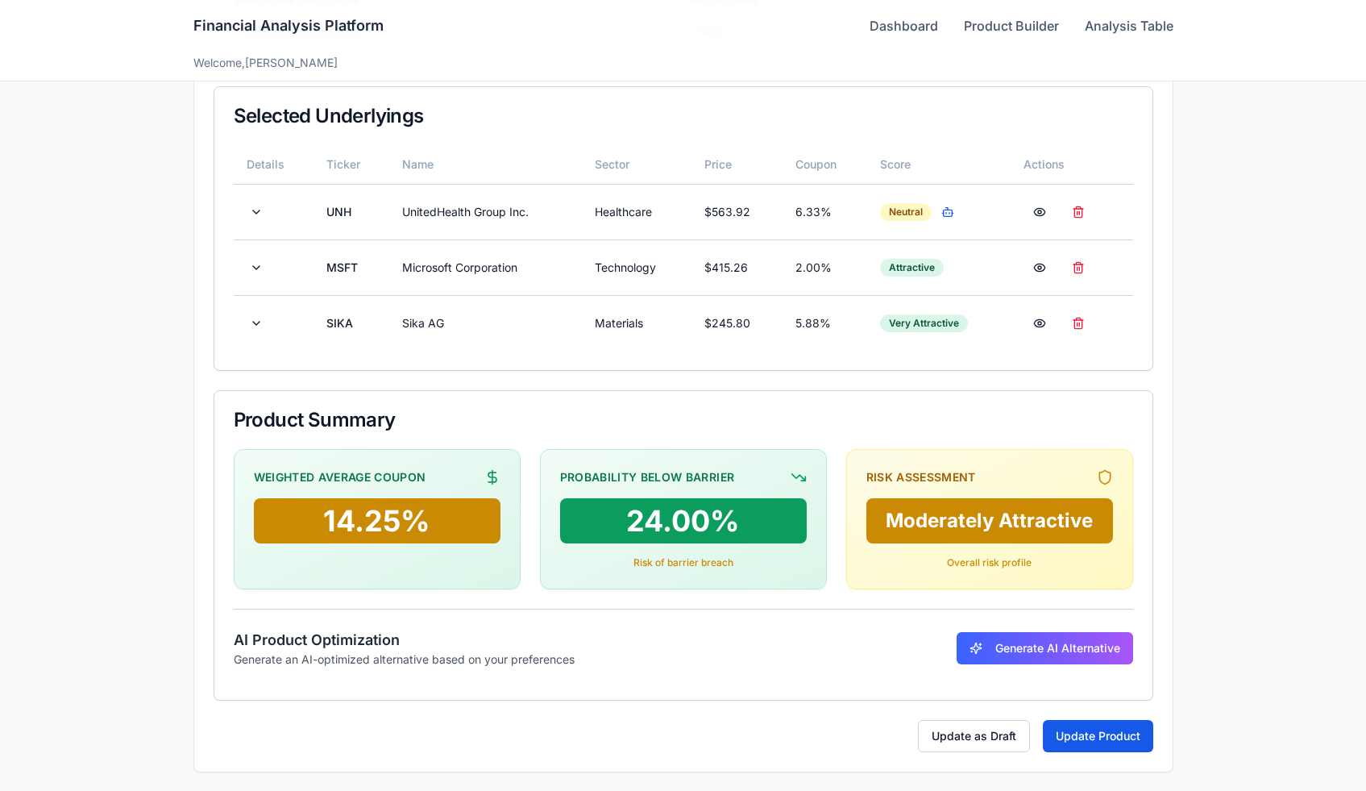
click at [914, 9] on div "Financial Analysis Platform Dashboard Product Builder Analysis Table" at bounding box center [683, 26] width 980 height 52
click at [914, 16] on link "Dashboard" at bounding box center [904, 25] width 69 height 19
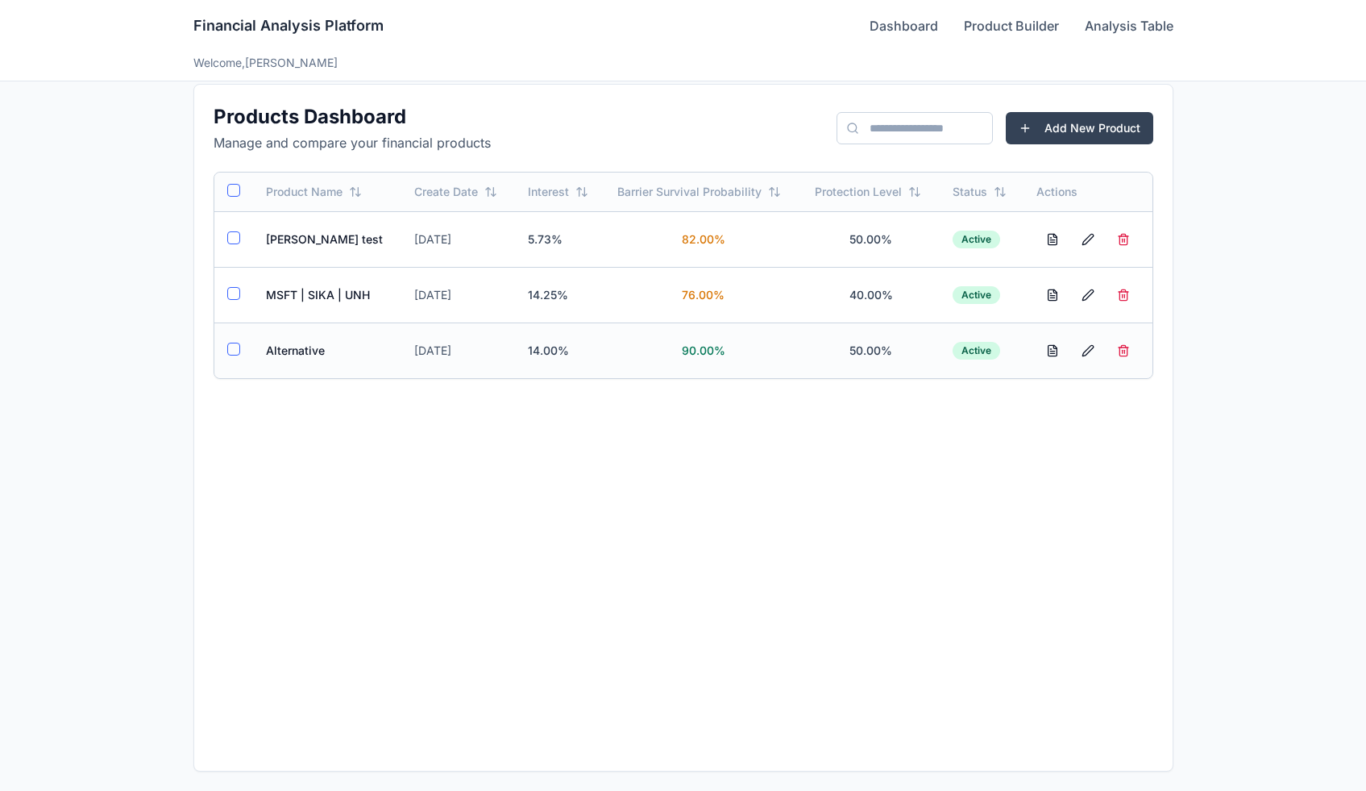
click at [321, 346] on td "Alternative" at bounding box center [327, 350] width 149 height 56
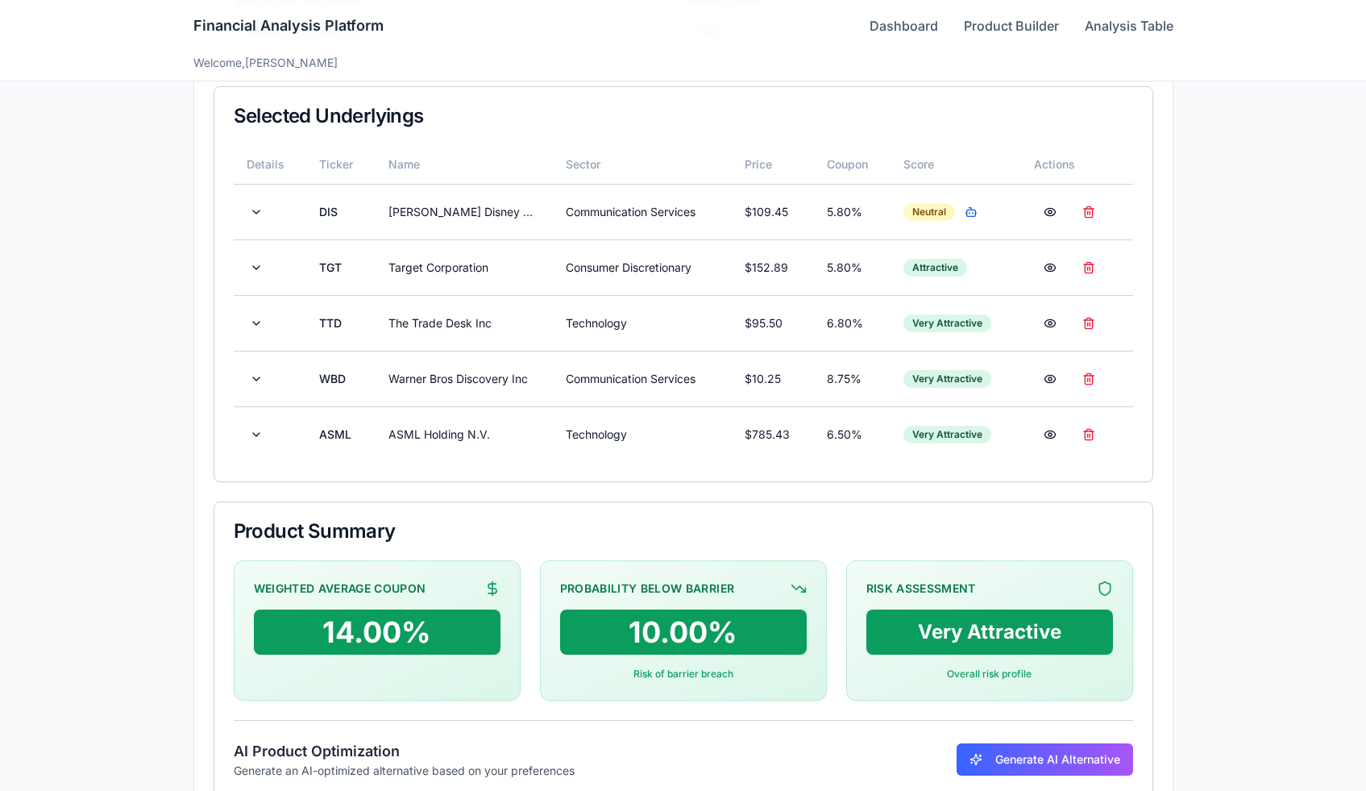
scroll to position [520, 0]
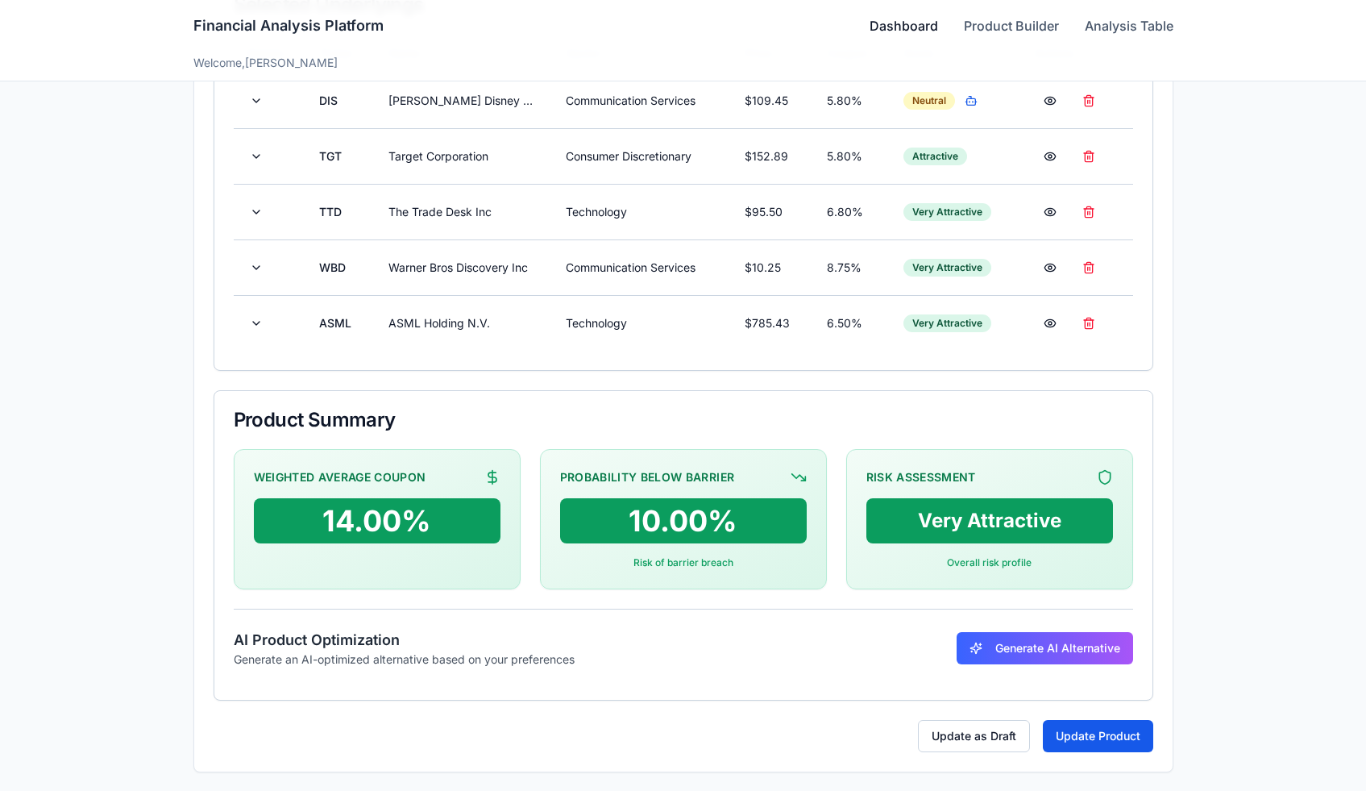
click at [877, 17] on link "Dashboard" at bounding box center [904, 25] width 69 height 19
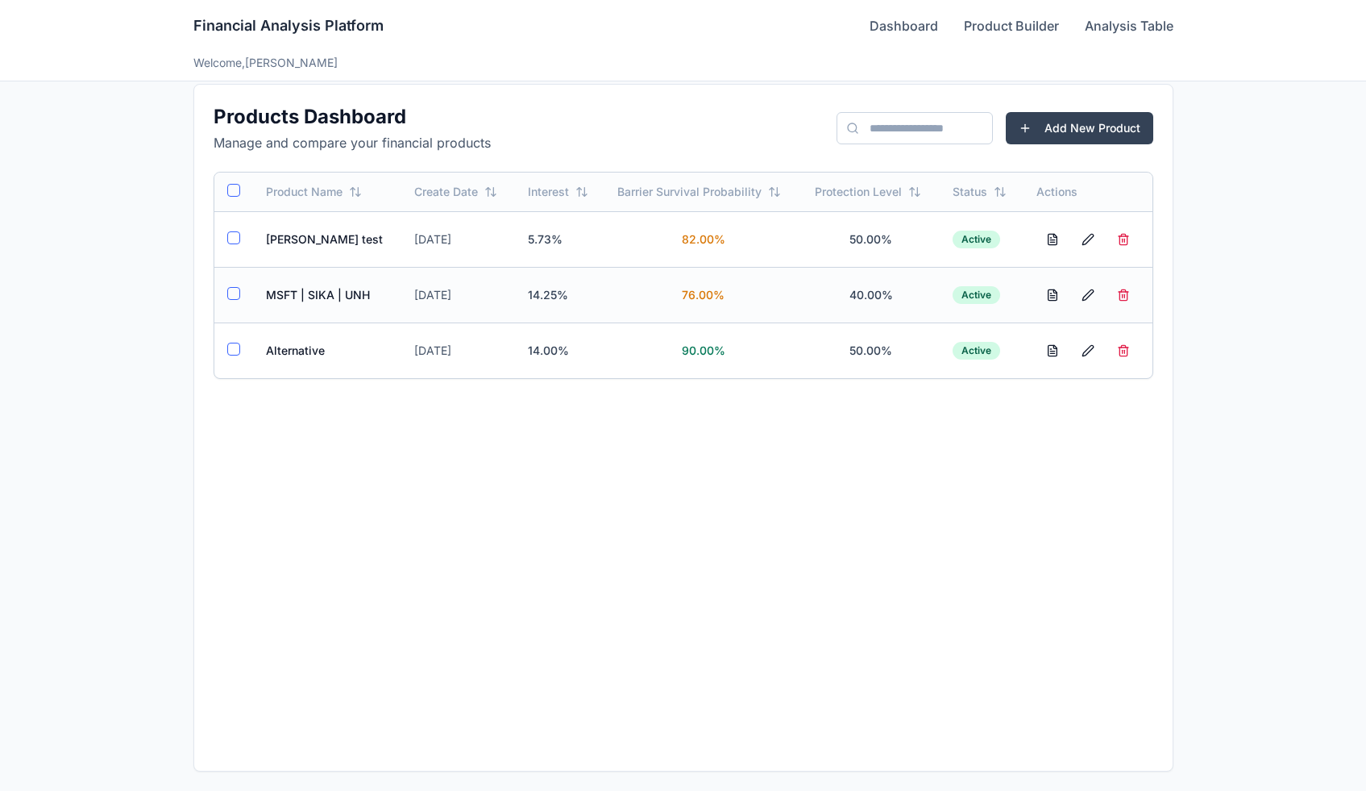
click at [311, 297] on td "MSFT | SIKA | UNH" at bounding box center [327, 295] width 149 height 56
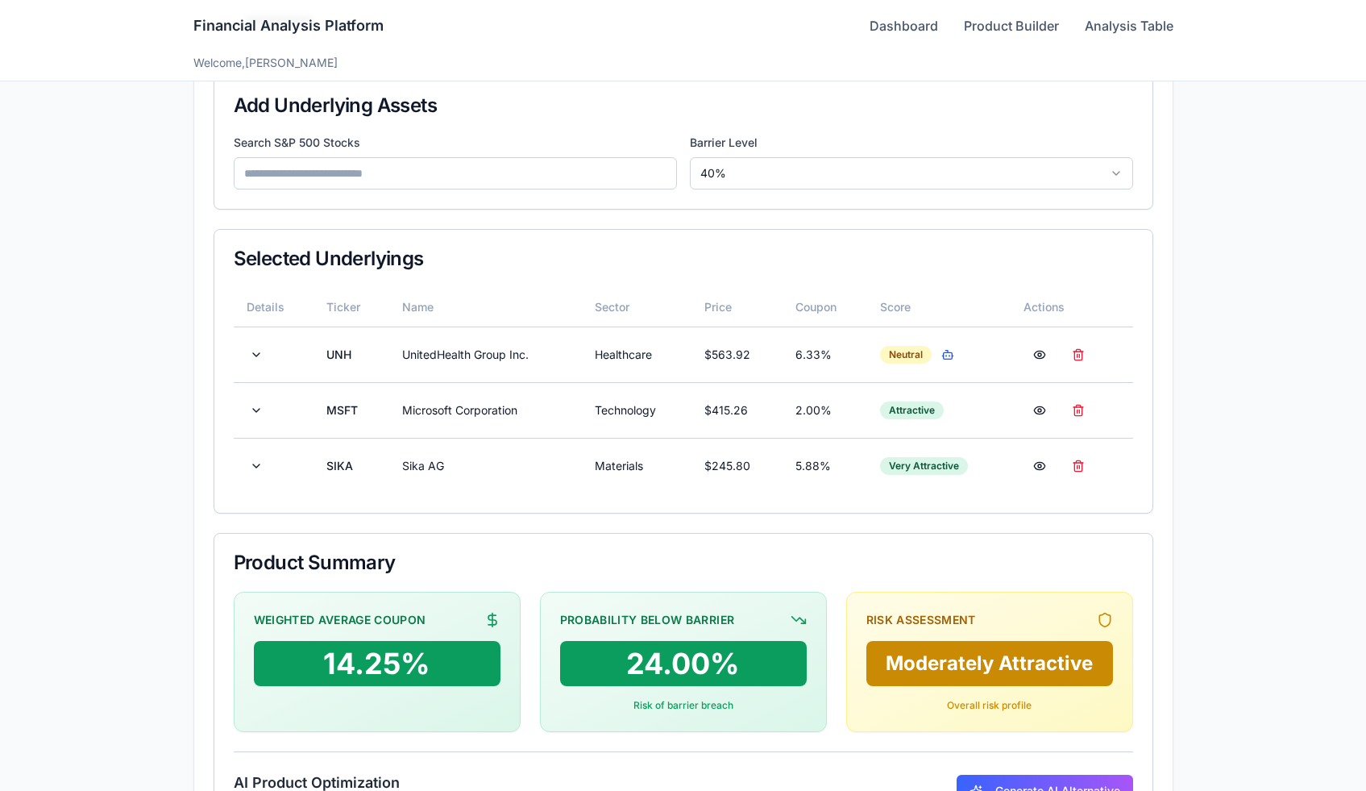
scroll to position [409, 0]
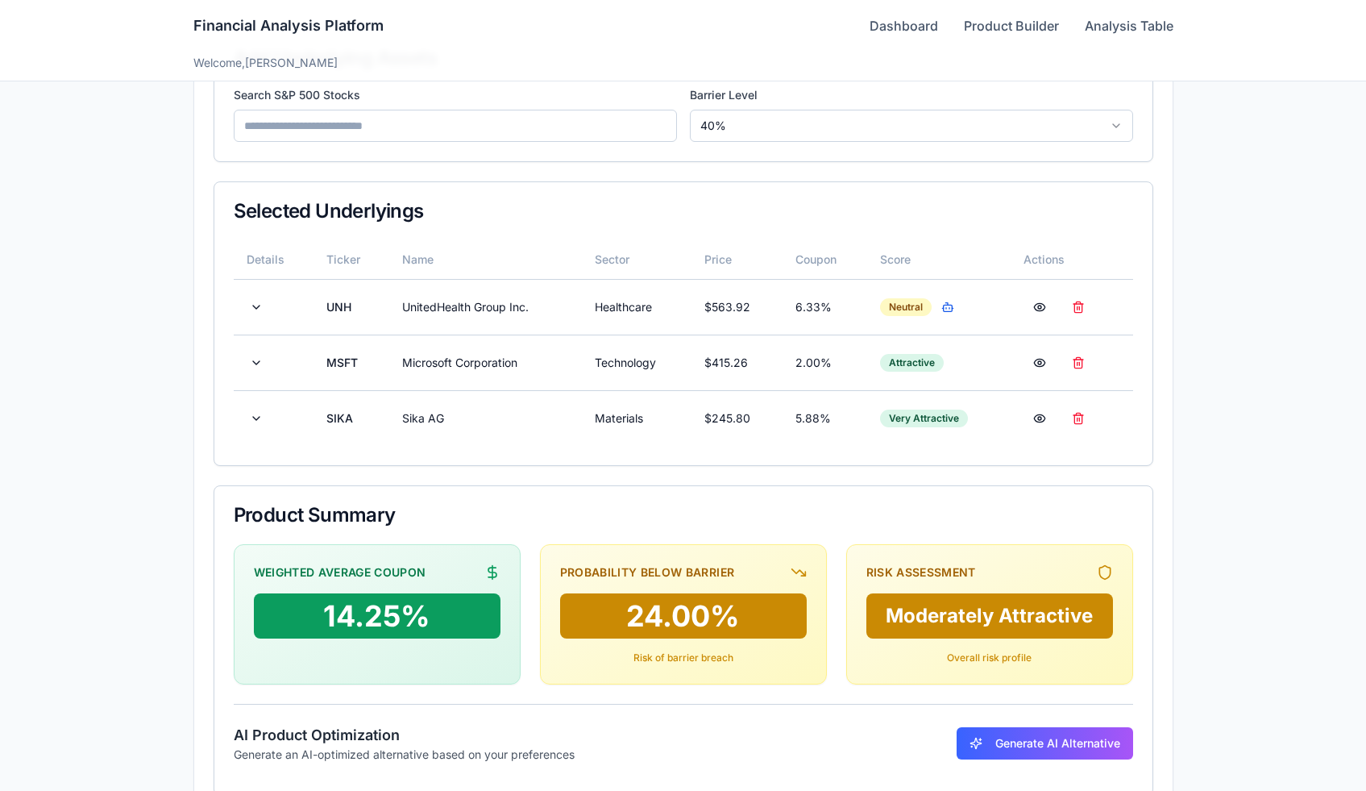
scroll to position [334, 0]
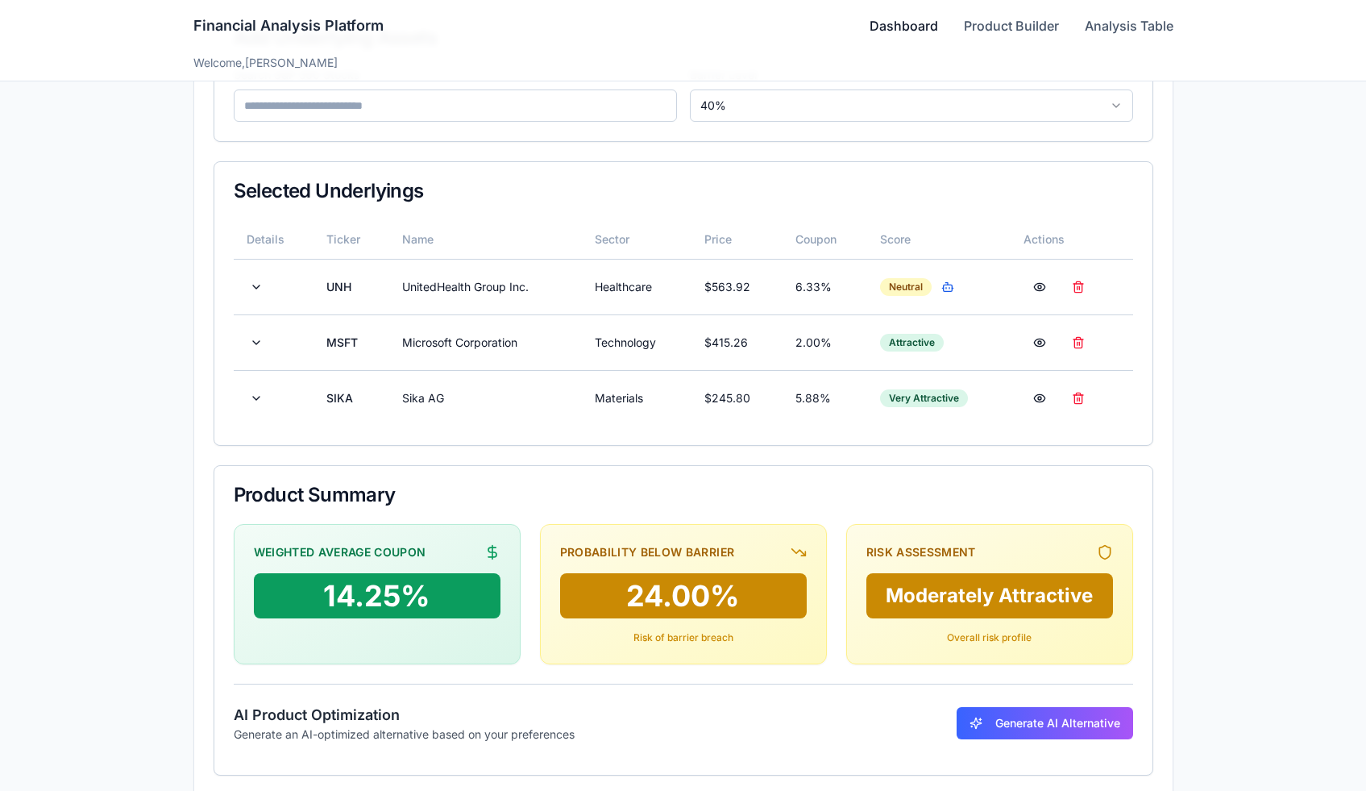
click at [922, 25] on link "Dashboard" at bounding box center [904, 25] width 69 height 19
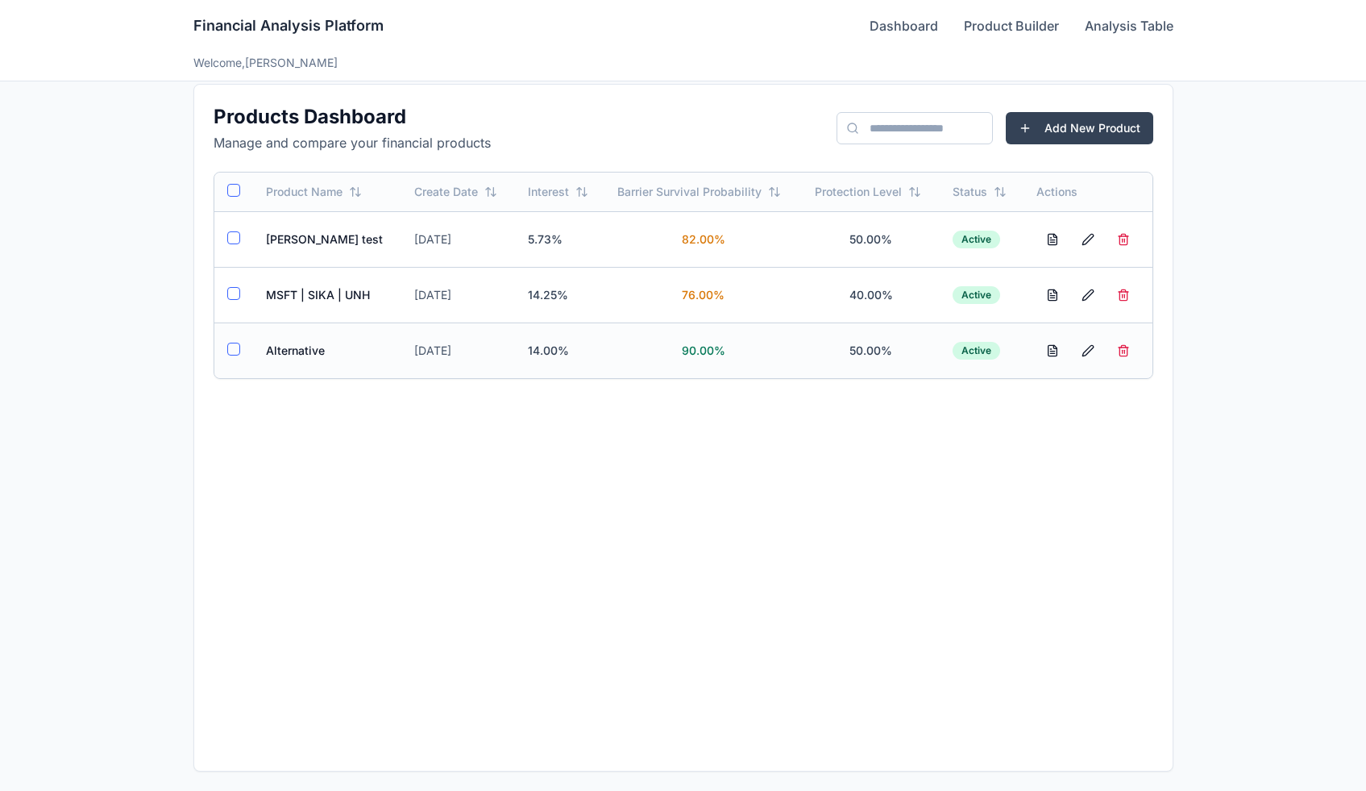
click at [319, 352] on td "Alternative" at bounding box center [327, 350] width 149 height 56
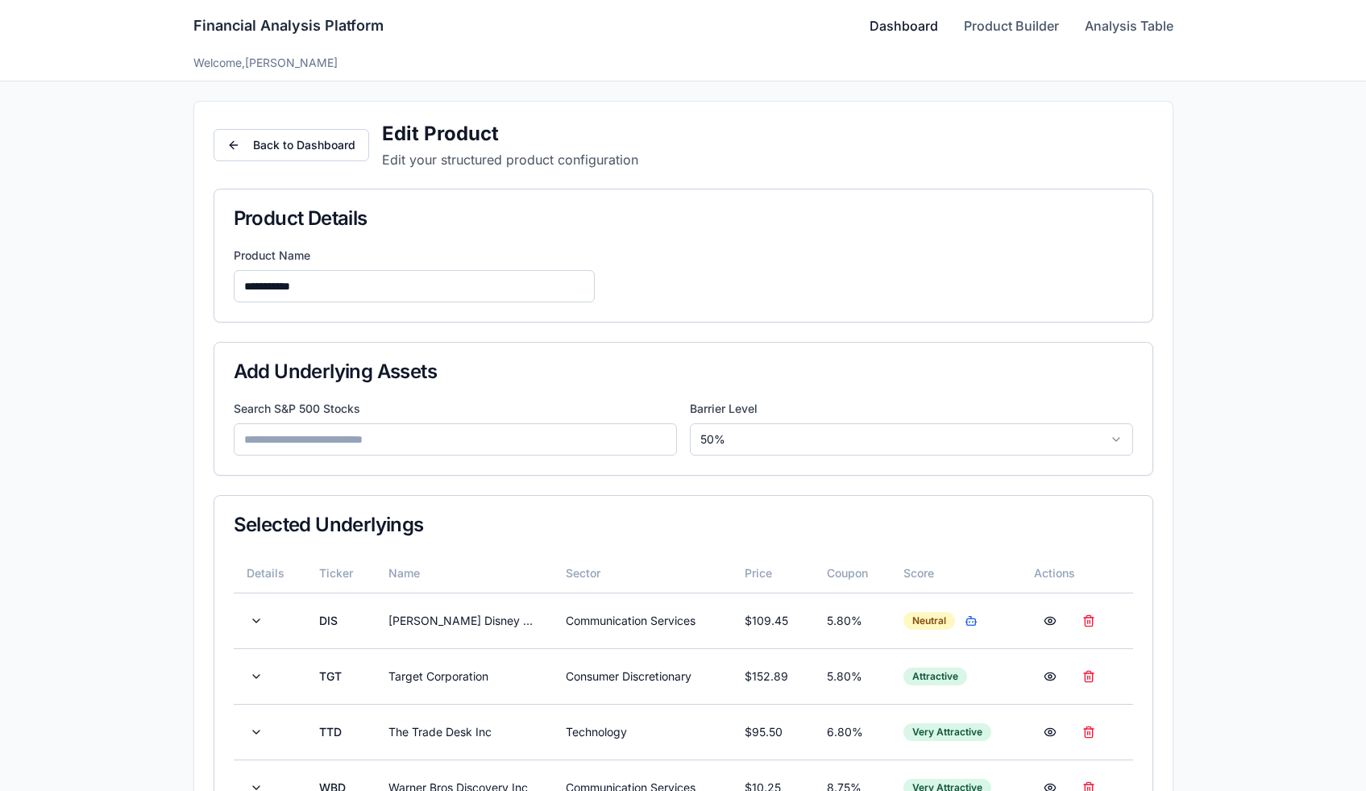
click at [924, 27] on link "Dashboard" at bounding box center [904, 25] width 69 height 19
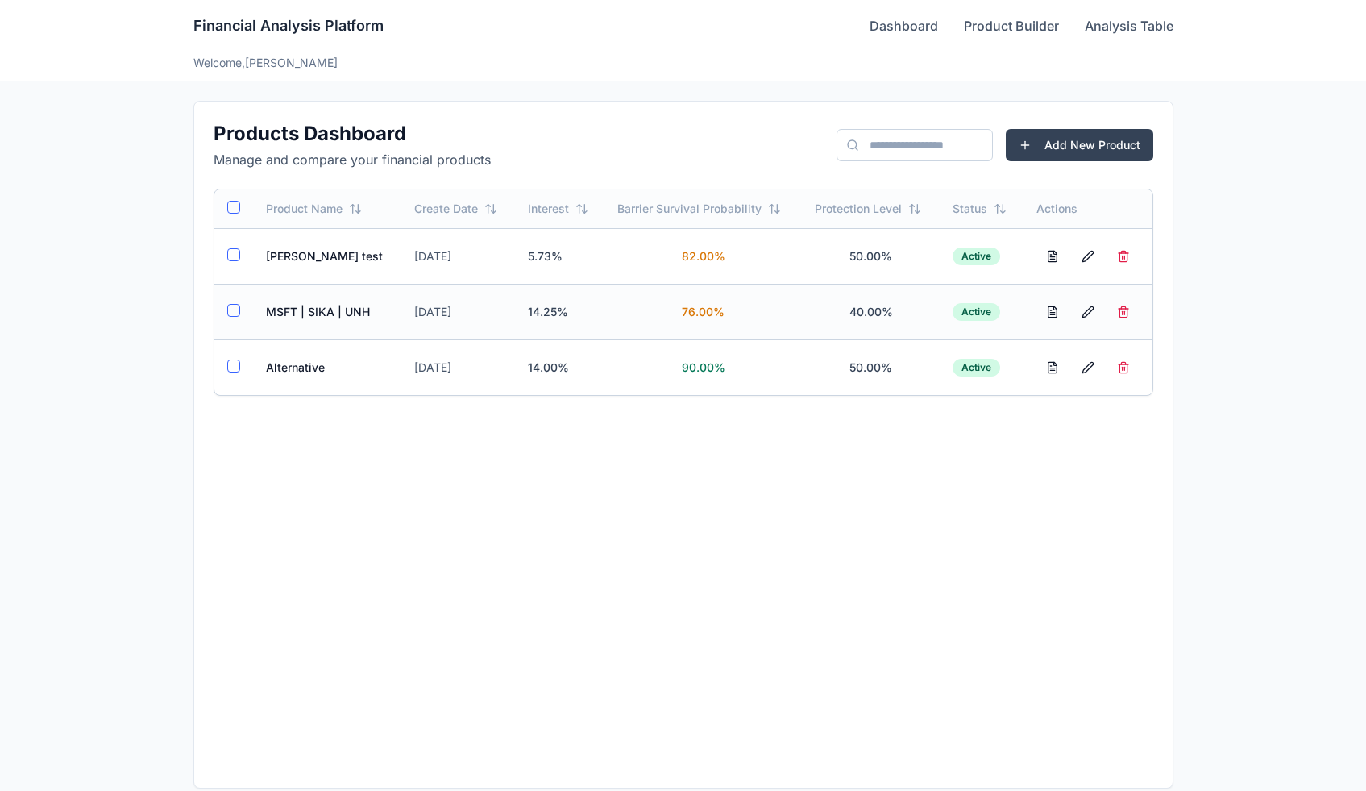
click at [328, 297] on td "MSFT | SIKA | UNH" at bounding box center [327, 312] width 149 height 56
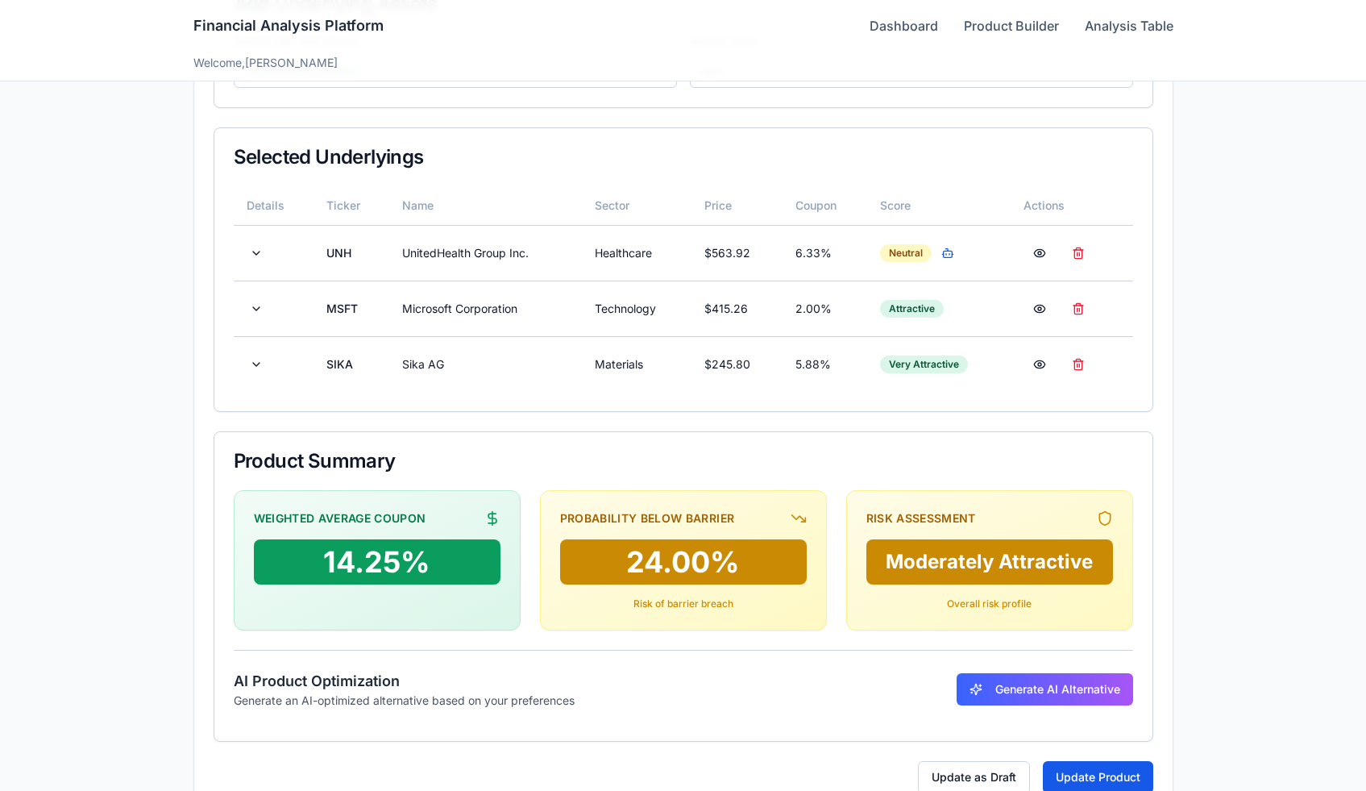
scroll to position [373, 0]
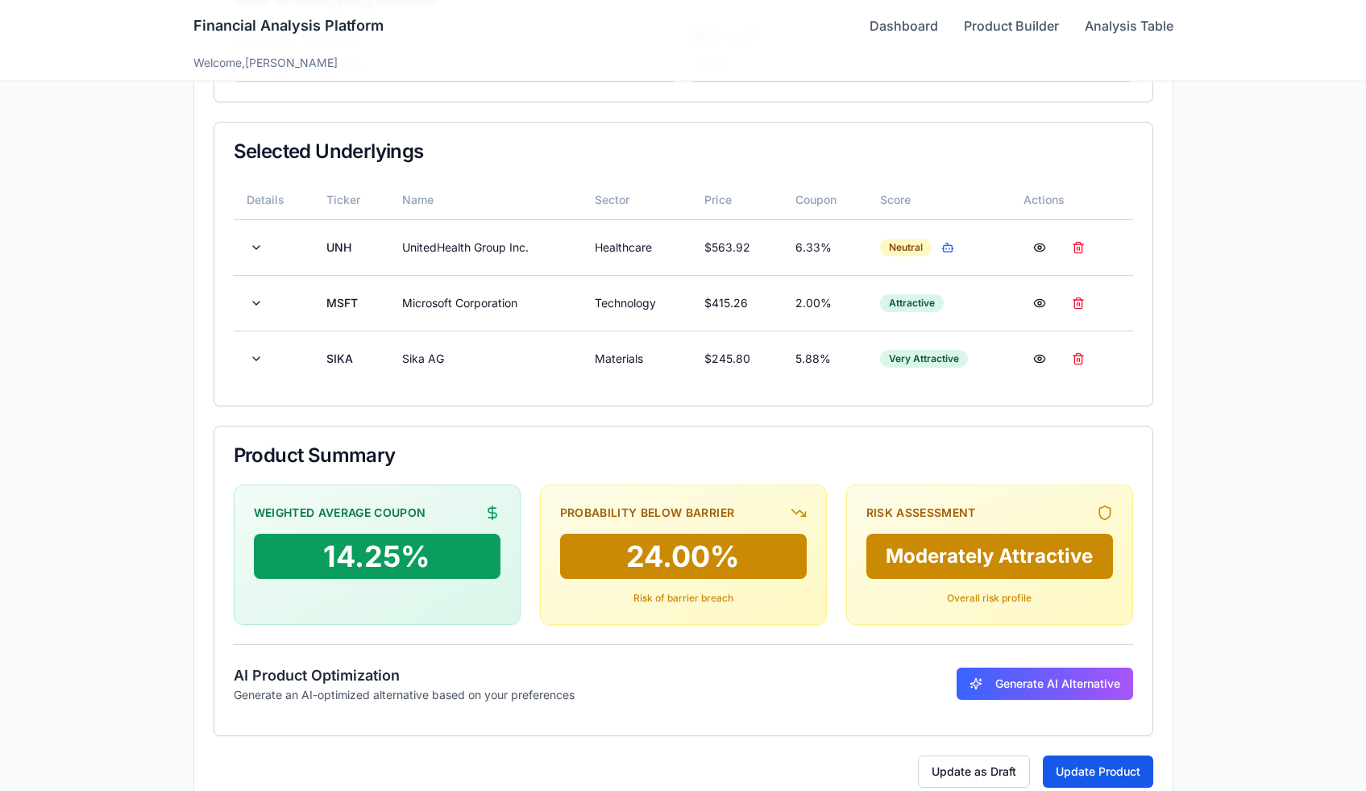
click at [865, 38] on div "Financial Analysis Platform Dashboard Product Builder Analysis Table" at bounding box center [683, 26] width 980 height 52
click at [876, 36] on div "Financial Analysis Platform Dashboard Product Builder Analysis Table" at bounding box center [683, 26] width 980 height 52
click at [886, 28] on link "Dashboard" at bounding box center [904, 25] width 69 height 19
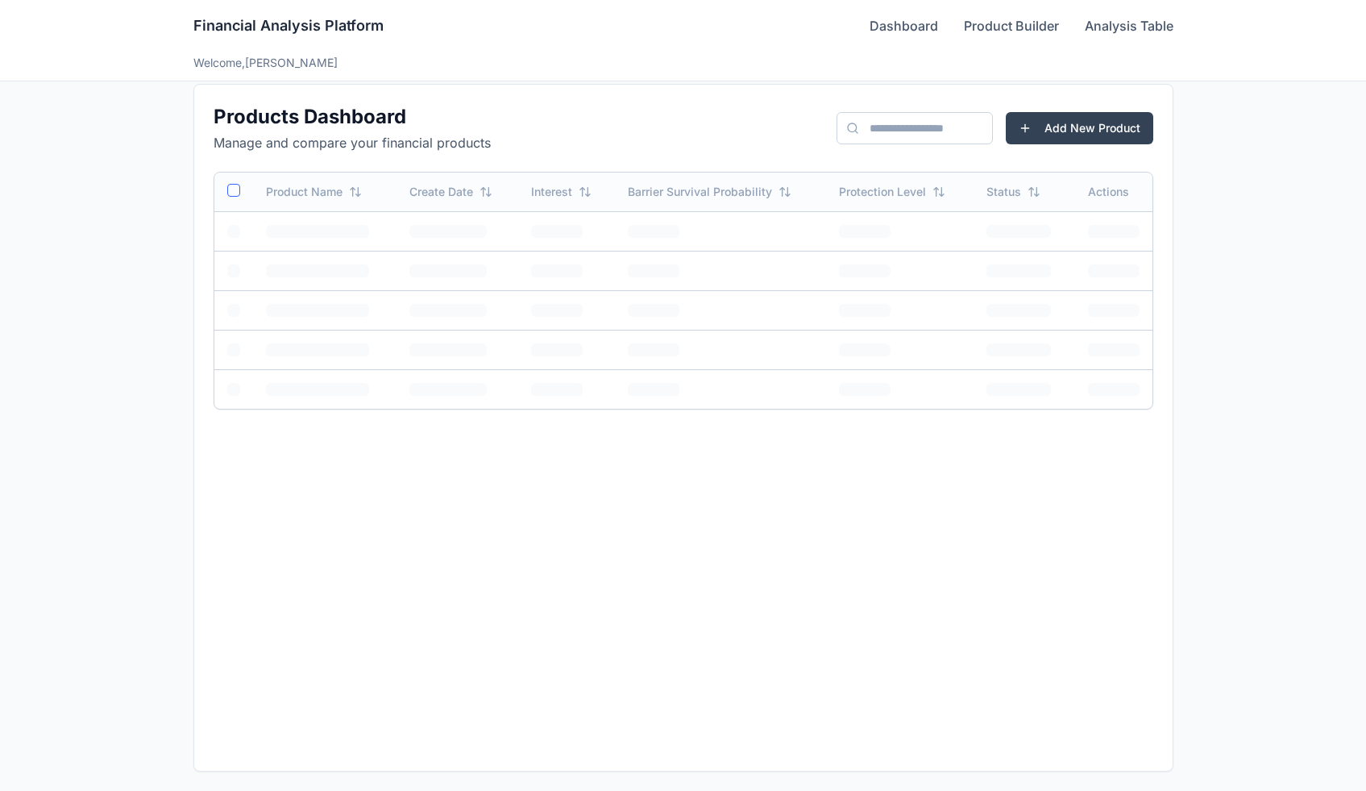
scroll to position [17, 0]
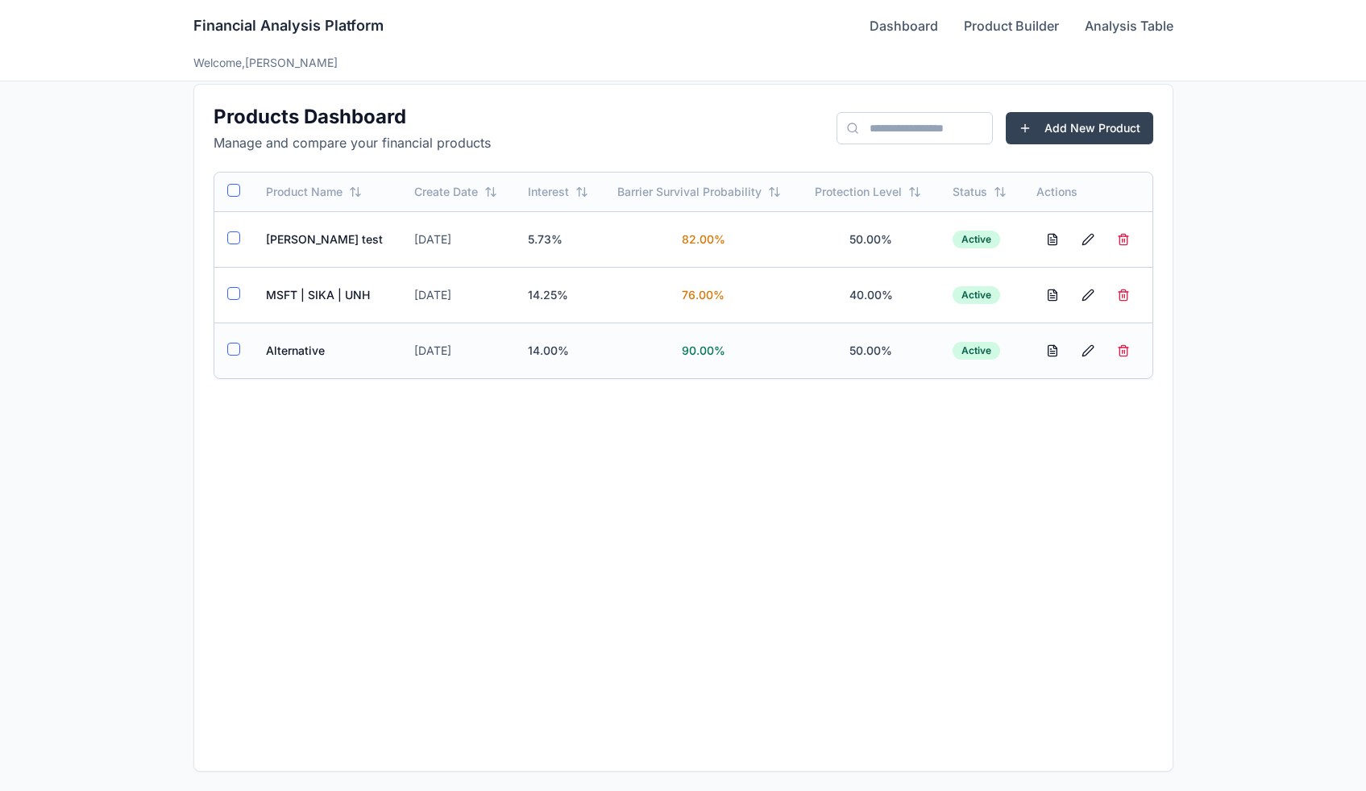
click at [299, 369] on td "Alternative" at bounding box center [327, 350] width 149 height 56
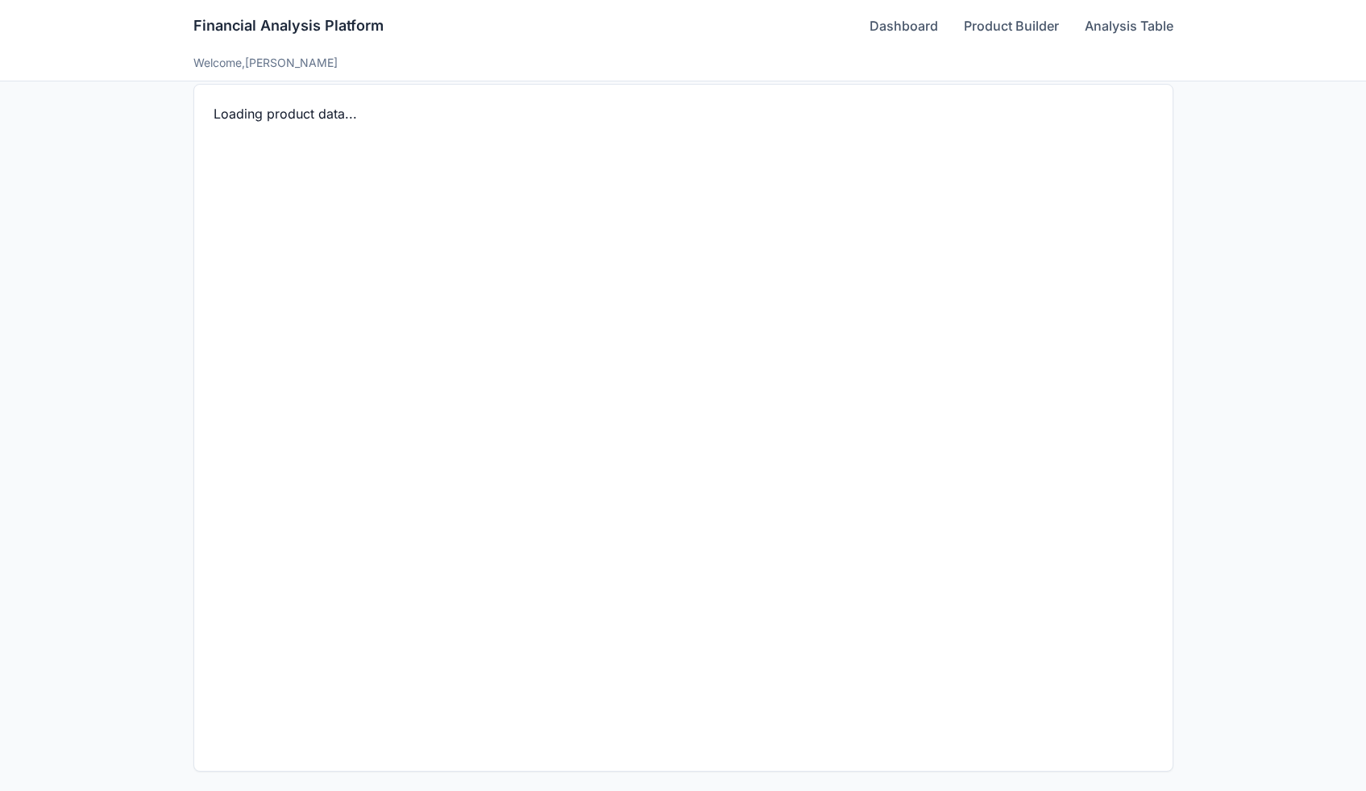
scroll to position [373, 0]
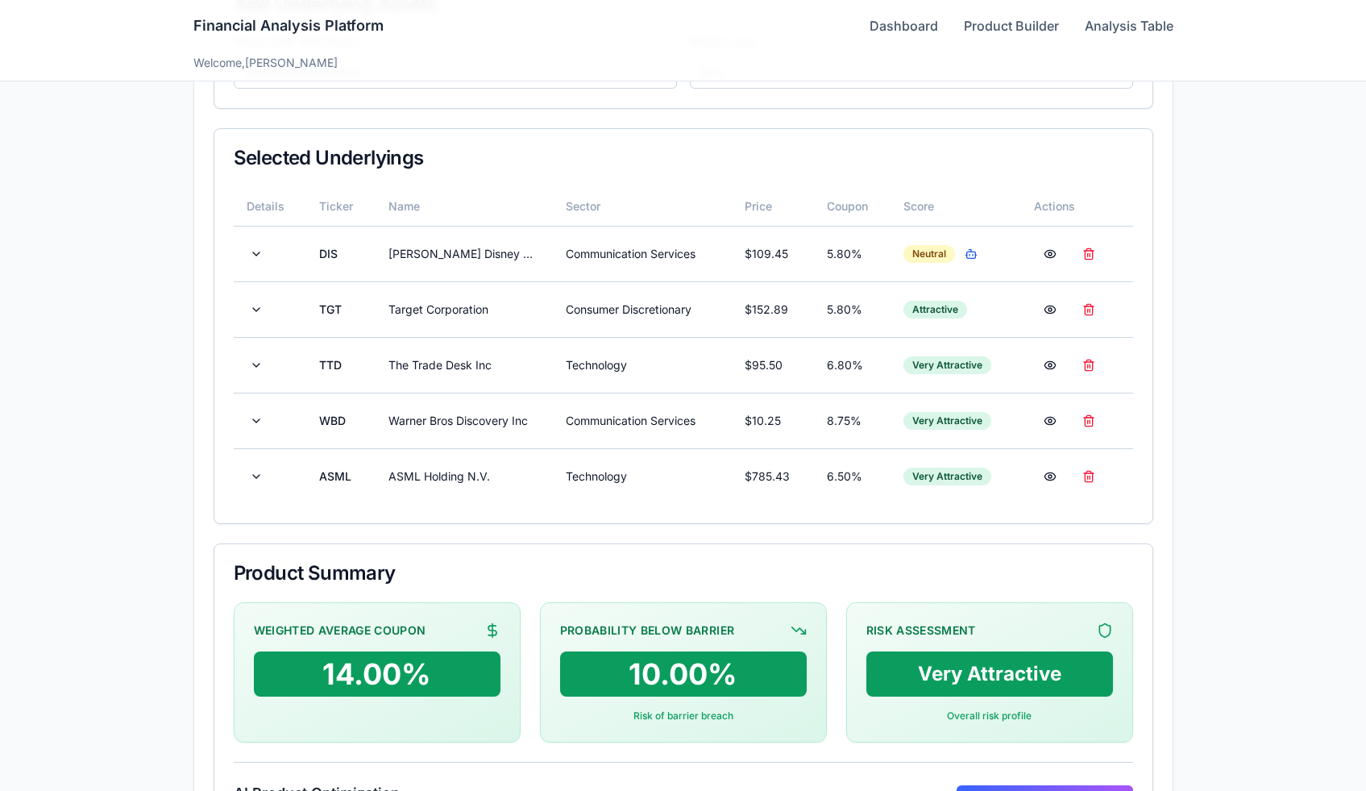
scroll to position [393, 0]
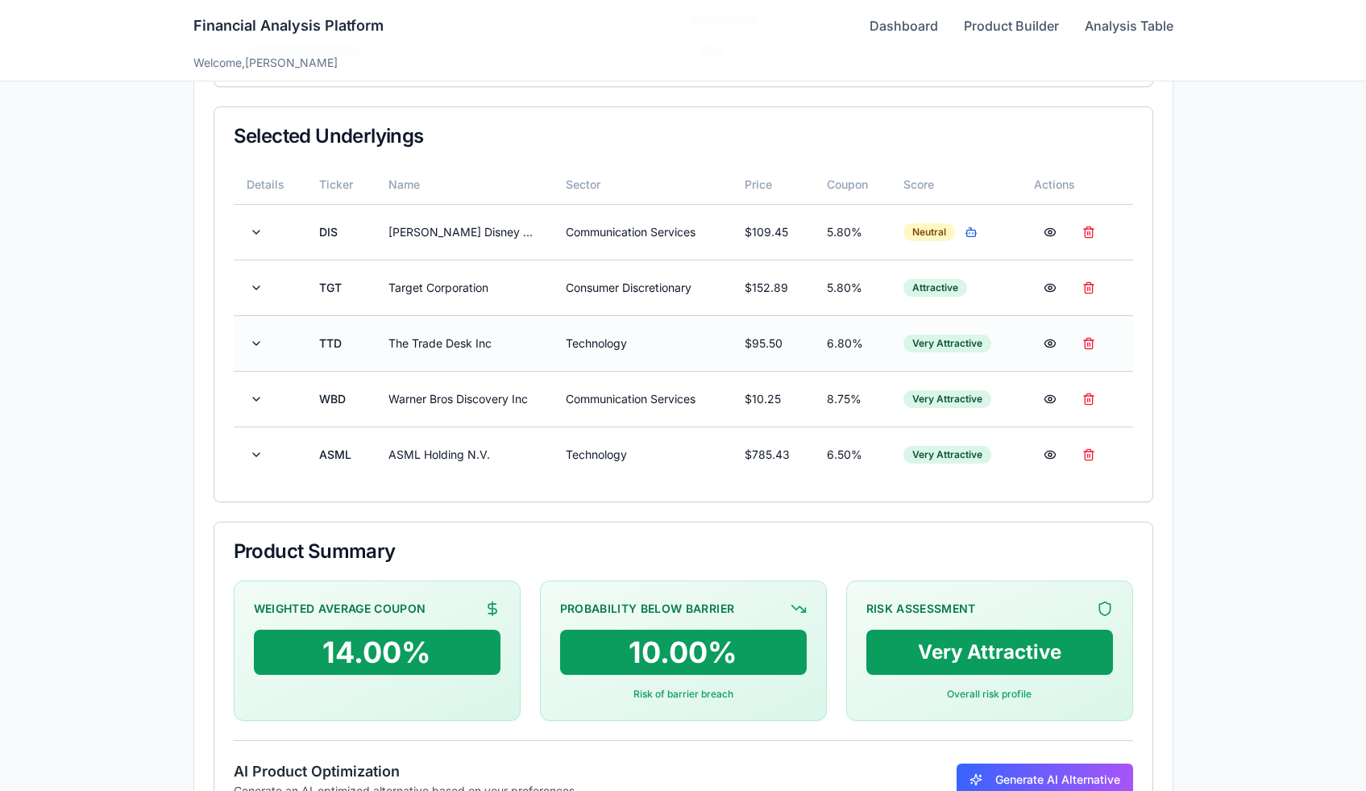
scroll to position [385, 0]
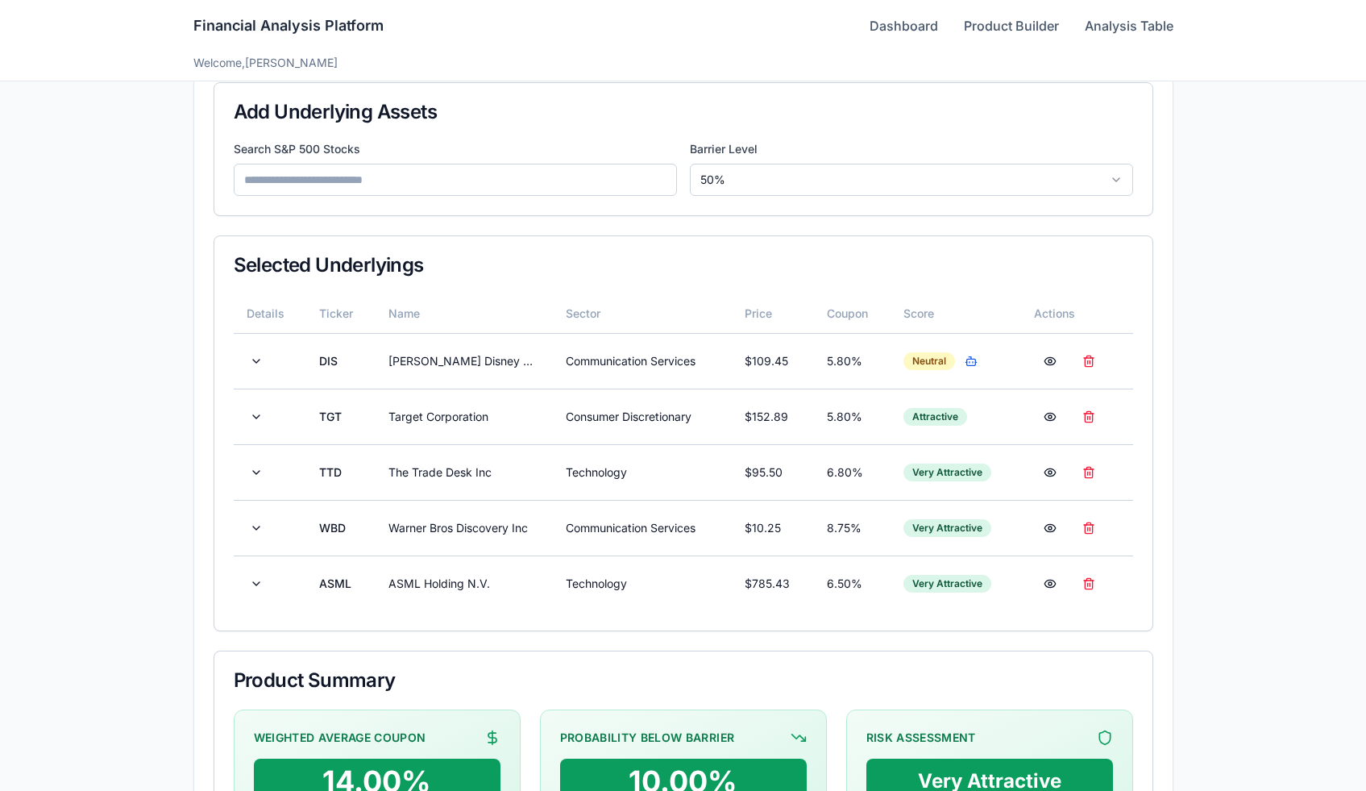
scroll to position [520, 0]
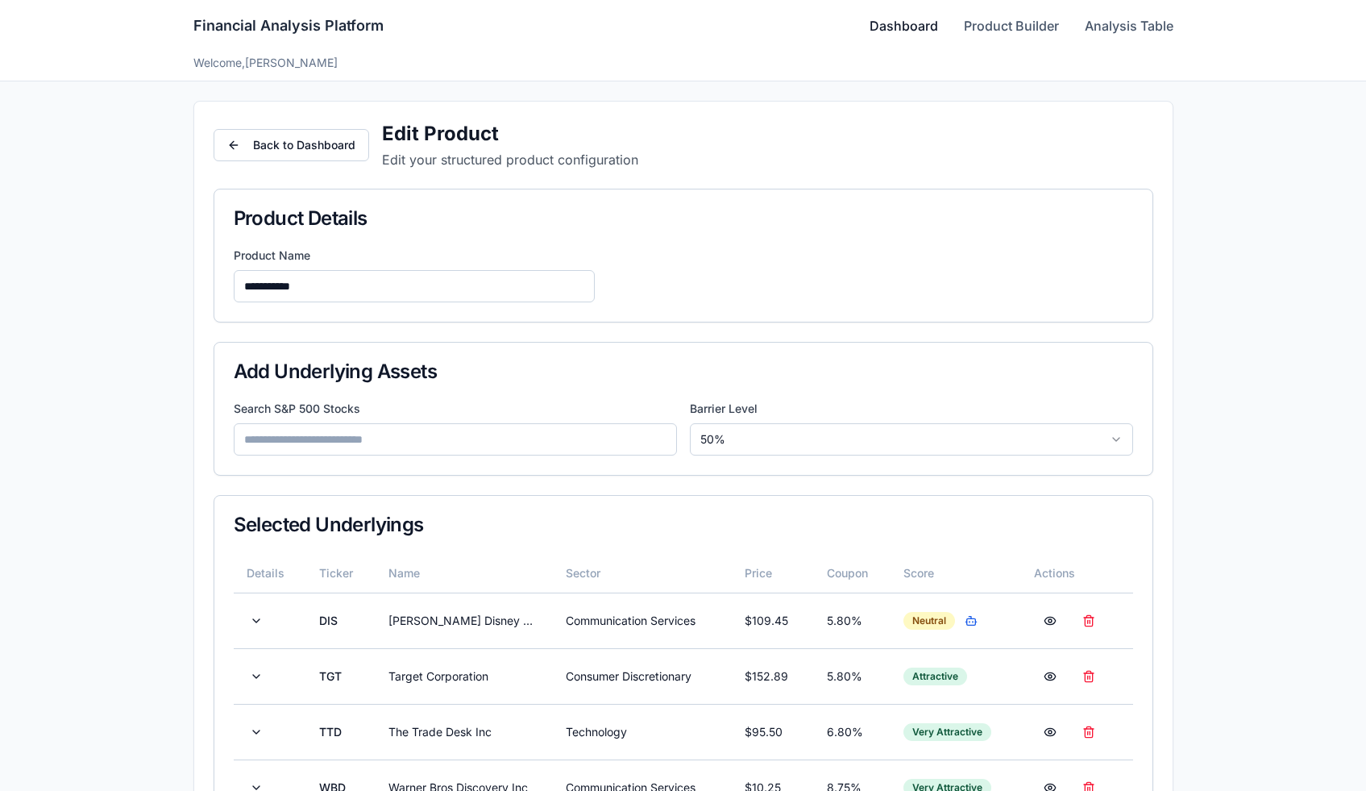
click at [884, 16] on link "Dashboard" at bounding box center [904, 25] width 69 height 19
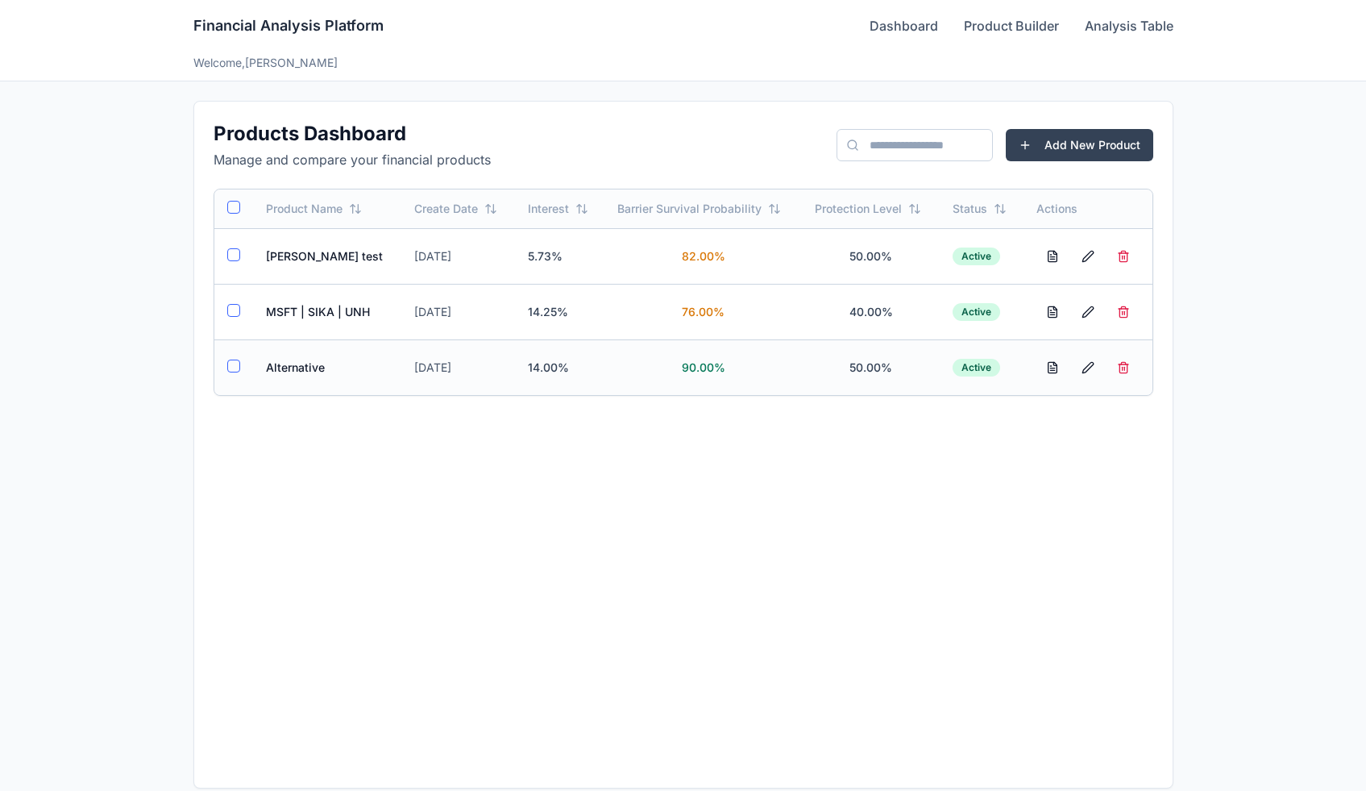
click at [289, 364] on td "Alternative" at bounding box center [327, 367] width 149 height 56
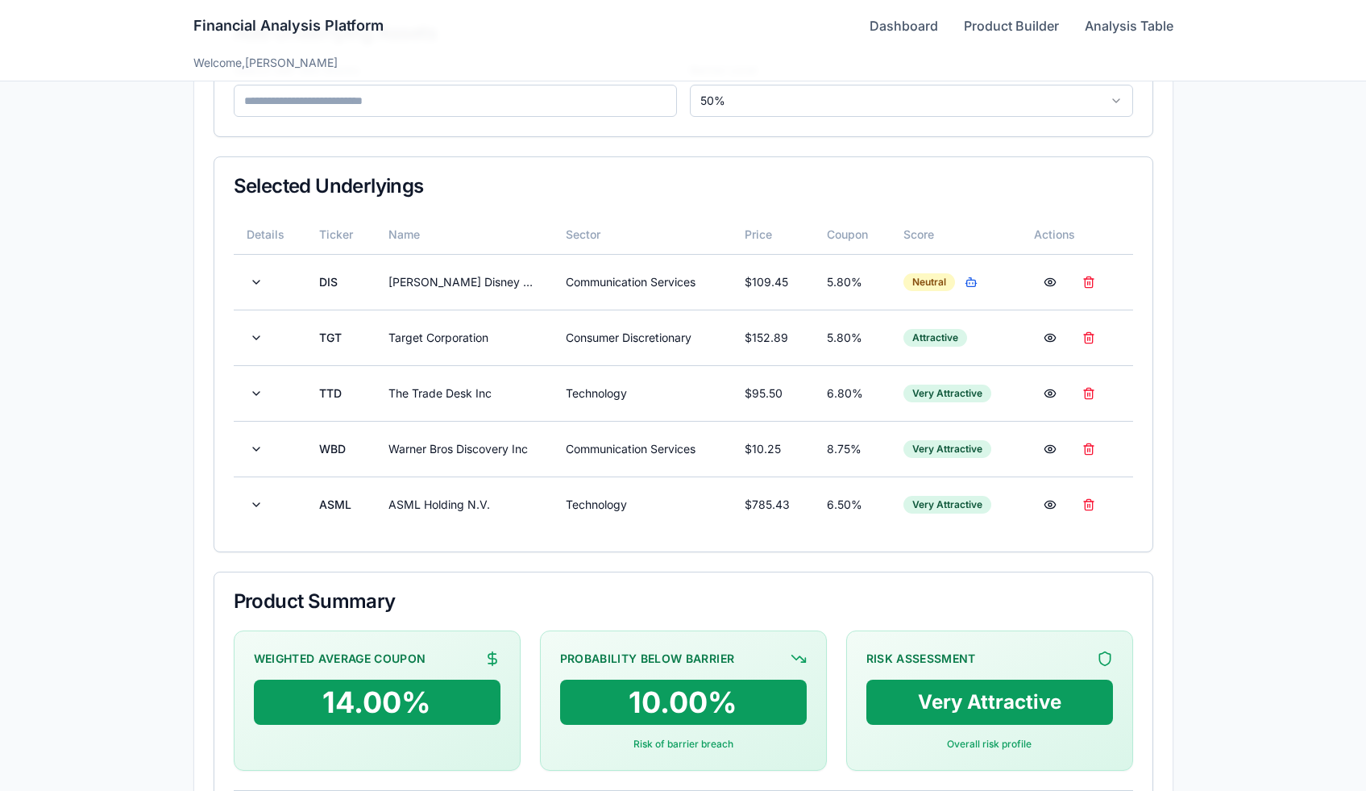
scroll to position [520, 0]
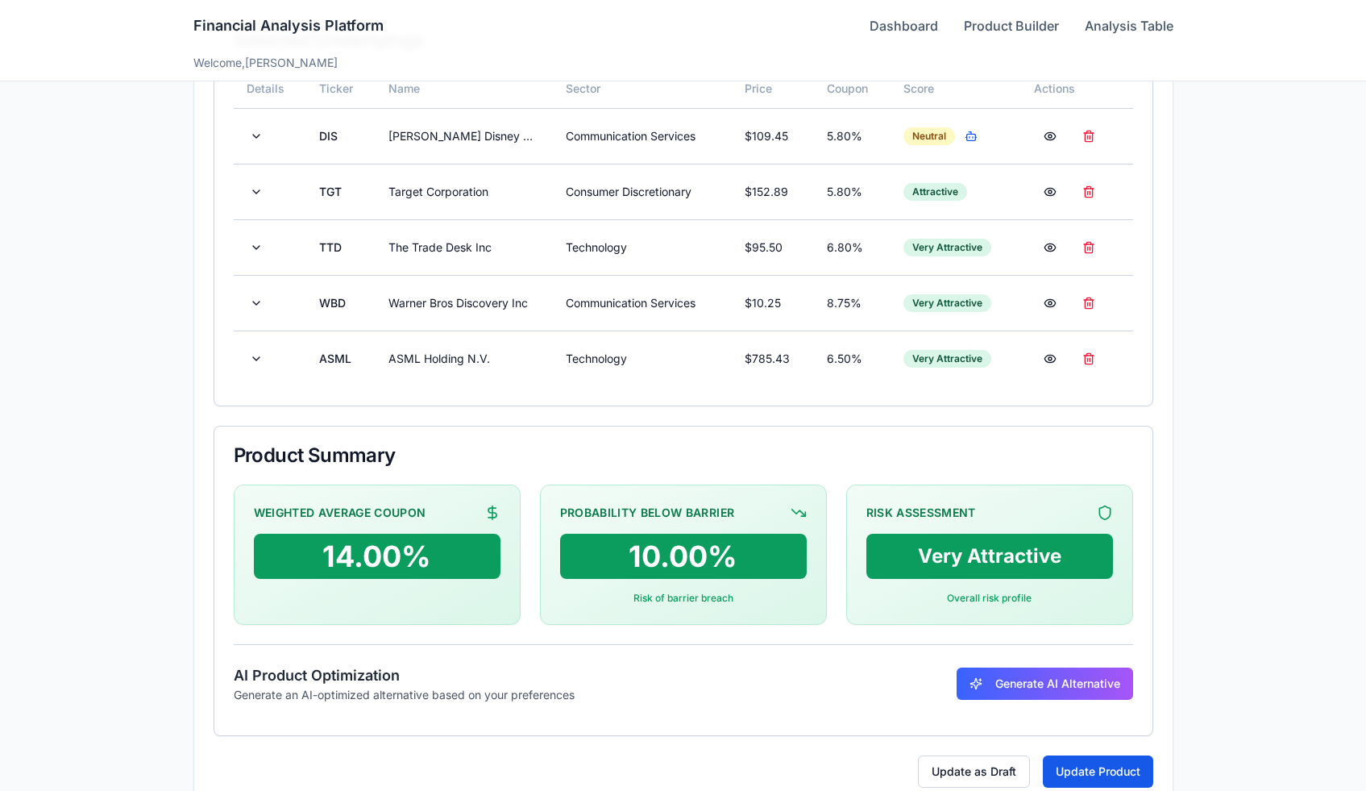
scroll to position [520, 0]
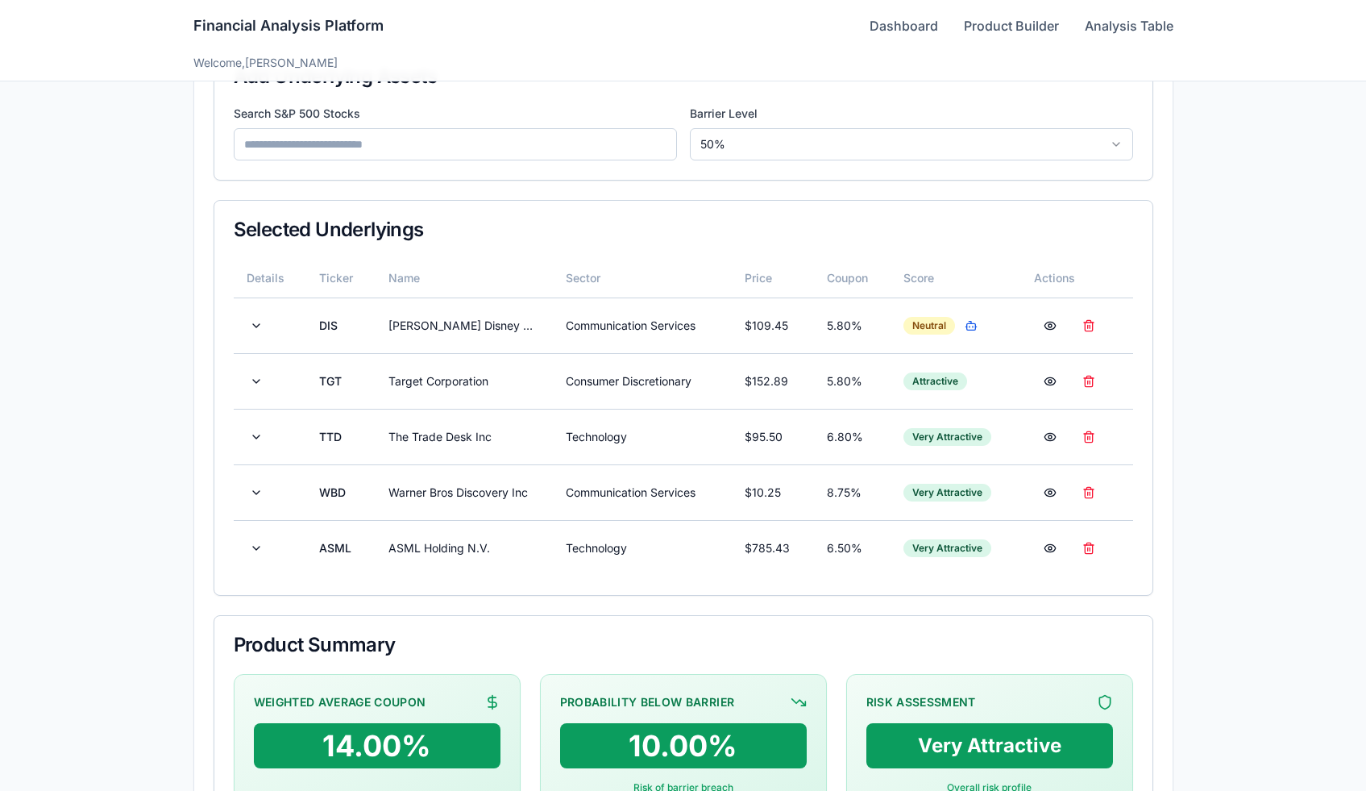
scroll to position [520, 0]
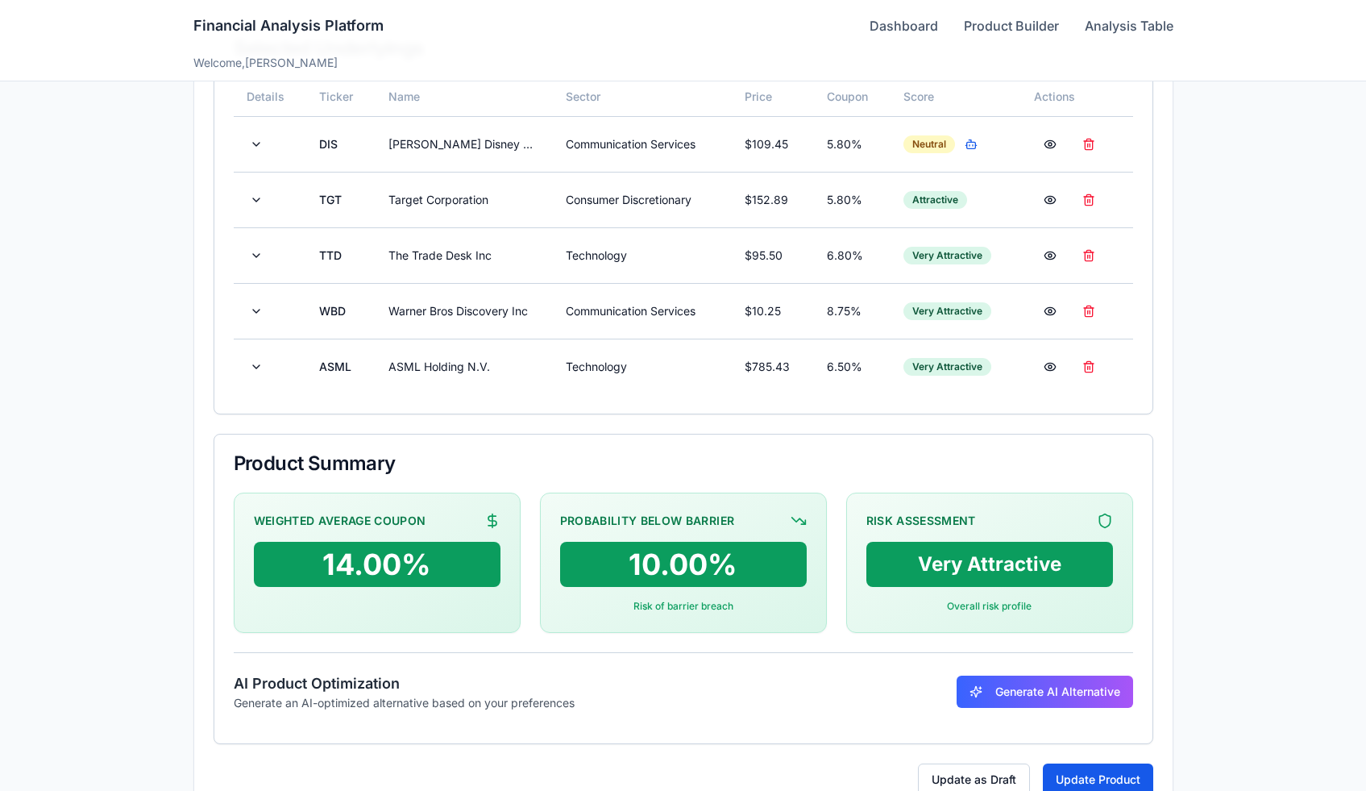
scroll to position [477, 0]
